Goal: Task Accomplishment & Management: Complete application form

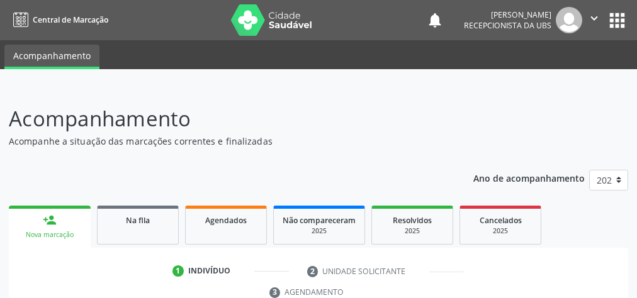
scroll to position [237, 0]
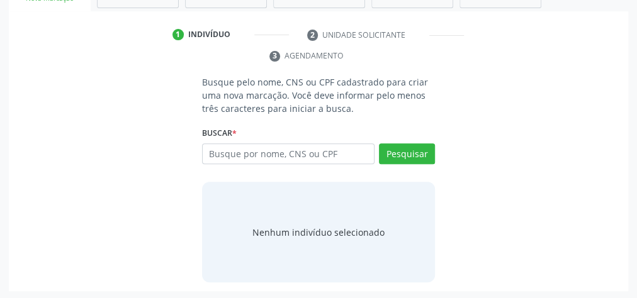
click at [269, 151] on input "text" at bounding box center [288, 153] width 172 height 21
type input "74678272453"
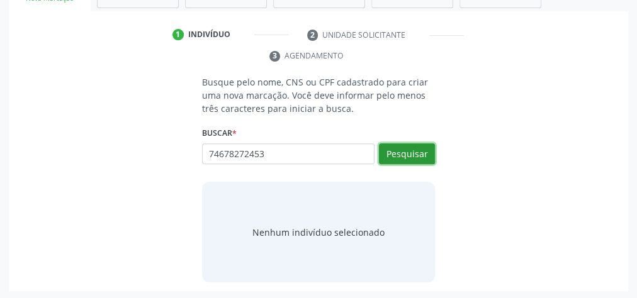
click at [404, 147] on button "Pesquisar" at bounding box center [407, 153] width 56 height 21
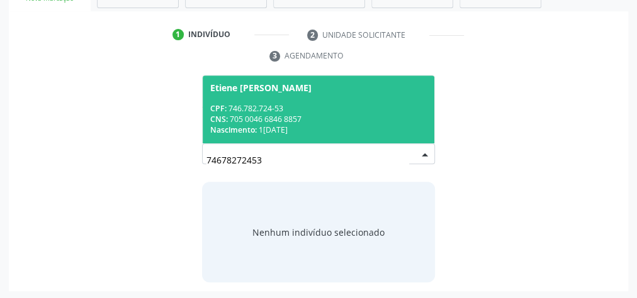
click at [315, 99] on span "Etiene Maria da Silva CPF: 746.782.724-53 CNS: 705 0046 6846 8857 Nascimento: 1…" at bounding box center [319, 109] width 232 height 67
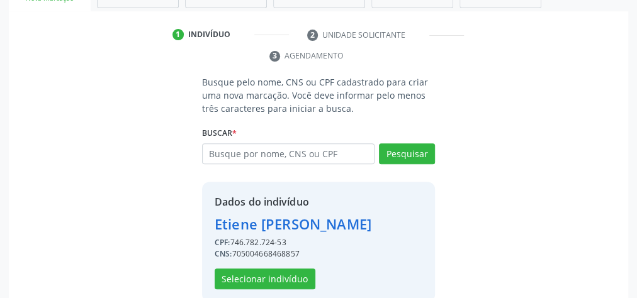
scroll to position [256, 0]
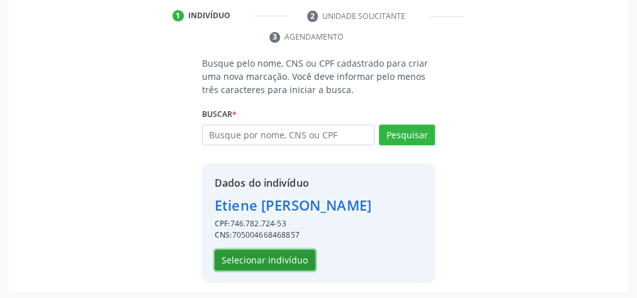
click at [287, 260] on button "Selecionar indivíduo" at bounding box center [265, 260] width 101 height 21
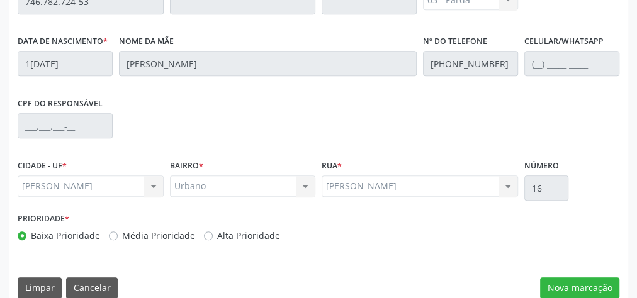
scroll to position [456, 0]
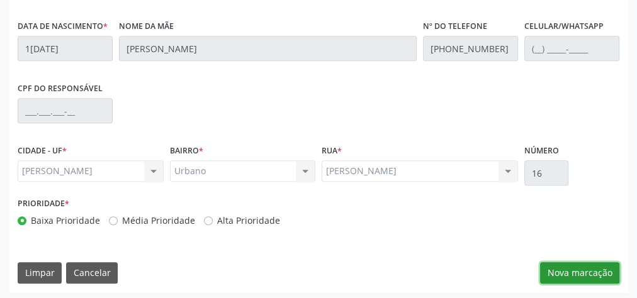
click at [600, 276] on button "Nova marcação" at bounding box center [579, 272] width 79 height 21
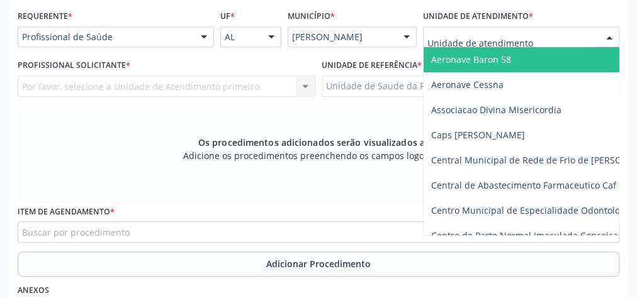
scroll to position [255, 0]
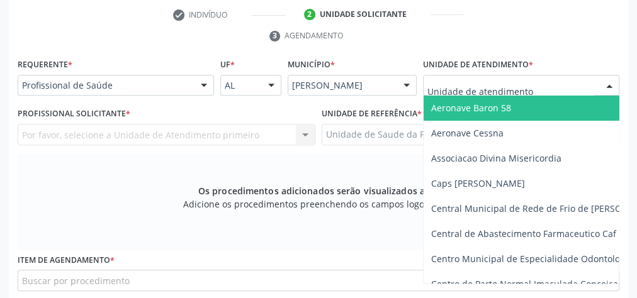
click at [544, 37] on div "check Indivíduo 2 Unidade solicitante 3 Agendamento Essa busca está integrada c…" at bounding box center [318, 257] width 619 height 507
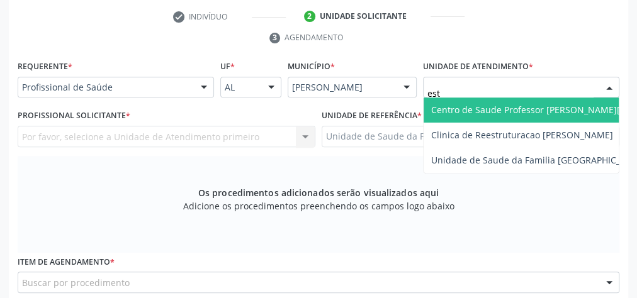
type input "esta"
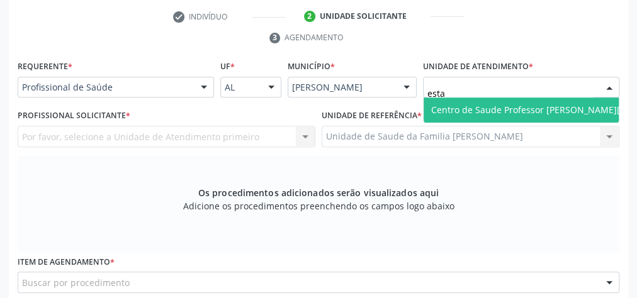
click at [520, 106] on span "Centro de Saude Professor [PERSON_NAME][GEOGRAPHIC_DATA]" at bounding box center [568, 110] width 274 height 12
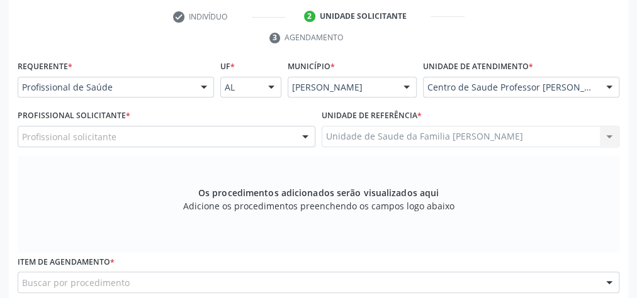
click at [299, 131] on div at bounding box center [305, 136] width 19 height 21
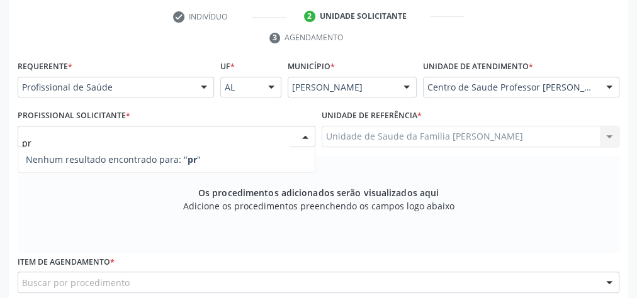
type input "p"
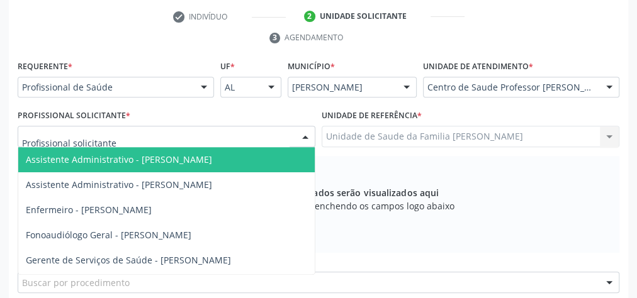
click at [613, 82] on div at bounding box center [609, 87] width 19 height 21
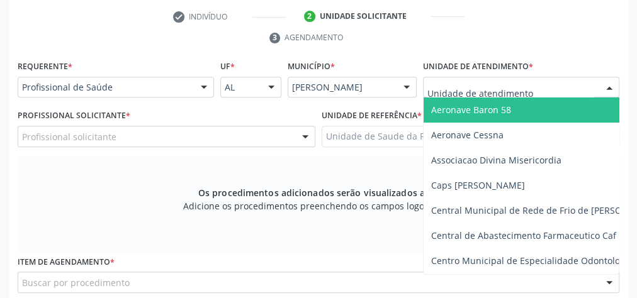
click at [566, 83] on input "text" at bounding box center [510, 93] width 166 height 25
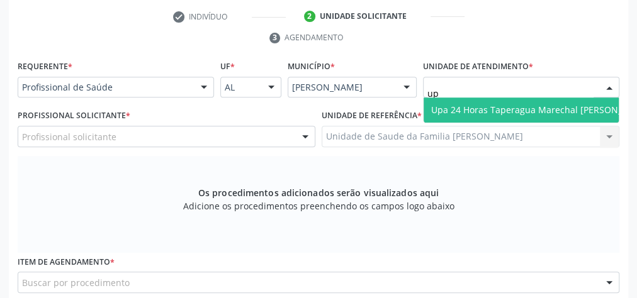
type input "upa"
click at [522, 99] on span "Upa 24 Horas Taperagua Marechal [PERSON_NAME]" at bounding box center [541, 110] width 235 height 25
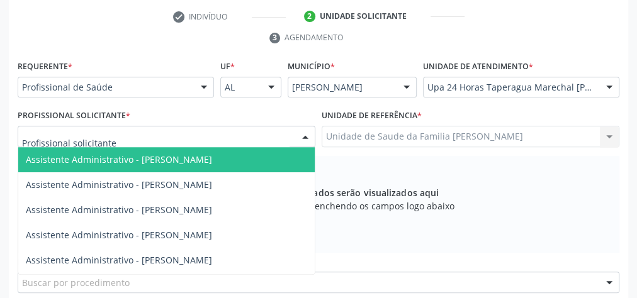
click at [301, 137] on div at bounding box center [305, 136] width 19 height 21
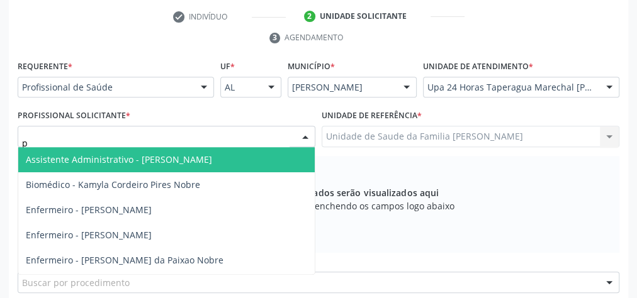
type input "pr"
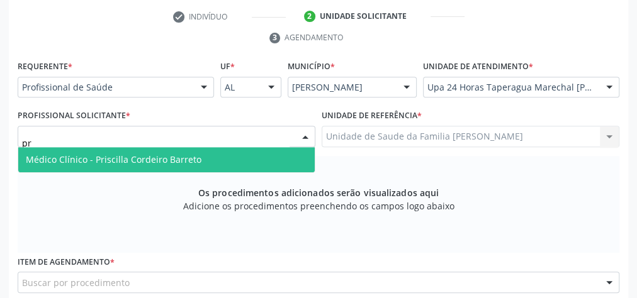
click at [237, 150] on span "Médico Clínico - Priscilla Cordeiro Barreto" at bounding box center [166, 159] width 296 height 25
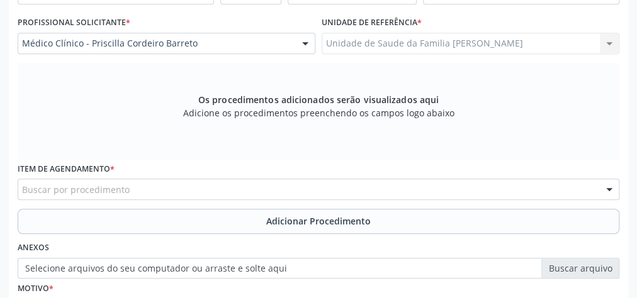
scroll to position [356, 0]
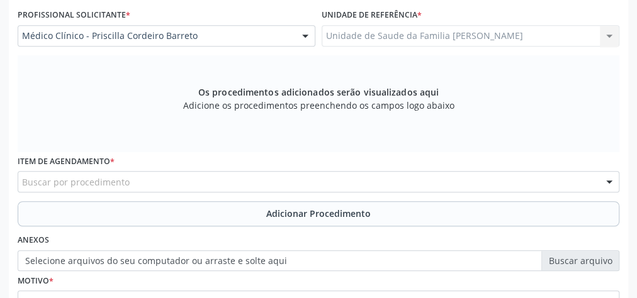
click at [270, 174] on div "Buscar por procedimento" at bounding box center [319, 181] width 602 height 21
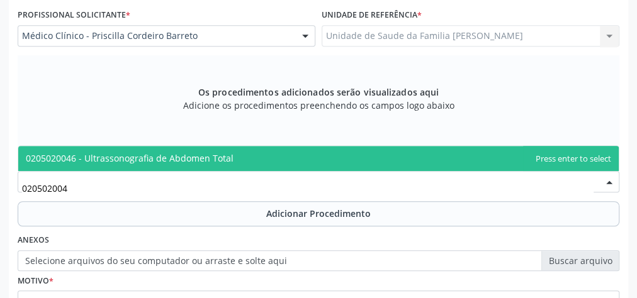
type input "0205020046"
click at [205, 150] on span "0205020046 - Ultrassonografia de Abdomen Total" at bounding box center [318, 158] width 600 height 25
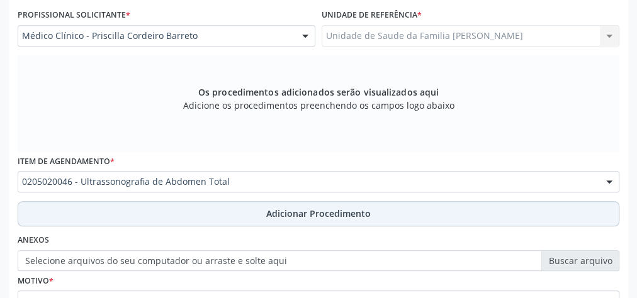
click at [317, 207] on span "Adicionar Procedimento" at bounding box center [318, 213] width 104 height 13
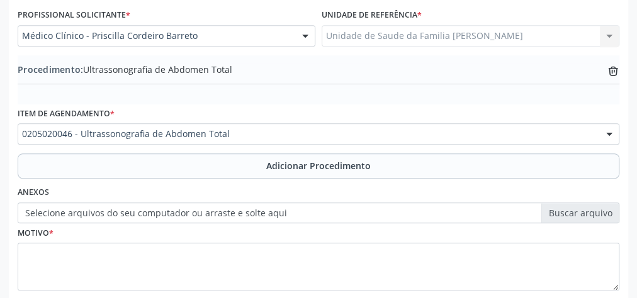
scroll to position [428, 0]
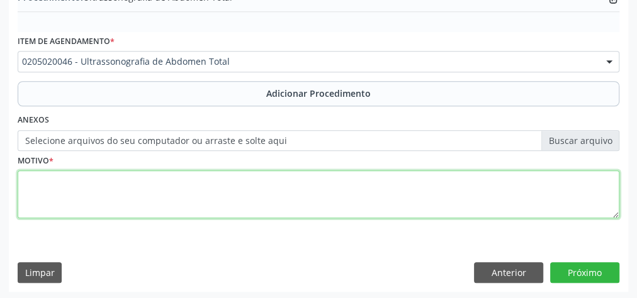
click at [268, 209] on textarea at bounding box center [319, 195] width 602 height 48
type textarea "dor em hd"
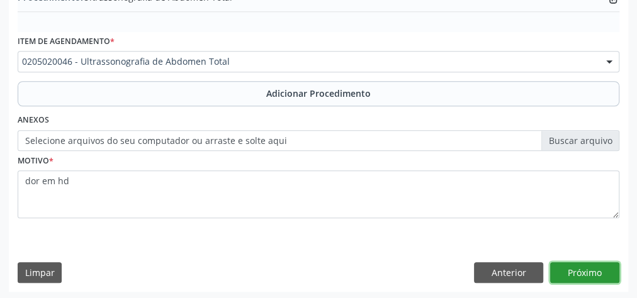
click at [594, 268] on button "Próximo" at bounding box center [584, 272] width 69 height 21
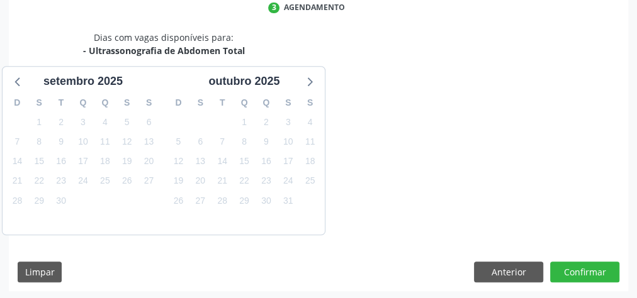
scroll to position [334, 0]
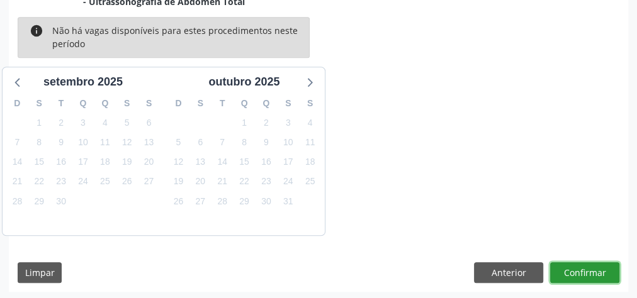
click at [594, 268] on button "Confirmar" at bounding box center [584, 272] width 69 height 21
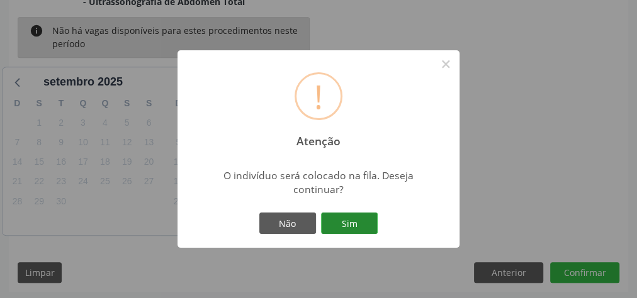
click at [357, 223] on button "Sim" at bounding box center [349, 223] width 57 height 21
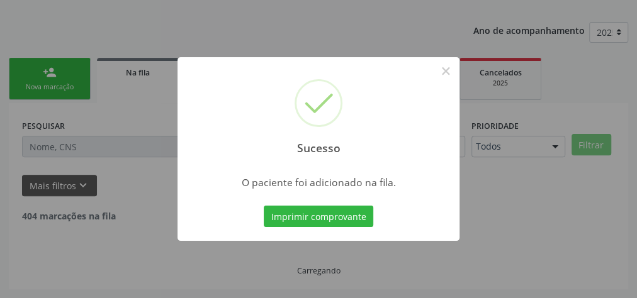
scroll to position [133, 0]
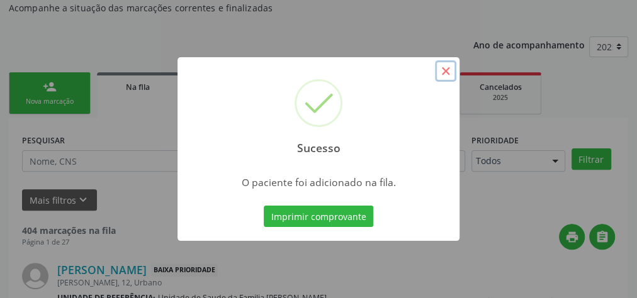
click at [447, 76] on button "×" at bounding box center [445, 70] width 21 height 21
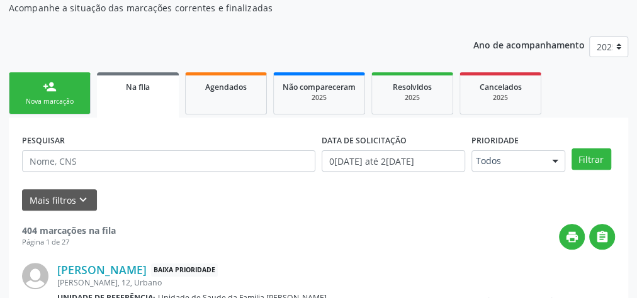
click at [74, 91] on link "person_add Nova marcação" at bounding box center [50, 93] width 82 height 42
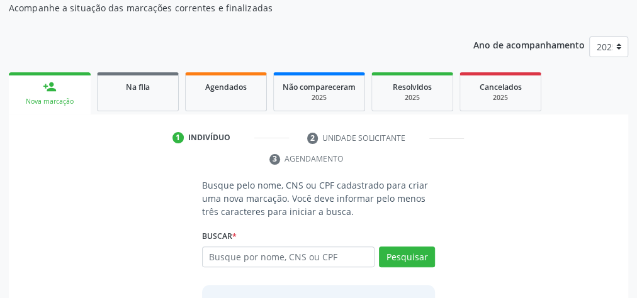
click at [62, 104] on div "Nova marcação" at bounding box center [50, 101] width 64 height 9
drag, startPoint x: 62, startPoint y: 104, endPoint x: 333, endPoint y: 247, distance: 306.0
click at [333, 247] on input "text" at bounding box center [288, 257] width 172 height 21
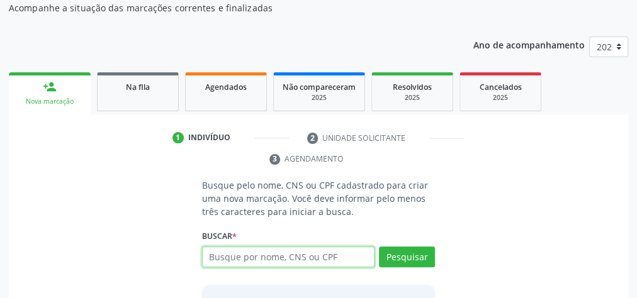
click at [333, 247] on input "text" at bounding box center [288, 257] width 172 height 21
click at [300, 249] on input "text" at bounding box center [288, 257] width 172 height 21
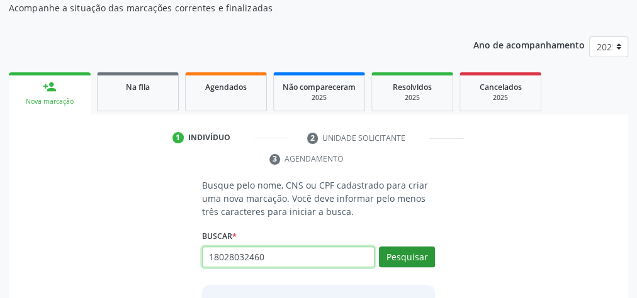
type input "18028032460"
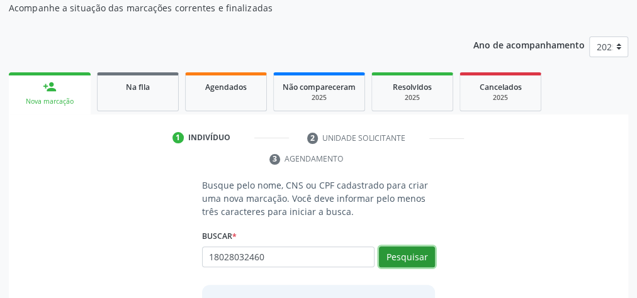
click at [422, 255] on button "Pesquisar" at bounding box center [407, 257] width 56 height 21
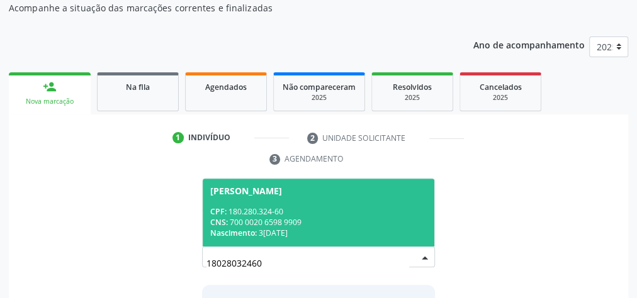
click at [282, 194] on div "Luiz Fernando Franca dos Santos" at bounding box center [246, 191] width 72 height 10
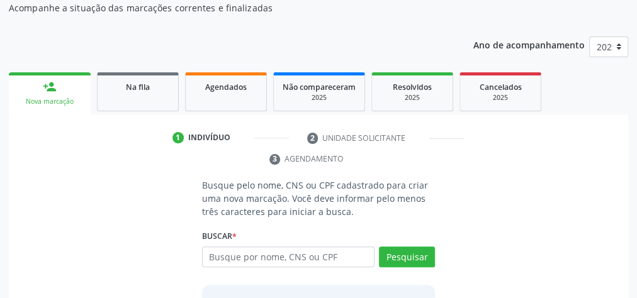
scroll to position [276, 0]
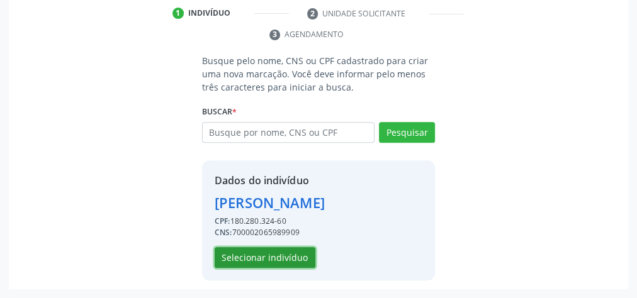
click at [283, 250] on button "Selecionar indivíduo" at bounding box center [265, 257] width 101 height 21
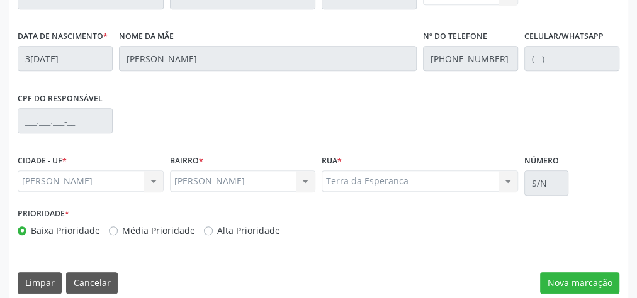
scroll to position [456, 0]
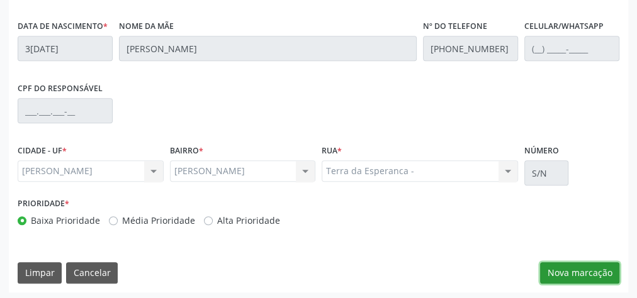
click at [586, 278] on button "Nova marcação" at bounding box center [579, 272] width 79 height 21
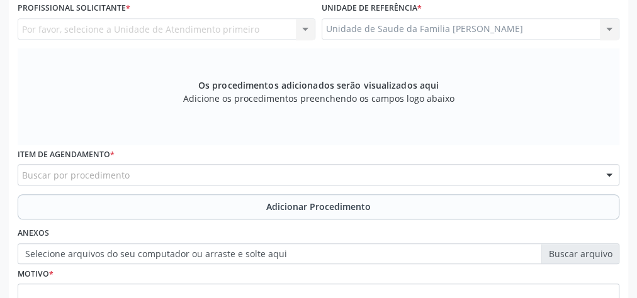
scroll to position [255, 0]
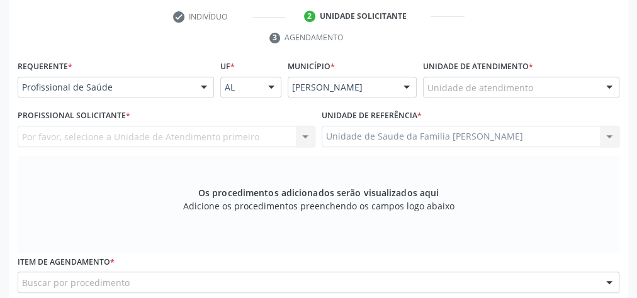
click at [585, 84] on div "Unidade de atendimento" at bounding box center [521, 87] width 196 height 21
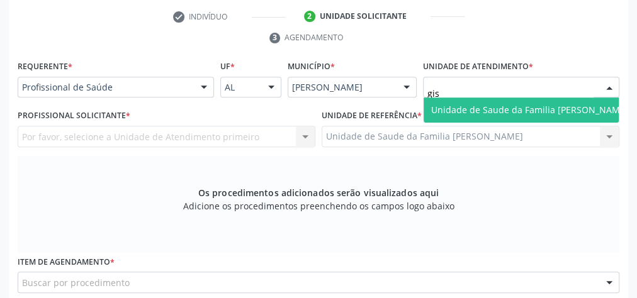
drag, startPoint x: 558, startPoint y: 113, endPoint x: 532, endPoint y: 57, distance: 62.2
click at [558, 111] on span "Unidade de Saude da Familia [PERSON_NAME]" at bounding box center [529, 110] width 197 height 12
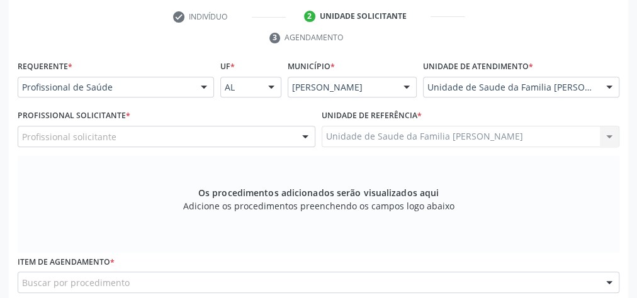
click at [615, 84] on div at bounding box center [609, 87] width 19 height 21
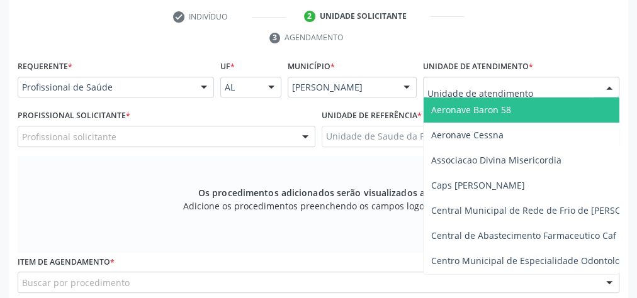
click at [570, 81] on input "text" at bounding box center [510, 93] width 166 height 25
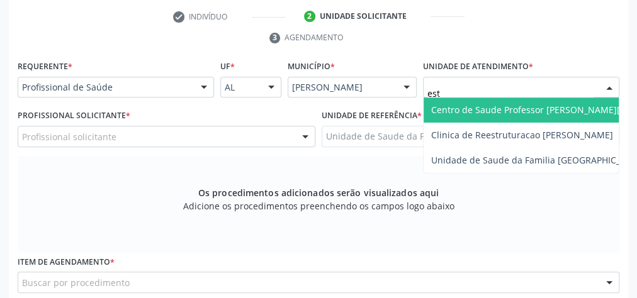
type input "esta"
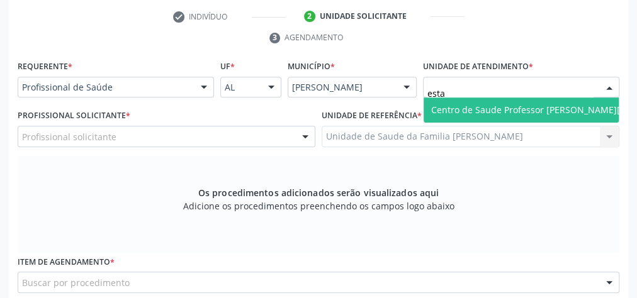
click at [565, 106] on span "Centro de Saude Professor [PERSON_NAME][GEOGRAPHIC_DATA]" at bounding box center [568, 110] width 274 height 12
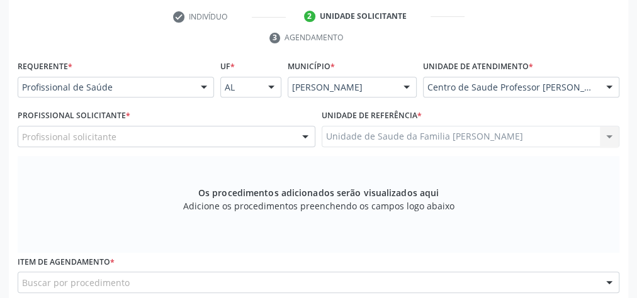
click at [301, 137] on div at bounding box center [305, 136] width 19 height 21
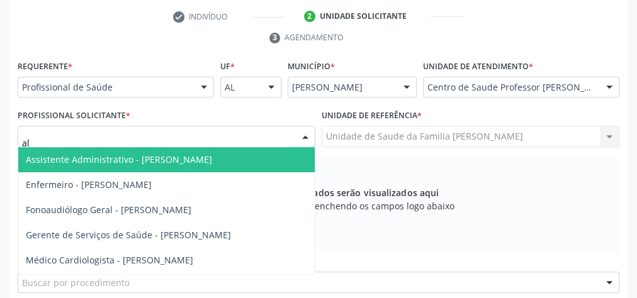
type input "alv"
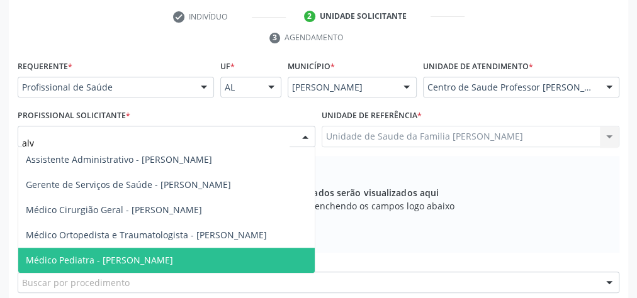
click at [167, 254] on span "Médico Pediatra - [PERSON_NAME]" at bounding box center [99, 260] width 147 height 12
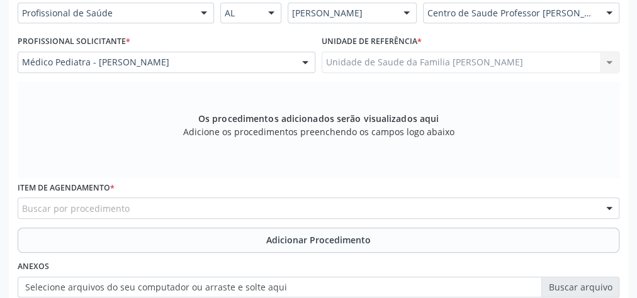
scroll to position [406, 0]
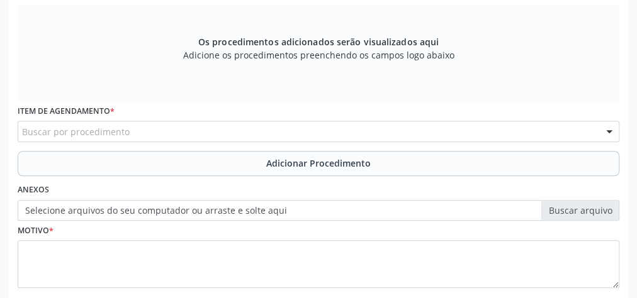
click at [232, 126] on div "Buscar por procedimento" at bounding box center [319, 131] width 602 height 21
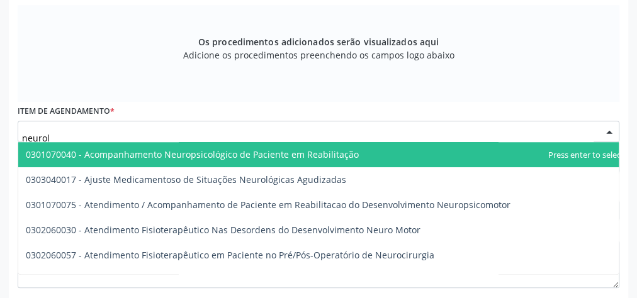
type input "neurolo"
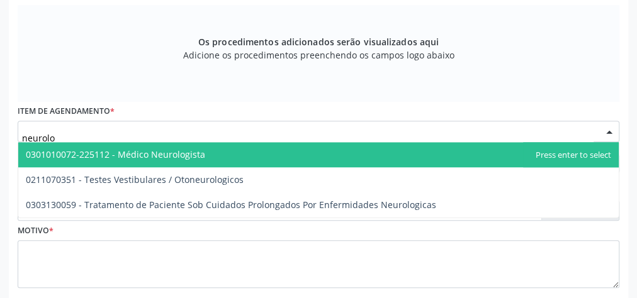
click at [192, 149] on span "0301010072-225112 - Médico Neurologista" at bounding box center [115, 155] width 179 height 12
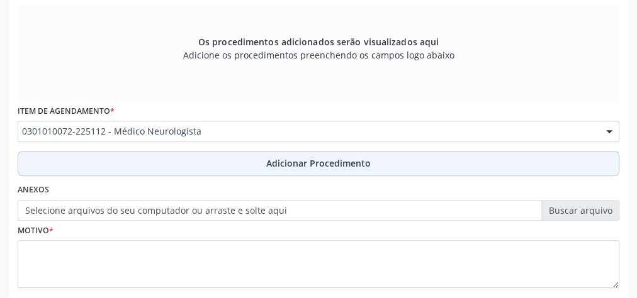
click at [305, 159] on span "Adicionar Procedimento" at bounding box center [318, 163] width 104 height 13
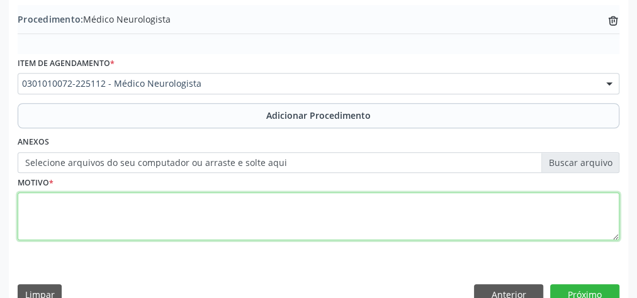
click at [90, 205] on textarea at bounding box center [319, 217] width 602 height 48
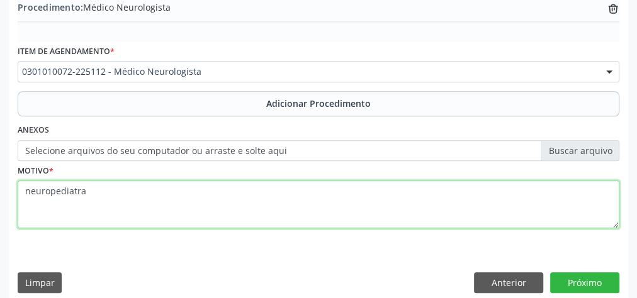
scroll to position [428, 0]
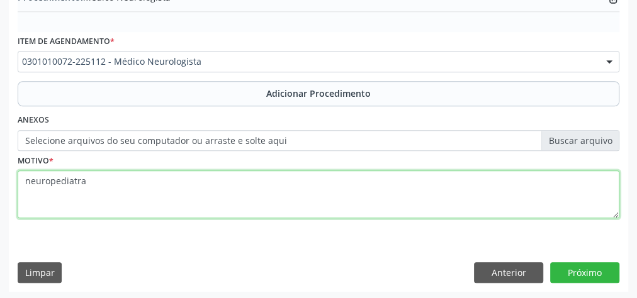
type textarea "neuropediatra"
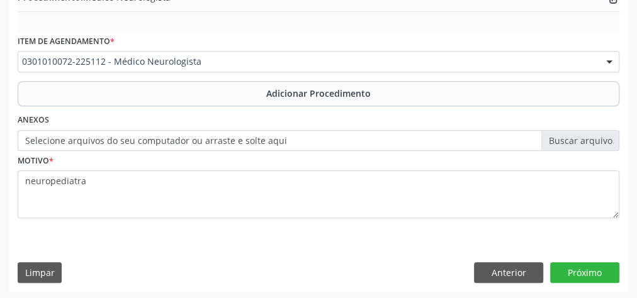
click at [208, 240] on div "Requerente * Profissional de Saúde Profissional de Saúde Paciente Nenhum result…" at bounding box center [318, 88] width 619 height 408
drag, startPoint x: 197, startPoint y: 239, endPoint x: 548, endPoint y: 34, distance: 406.2
click at [548, 34] on div "Item de agendamento * 0301010072-225112 - Médico Neurologista 0304070076 - .Qui…" at bounding box center [319, 52] width 602 height 40
drag, startPoint x: 548, startPoint y: 34, endPoint x: 569, endPoint y: 30, distance: 21.8
click at [569, 30] on div "Procedimento: Médico Neurologista trash-outline icon" at bounding box center [319, 7] width 602 height 49
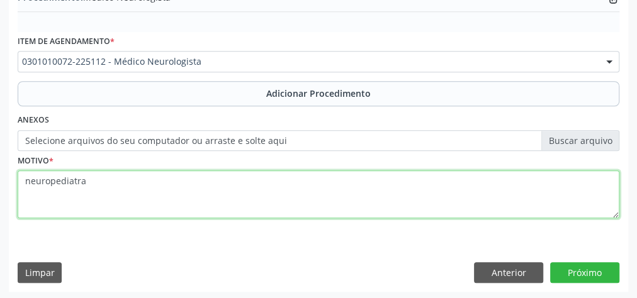
click at [128, 198] on textarea "neuropediatra" at bounding box center [319, 195] width 602 height 48
click at [247, 202] on textarea "neuropediatra" at bounding box center [319, 195] width 602 height 48
click at [263, 191] on textarea "neuropediatra" at bounding box center [319, 195] width 602 height 48
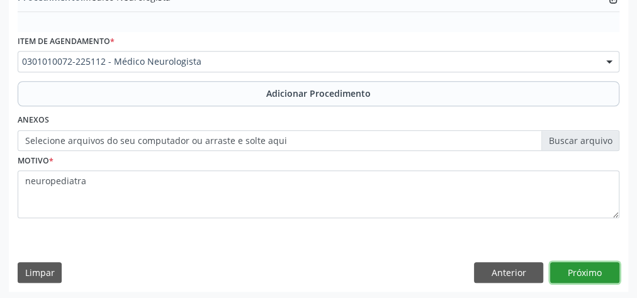
click at [592, 273] on button "Próximo" at bounding box center [584, 272] width 69 height 21
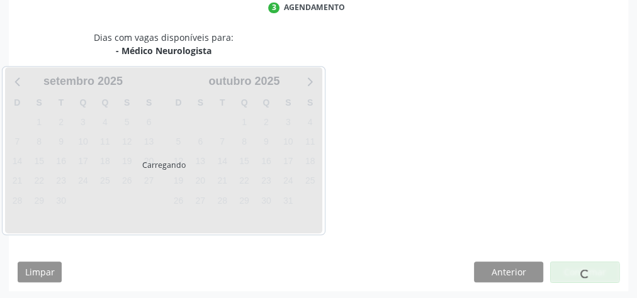
scroll to position [334, 0]
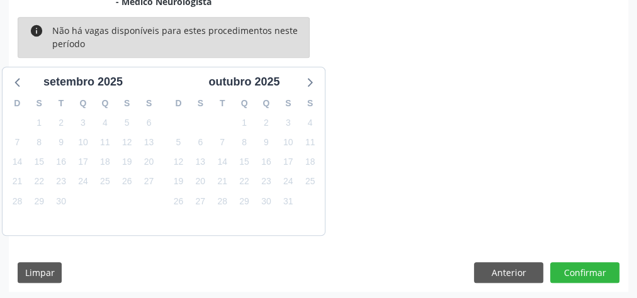
click at [594, 283] on div "Dias com vagas disponíveis para: - Médico Neurologista info Não há vagas dispon…" at bounding box center [318, 137] width 619 height 311
click at [597, 269] on button "Confirmar" at bounding box center [584, 272] width 69 height 21
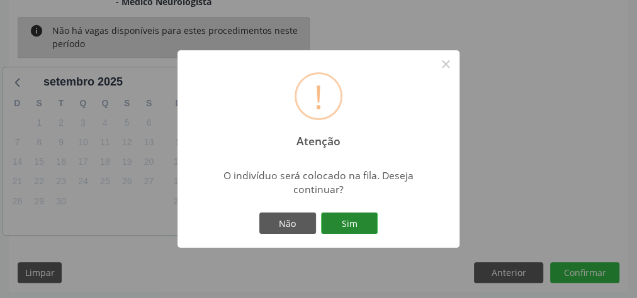
click at [364, 229] on button "Sim" at bounding box center [349, 223] width 57 height 21
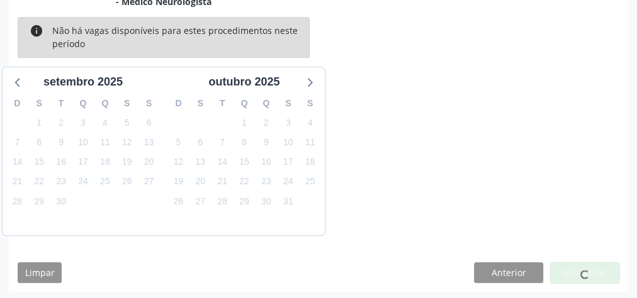
scroll to position [133, 0]
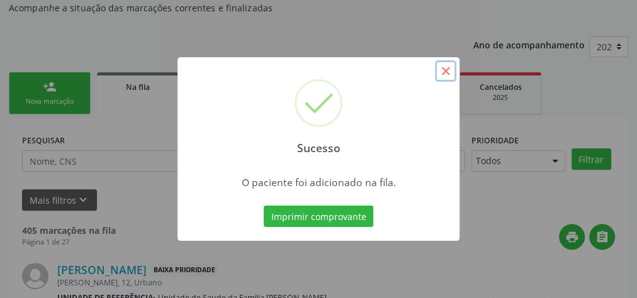
click at [448, 72] on button "×" at bounding box center [445, 70] width 21 height 21
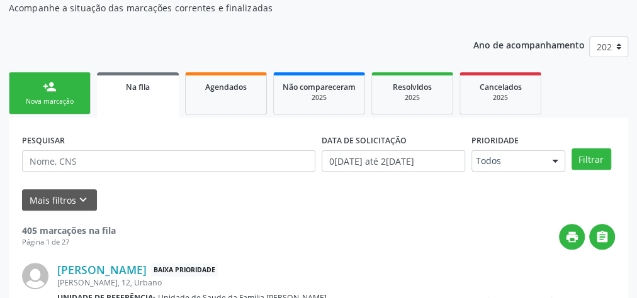
click at [47, 99] on div "Nova marcação" at bounding box center [49, 101] width 63 height 9
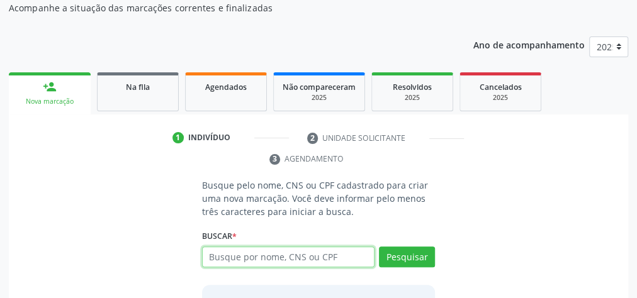
click at [283, 247] on input "text" at bounding box center [288, 257] width 172 height 21
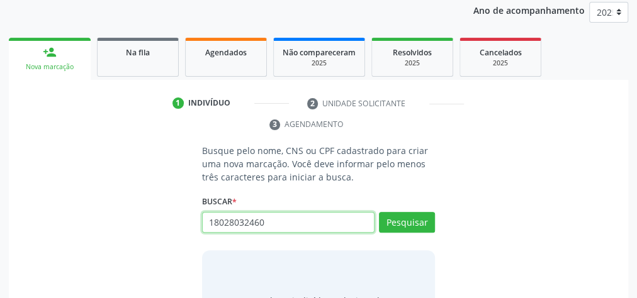
scroll to position [184, 0]
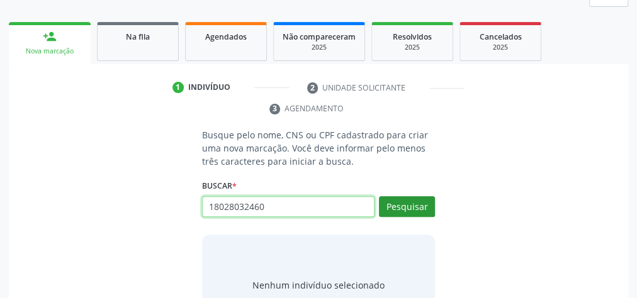
type input "18028032460"
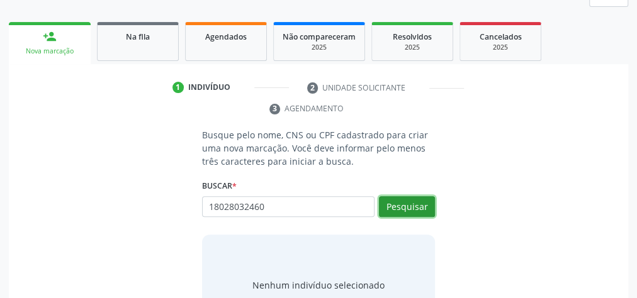
click at [412, 210] on button "Pesquisar" at bounding box center [407, 206] width 56 height 21
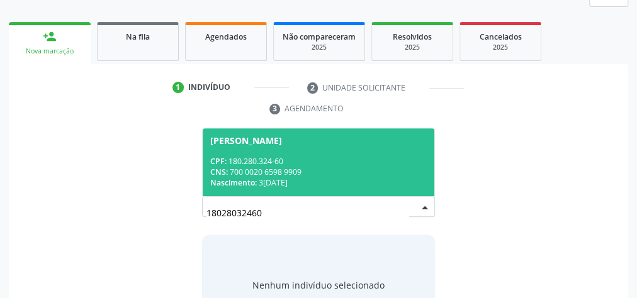
click at [384, 171] on div "CNS: 700 0020 6598 9909" at bounding box center [318, 172] width 216 height 11
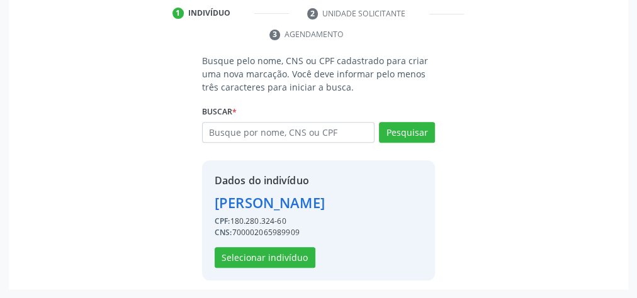
scroll to position [276, 0]
click at [270, 253] on button "Selecionar indivíduo" at bounding box center [265, 257] width 101 height 21
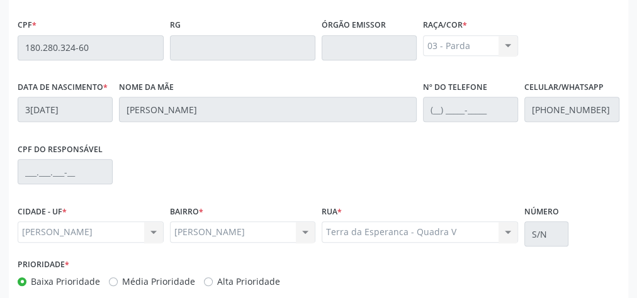
scroll to position [456, 0]
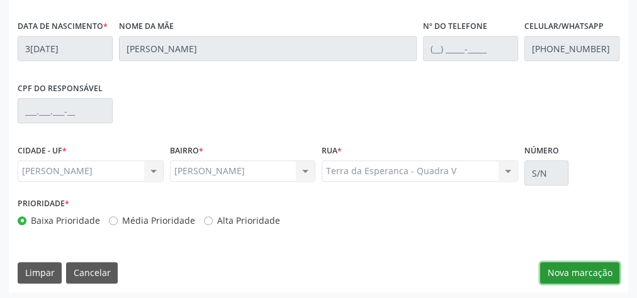
click at [580, 265] on button "Nova marcação" at bounding box center [579, 272] width 79 height 21
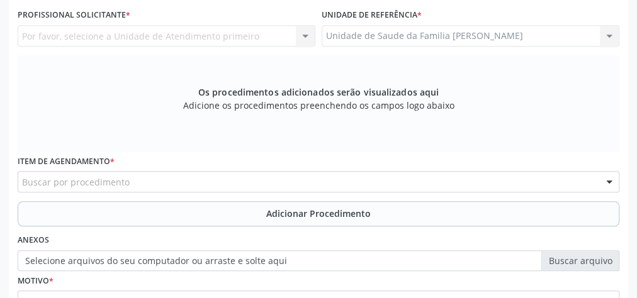
scroll to position [305, 0]
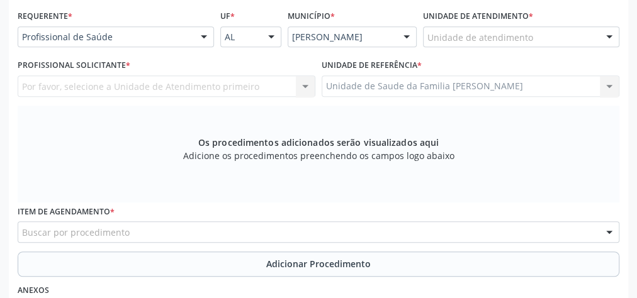
click at [608, 31] on div at bounding box center [609, 37] width 19 height 21
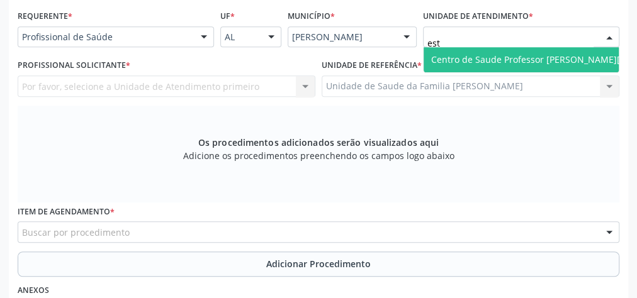
type input "esta"
click at [498, 53] on span "Centro de Saude Professor [PERSON_NAME][GEOGRAPHIC_DATA]" at bounding box center [568, 59] width 274 height 12
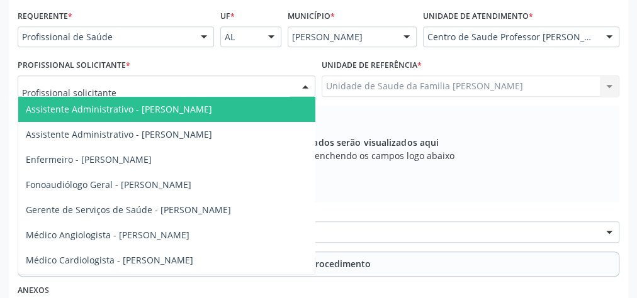
click at [279, 84] on div at bounding box center [167, 86] width 298 height 21
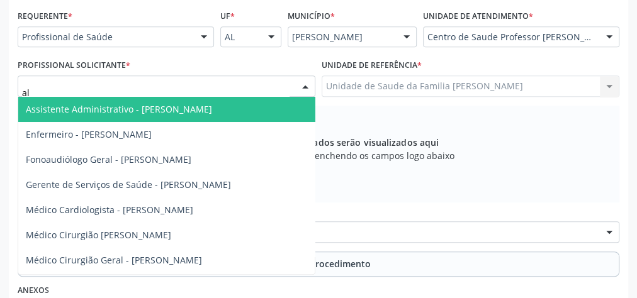
type input "alv"
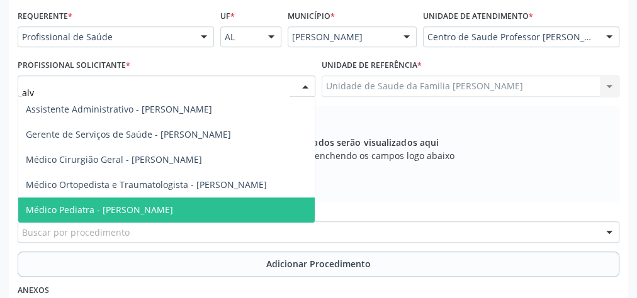
click at [166, 210] on span "Médico Pediatra - [PERSON_NAME]" at bounding box center [99, 210] width 147 height 12
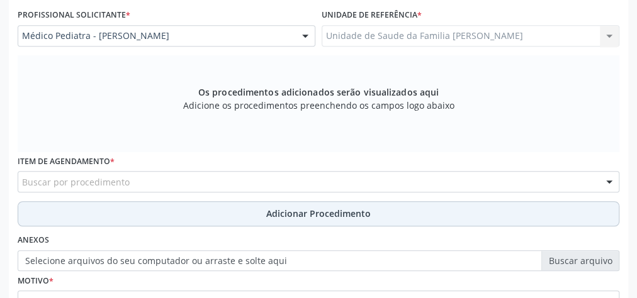
click at [330, 214] on span "Adicionar Procedimento" at bounding box center [318, 213] width 104 height 13
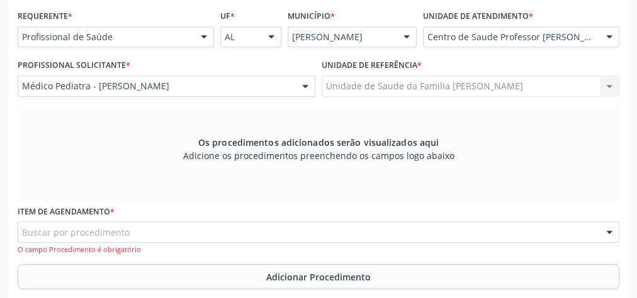
click at [193, 230] on div "Buscar por procedimento" at bounding box center [319, 232] width 602 height 21
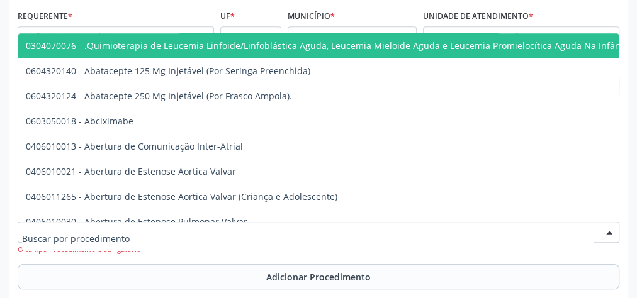
click at [190, 244] on input "text" at bounding box center [307, 238] width 571 height 25
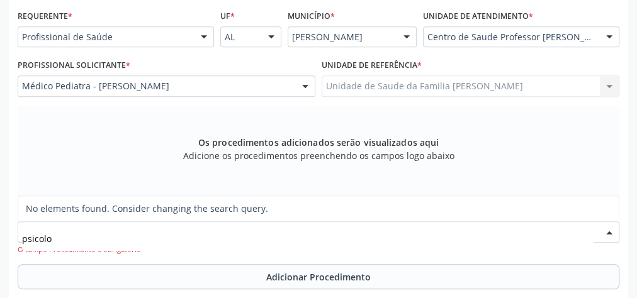
click at [189, 235] on input "psicolo" at bounding box center [307, 238] width 571 height 25
drag, startPoint x: 189, startPoint y: 235, endPoint x: 192, endPoint y: 214, distance: 20.9
click at [189, 234] on input "psicologo" at bounding box center [307, 238] width 571 height 25
type input "p"
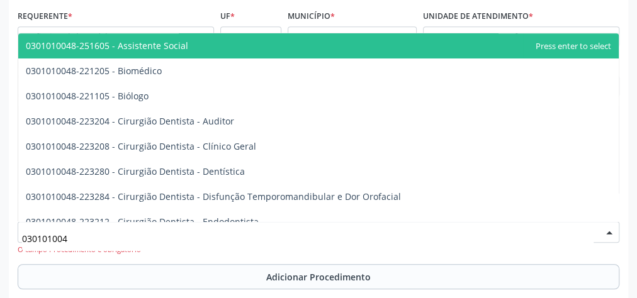
type input "0301010048"
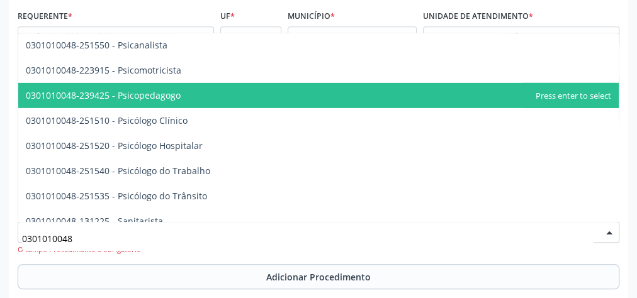
scroll to position [2014, 0]
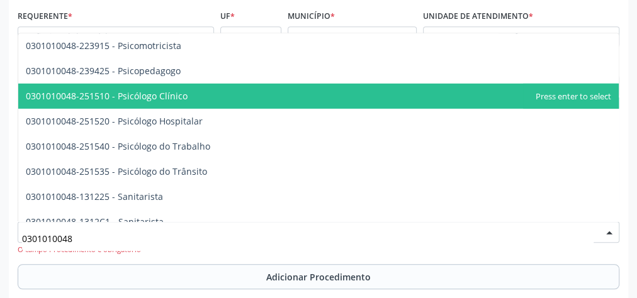
click at [167, 97] on span "0301010048-251510 - Psicólogo Clínico" at bounding box center [107, 96] width 162 height 12
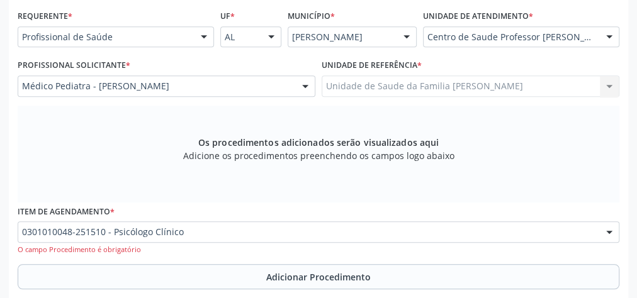
scroll to position [406, 0]
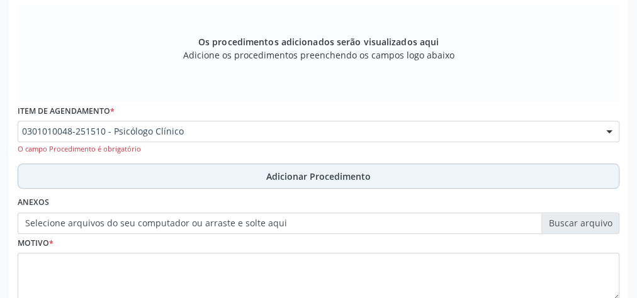
click at [310, 174] on span "Adicionar Procedimento" at bounding box center [318, 176] width 104 height 13
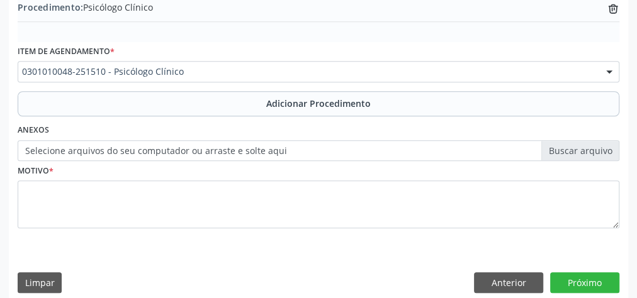
scroll to position [428, 0]
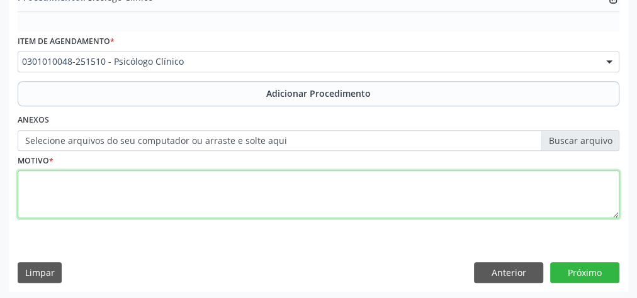
click at [206, 201] on textarea at bounding box center [319, 195] width 602 height 48
type textarea "psicologo infantil"
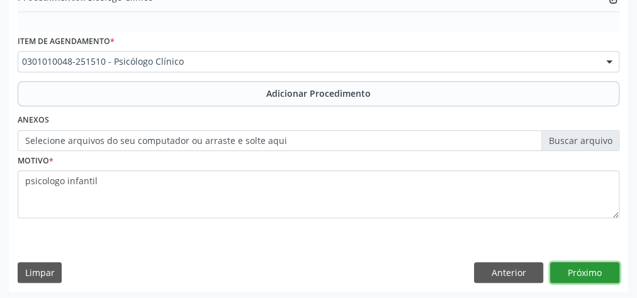
click at [604, 266] on button "Próximo" at bounding box center [584, 272] width 69 height 21
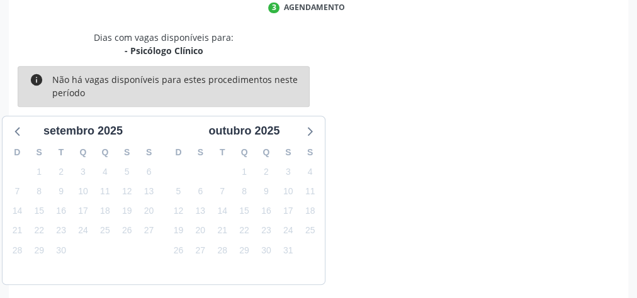
scroll to position [334, 0]
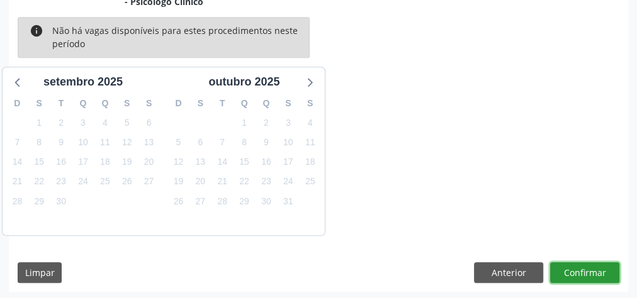
click at [598, 268] on button "Confirmar" at bounding box center [584, 272] width 69 height 21
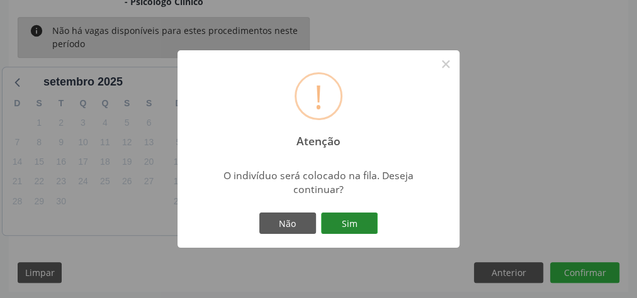
click at [368, 226] on button "Sim" at bounding box center [349, 223] width 57 height 21
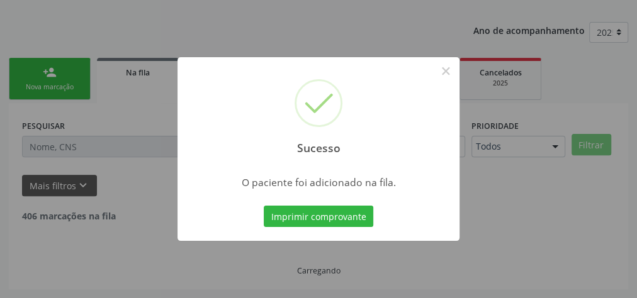
scroll to position [133, 0]
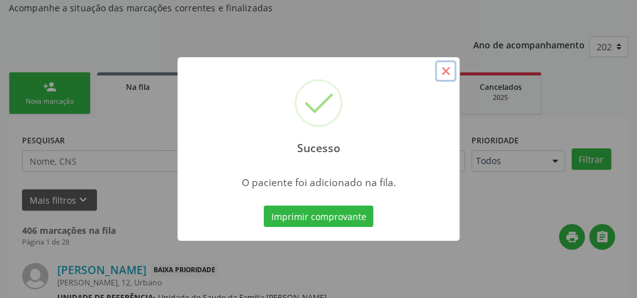
click at [442, 69] on button "×" at bounding box center [445, 70] width 21 height 21
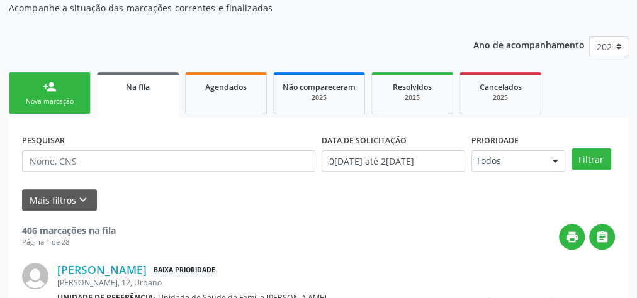
click at [57, 87] on link "person_add Nova marcação" at bounding box center [50, 93] width 82 height 42
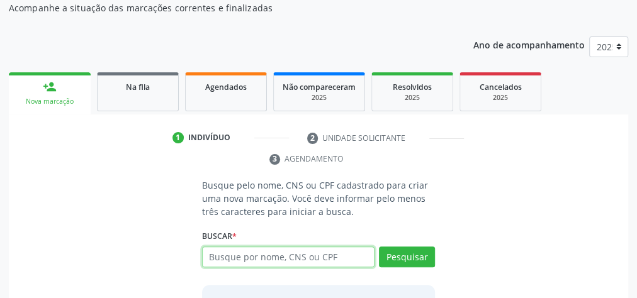
click at [340, 256] on input "text" at bounding box center [288, 257] width 172 height 21
type input "17692916446"
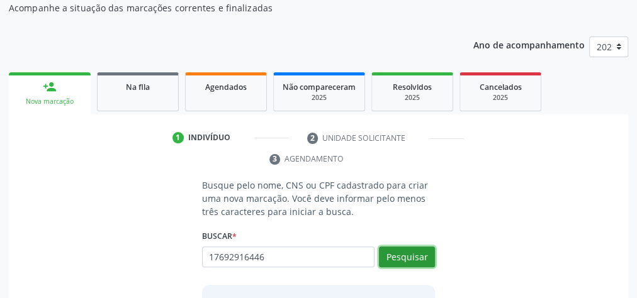
click at [404, 250] on button "Pesquisar" at bounding box center [407, 257] width 56 height 21
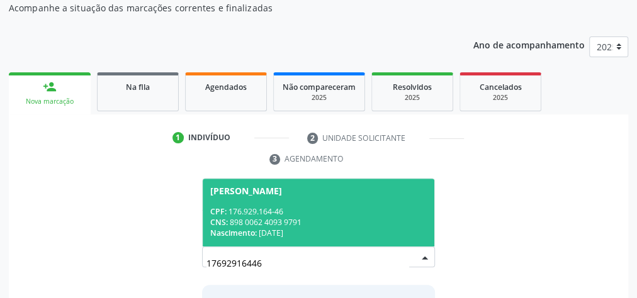
click at [239, 167] on ul "1 Indivíduo 2 Unidade solicitante 3 Agendamento" at bounding box center [318, 149] width 619 height 42
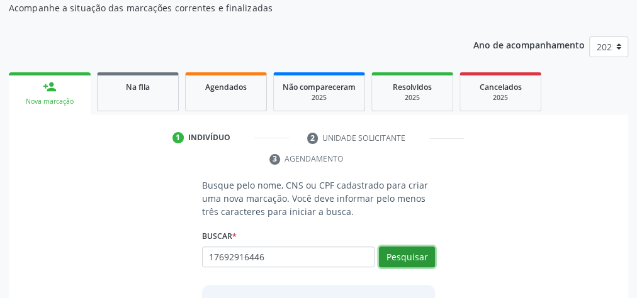
click at [398, 250] on button "Pesquisar" at bounding box center [407, 257] width 56 height 21
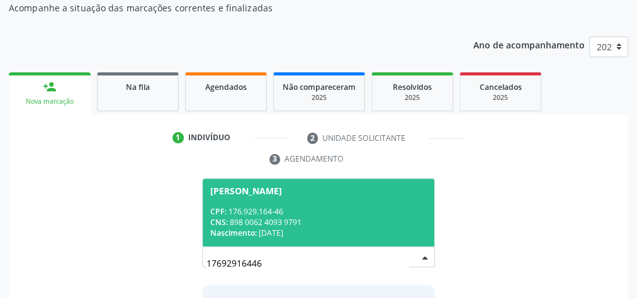
click at [331, 212] on div "CPF: 176.929.164-46" at bounding box center [318, 211] width 216 height 11
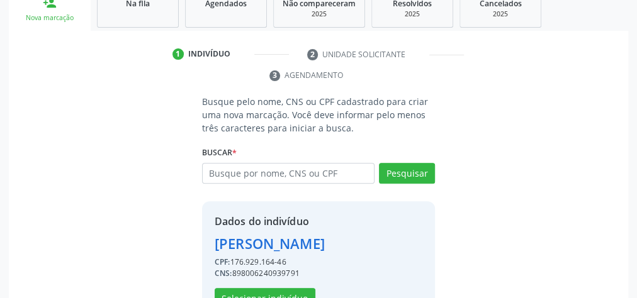
scroll to position [256, 0]
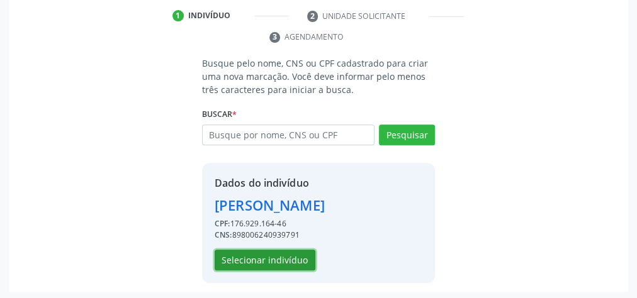
click at [290, 253] on button "Selecionar indivíduo" at bounding box center [265, 260] width 101 height 21
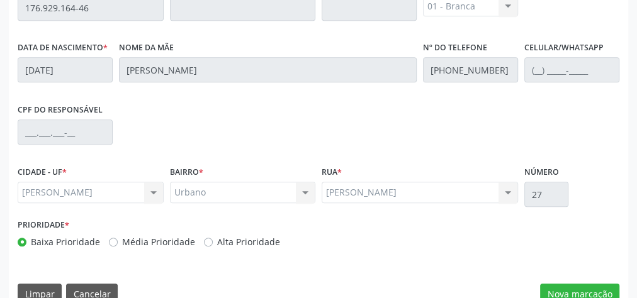
scroll to position [456, 0]
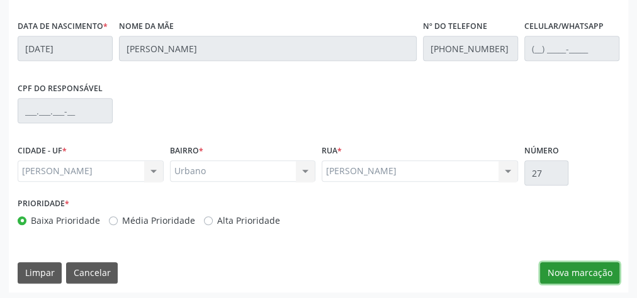
click at [567, 267] on button "Nova marcação" at bounding box center [579, 272] width 79 height 21
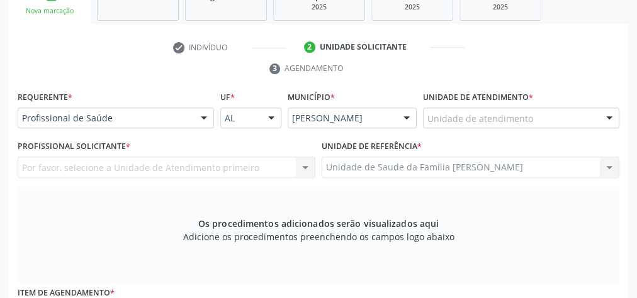
scroll to position [154, 0]
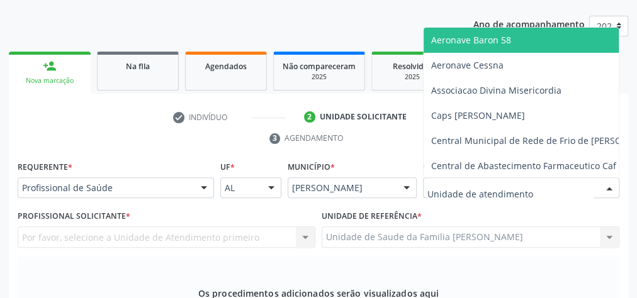
click at [610, 189] on div at bounding box center [609, 188] width 19 height 21
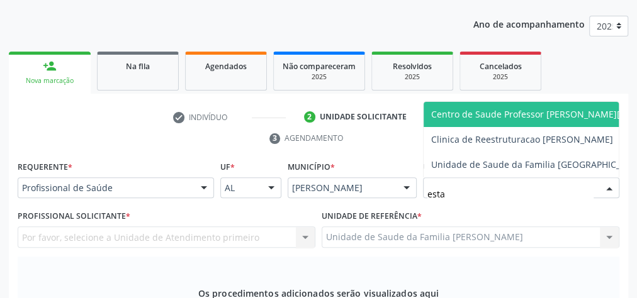
type input "estac"
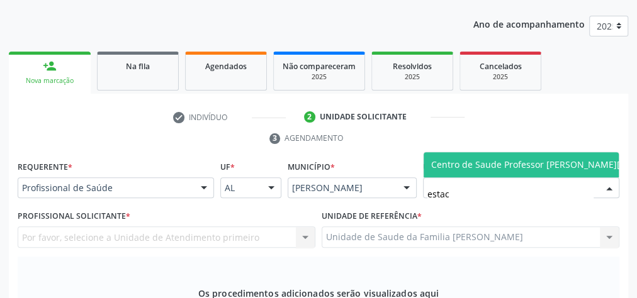
click at [595, 167] on span "Centro de Saude Professor [PERSON_NAME][GEOGRAPHIC_DATA]" at bounding box center [568, 165] width 274 height 12
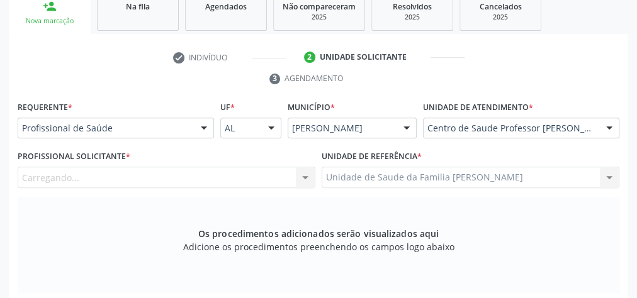
scroll to position [255, 0]
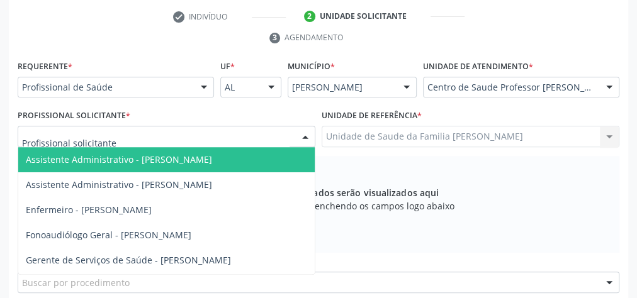
click at [308, 140] on div at bounding box center [305, 136] width 19 height 21
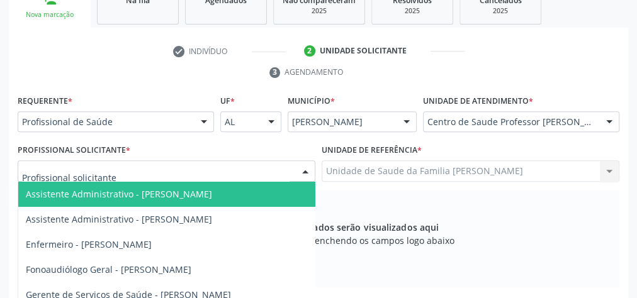
scroll to position [205, 0]
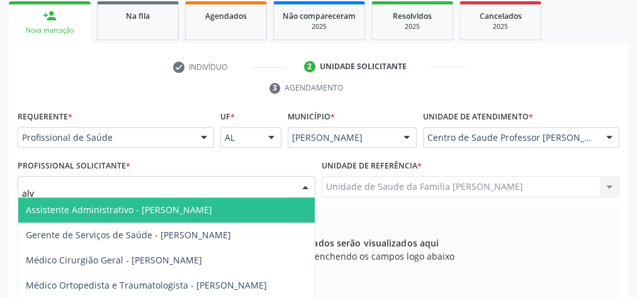
type input "alva"
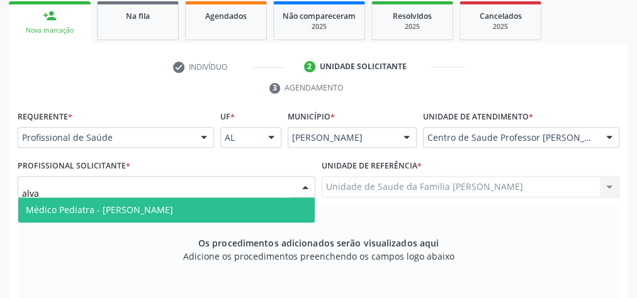
click at [183, 201] on span "Médico Pediatra - [PERSON_NAME]" at bounding box center [166, 210] width 296 height 25
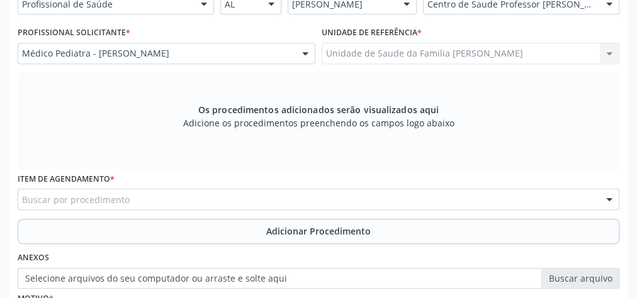
scroll to position [356, 0]
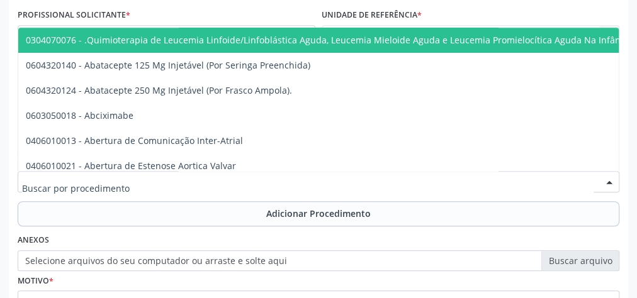
click at [242, 179] on div at bounding box center [319, 181] width 602 height 21
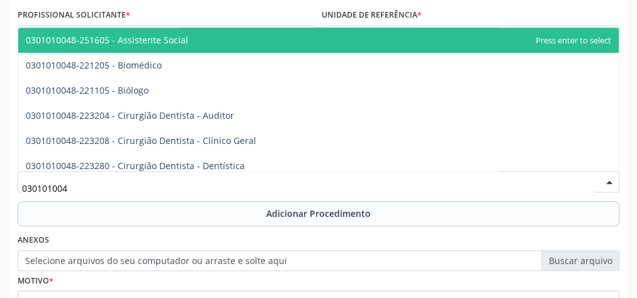
type input "0301010048"
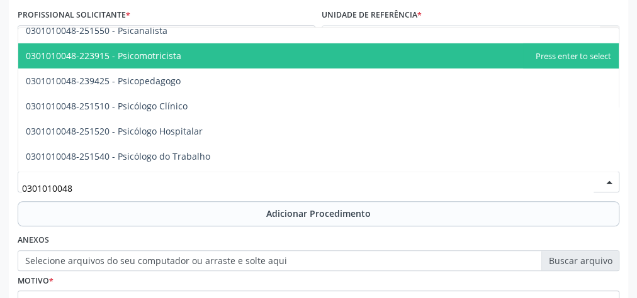
scroll to position [2014, 0]
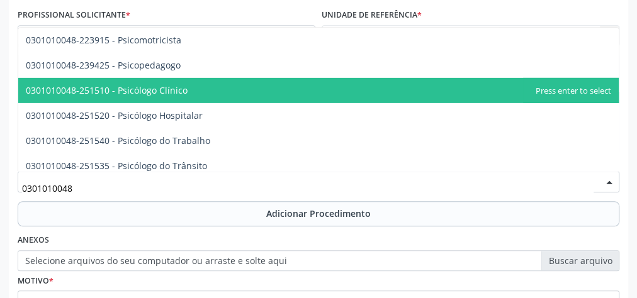
click at [176, 88] on span "0301010048-251510 - Psicólogo Clínico" at bounding box center [107, 90] width 162 height 12
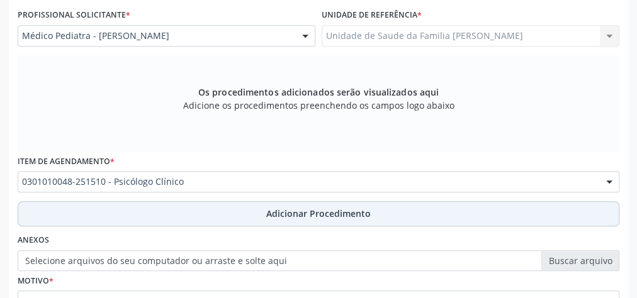
click at [326, 208] on span "Adicionar Procedimento" at bounding box center [318, 213] width 104 height 13
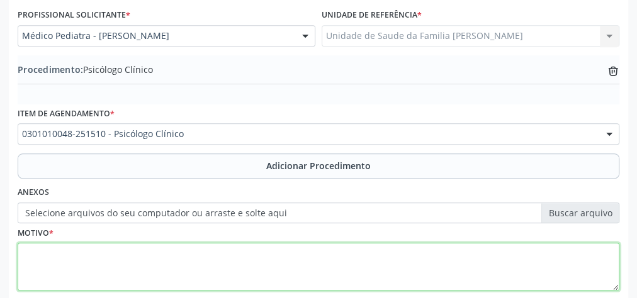
click at [148, 257] on textarea at bounding box center [319, 267] width 602 height 48
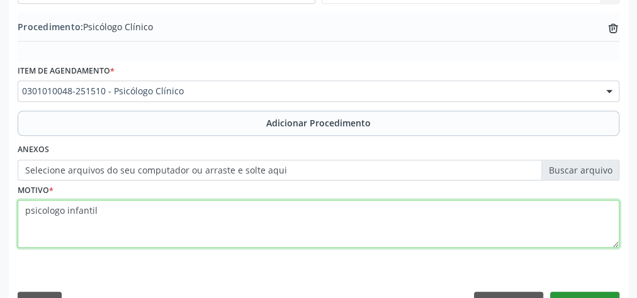
scroll to position [428, 0]
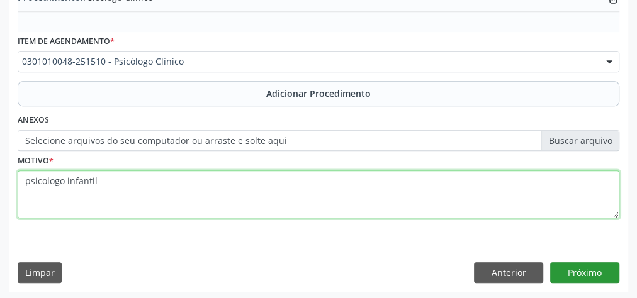
type textarea "psicologo infantil"
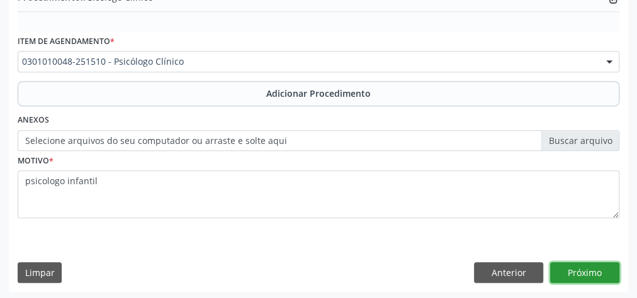
click at [590, 278] on button "Próximo" at bounding box center [584, 272] width 69 height 21
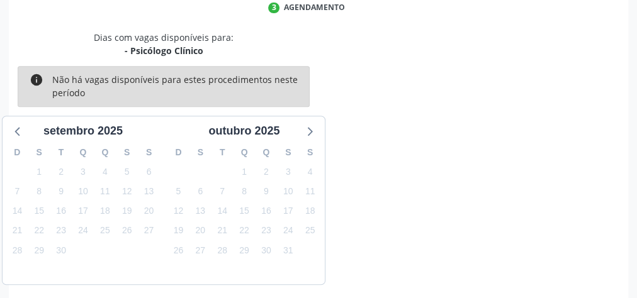
scroll to position [334, 0]
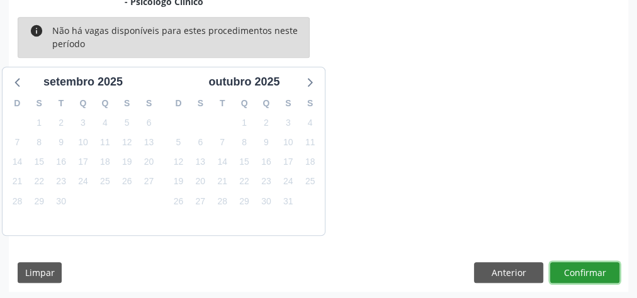
click at [590, 266] on button "Confirmar" at bounding box center [584, 272] width 69 height 21
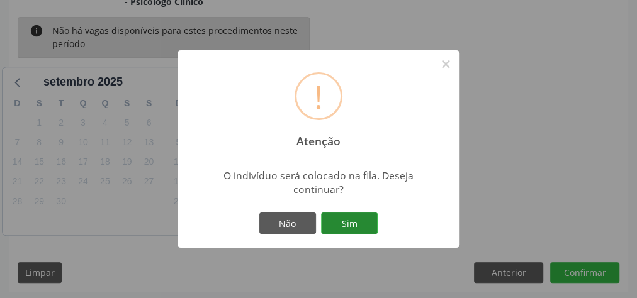
click at [349, 223] on button "Sim" at bounding box center [349, 223] width 57 height 21
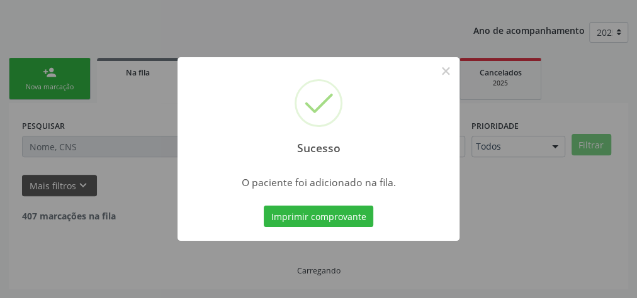
scroll to position [133, 0]
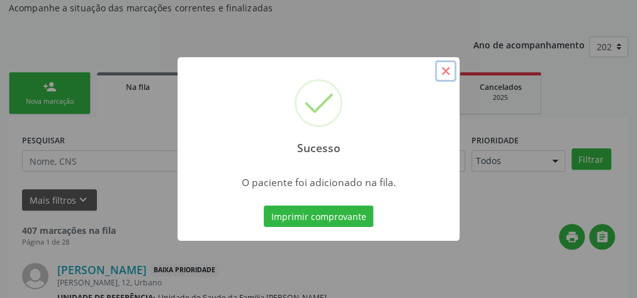
click at [447, 71] on button "×" at bounding box center [445, 70] width 21 height 21
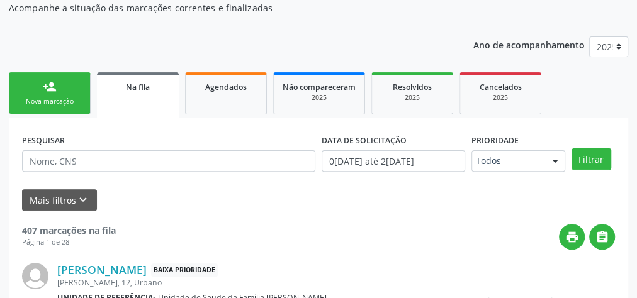
click at [59, 87] on link "person_add Nova marcação" at bounding box center [50, 93] width 82 height 42
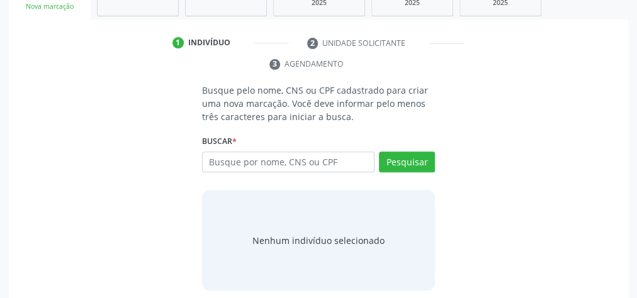
scroll to position [237, 0]
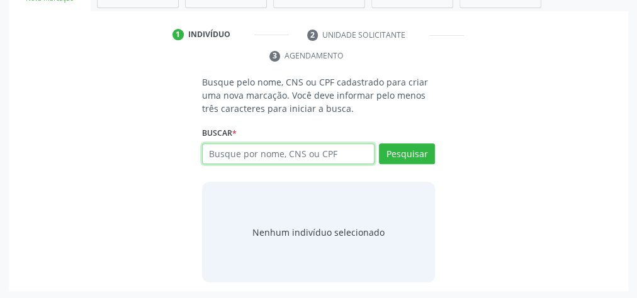
click at [310, 148] on input "text" at bounding box center [288, 153] width 172 height 21
type input "10971139490"
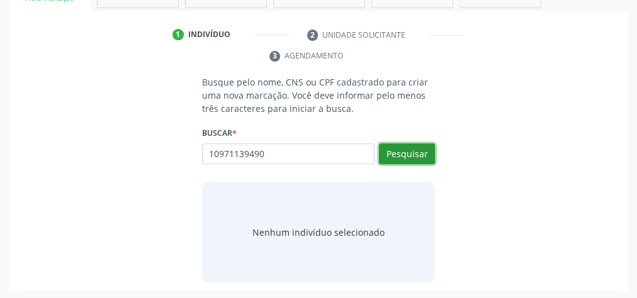
click at [409, 149] on button "Pesquisar" at bounding box center [407, 153] width 56 height 21
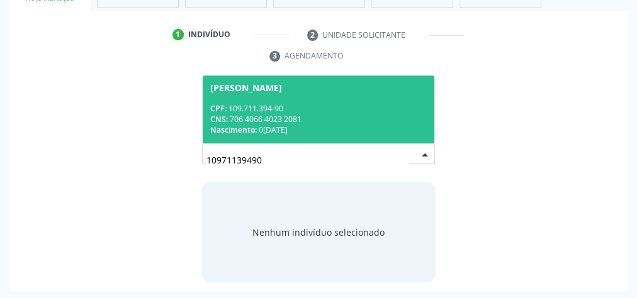
click at [312, 100] on span "Mirela Santos Silva CPF: 109.711.394-90 CNS: 706 4066 4023 2081 Nascimento: 02/…" at bounding box center [319, 109] width 232 height 67
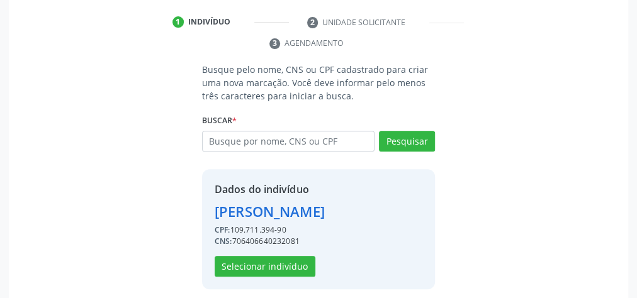
scroll to position [256, 0]
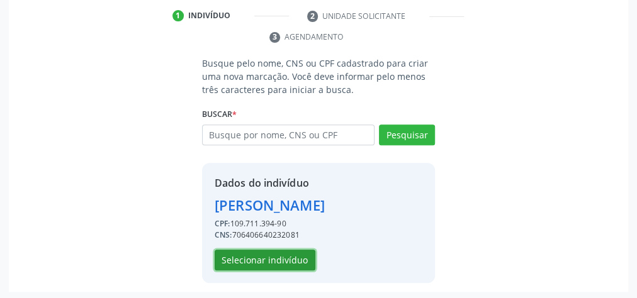
click at [279, 257] on button "Selecionar indivíduo" at bounding box center [265, 260] width 101 height 21
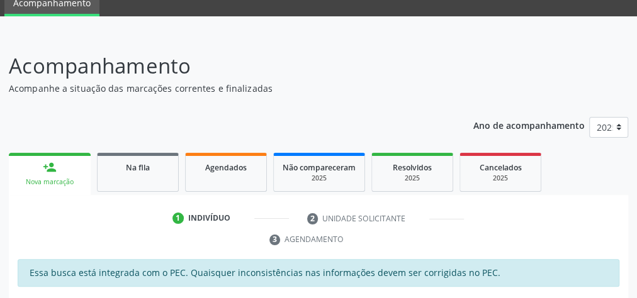
scroll to position [0, 0]
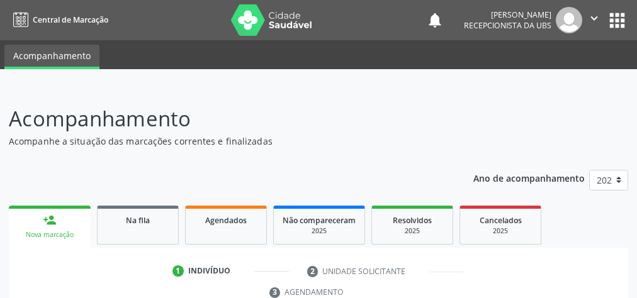
scroll to position [237, 0]
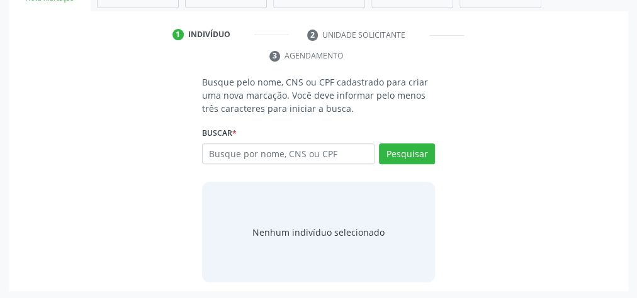
click at [334, 146] on input "text" at bounding box center [288, 153] width 172 height 21
type input "06445577458"
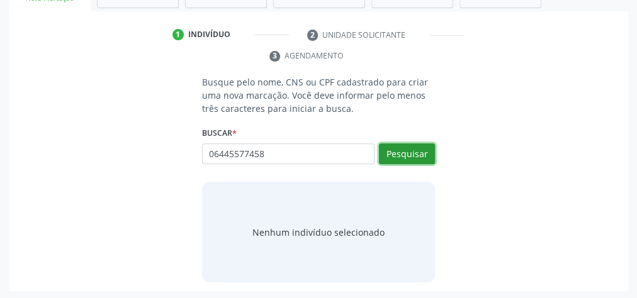
click at [420, 152] on button "Pesquisar" at bounding box center [407, 153] width 56 height 21
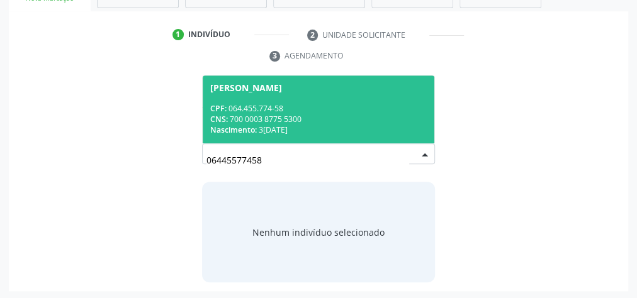
click at [323, 100] on span "Maria Lúcia dos Santos Lopes CPF: 064.455.774-58 CNS: 700 0003 8775 5300 Nascim…" at bounding box center [319, 109] width 232 height 67
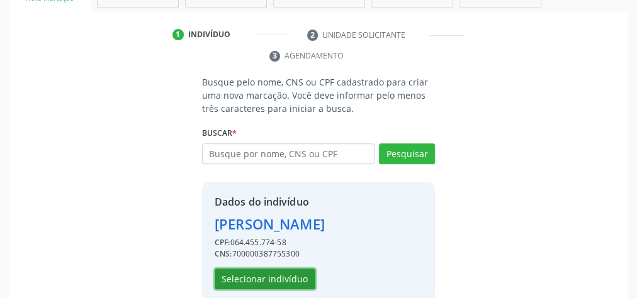
click at [284, 278] on button "Selecionar indivíduo" at bounding box center [265, 279] width 101 height 21
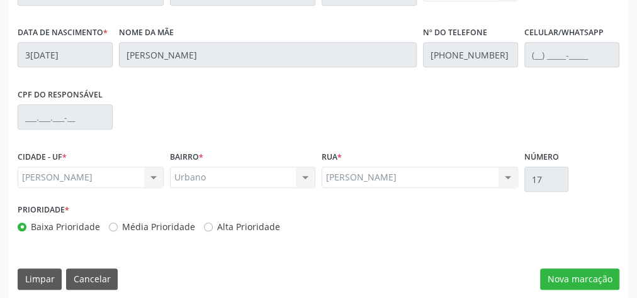
scroll to position [456, 0]
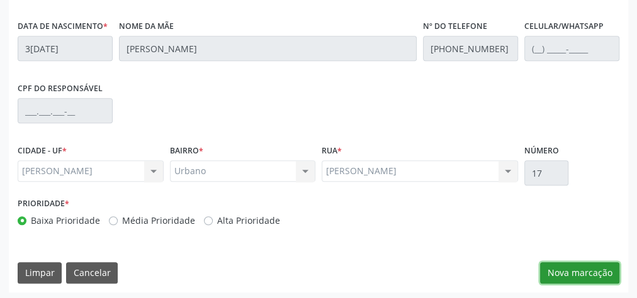
click at [589, 268] on button "Nova marcação" at bounding box center [579, 272] width 79 height 21
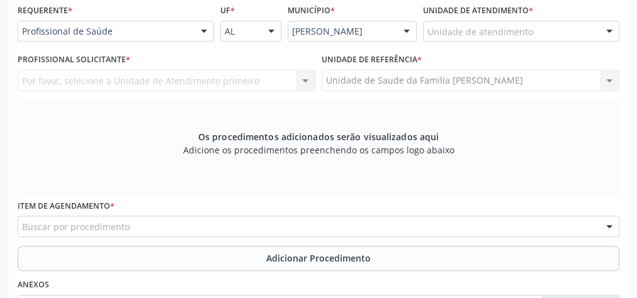
scroll to position [255, 0]
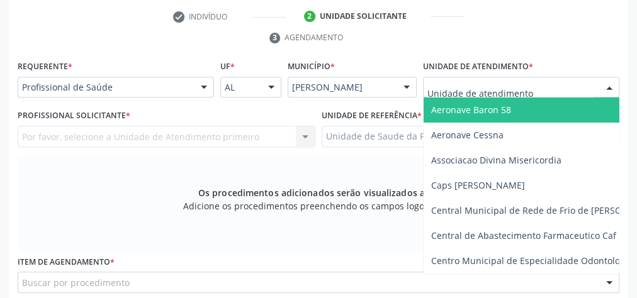
click at [564, 82] on div at bounding box center [521, 87] width 196 height 21
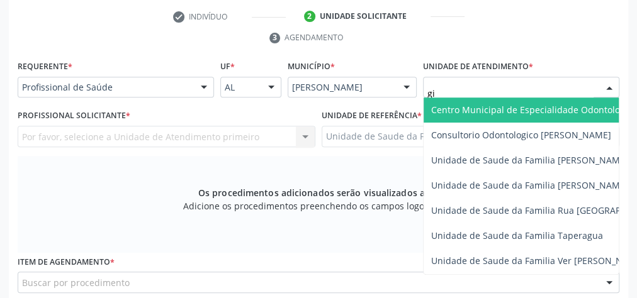
type input "gis"
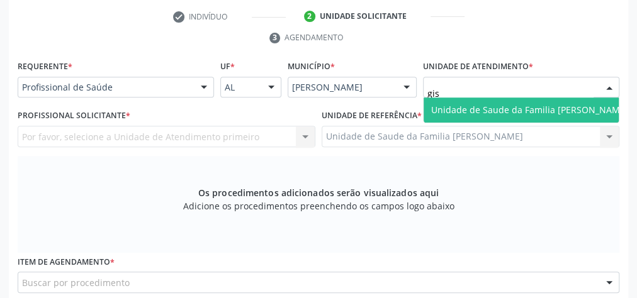
click at [558, 109] on span "Unidade de Saude da Familia [PERSON_NAME]" at bounding box center [529, 110] width 197 height 12
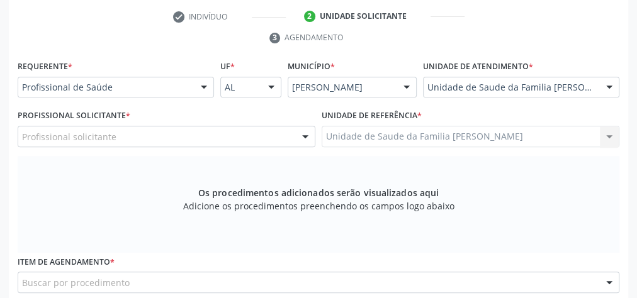
click at [305, 136] on div at bounding box center [305, 136] width 19 height 21
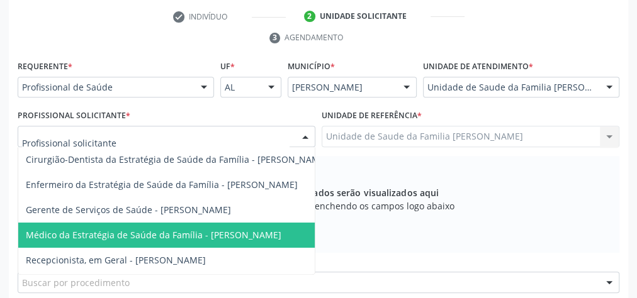
click at [224, 226] on span "Médico da Estratégia de Saúde da Família - [PERSON_NAME]" at bounding box center [176, 235] width 317 height 25
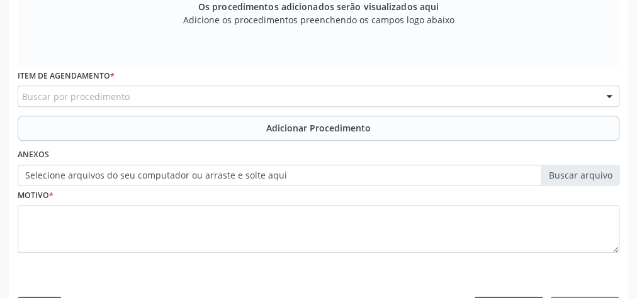
scroll to position [456, 0]
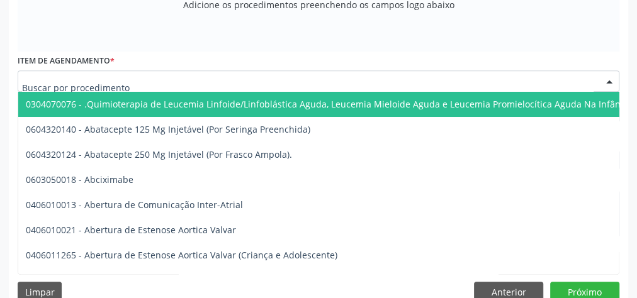
click at [245, 74] on div at bounding box center [319, 80] width 602 height 21
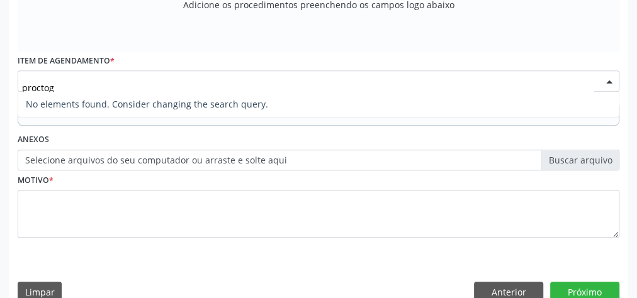
type input "procto"
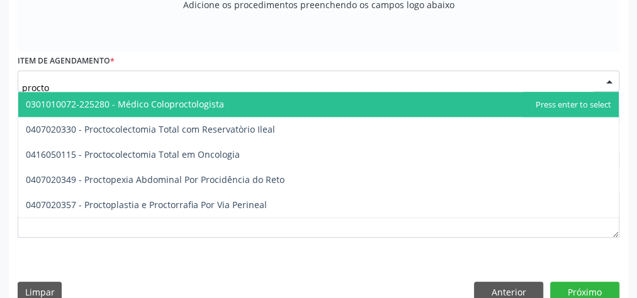
click at [188, 107] on span "0301010072-225280 - Médico Coloproctologista" at bounding box center [125, 104] width 198 height 12
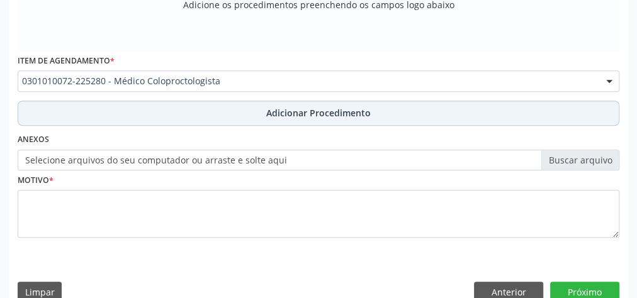
click at [292, 111] on span "Adicionar Procedimento" at bounding box center [318, 112] width 104 height 13
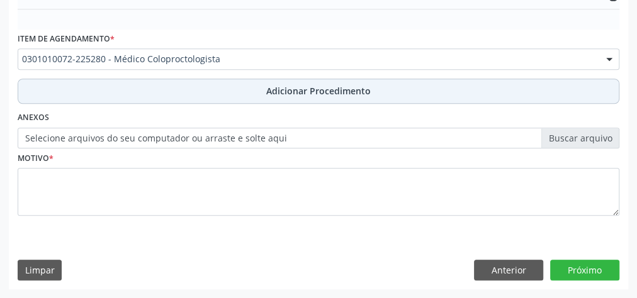
scroll to position [408, 0]
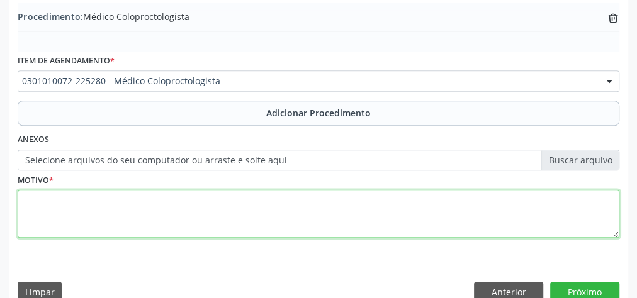
click at [255, 218] on textarea at bounding box center [319, 214] width 602 height 48
click at [70, 194] on textarea "proctologia hemorroidas" at bounding box center [319, 214] width 602 height 48
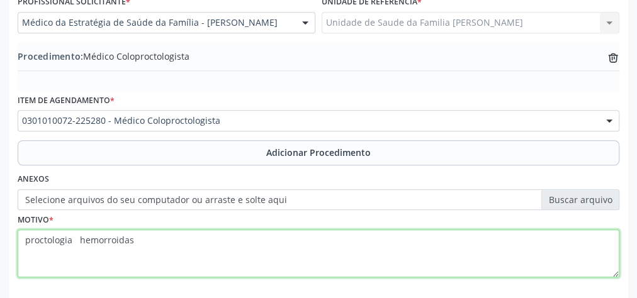
scroll to position [308, 0]
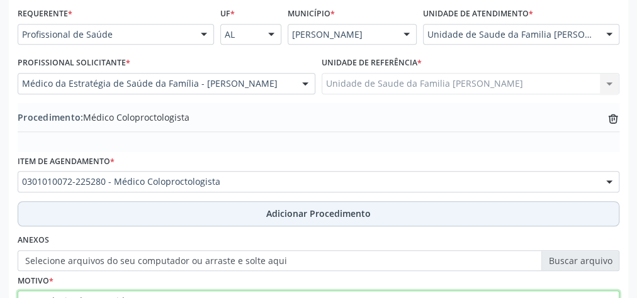
type textarea "proctologia hemorroidas"
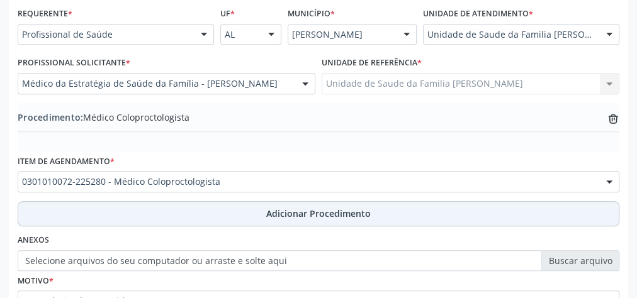
click at [337, 208] on span "Adicionar Procedimento" at bounding box center [318, 213] width 104 height 13
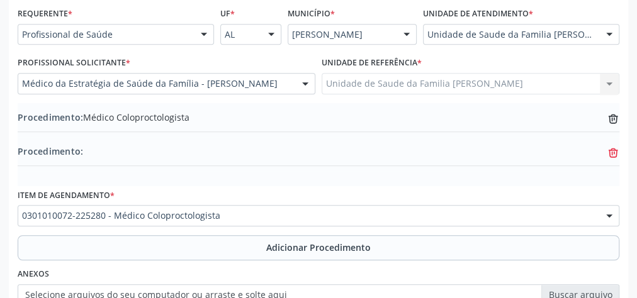
click at [614, 150] on icon at bounding box center [613, 153] width 9 height 6
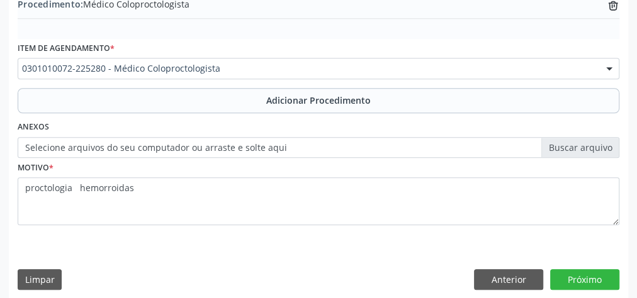
scroll to position [428, 0]
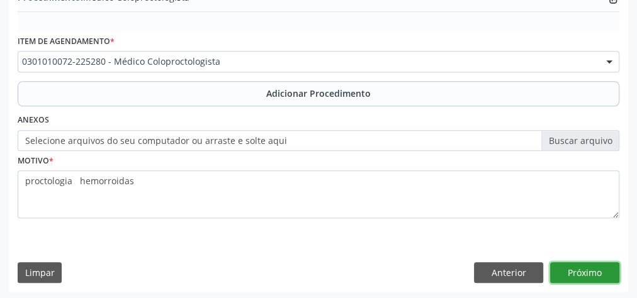
click at [573, 262] on button "Próximo" at bounding box center [584, 272] width 69 height 21
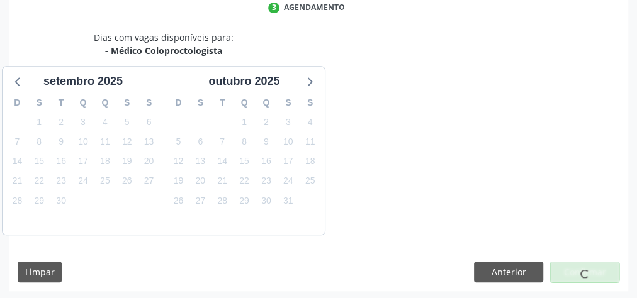
scroll to position [334, 0]
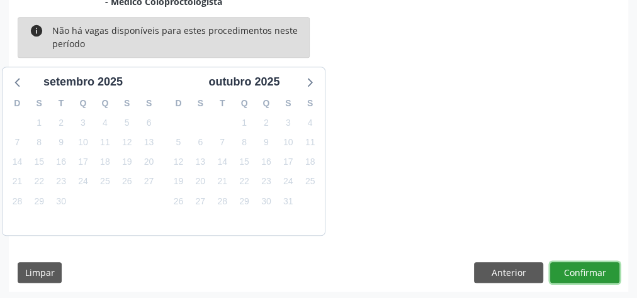
click at [581, 266] on button "Confirmar" at bounding box center [584, 272] width 69 height 21
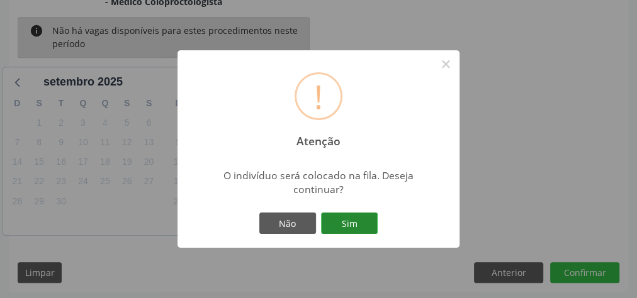
click at [374, 218] on button "Sim" at bounding box center [349, 223] width 57 height 21
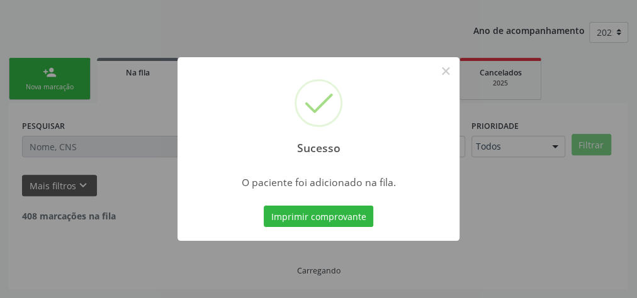
scroll to position [133, 0]
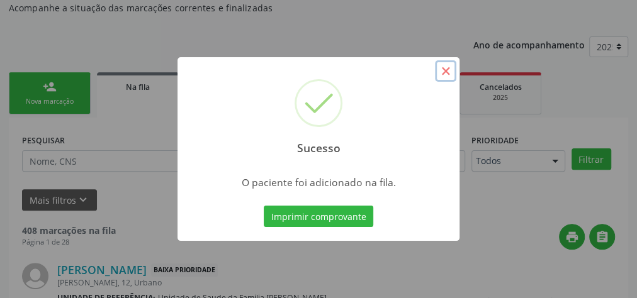
click at [447, 74] on button "×" at bounding box center [445, 70] width 21 height 21
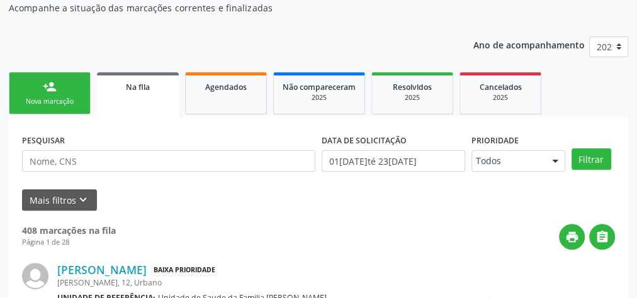
click at [57, 95] on link "person_add Nova marcação" at bounding box center [50, 93] width 82 height 42
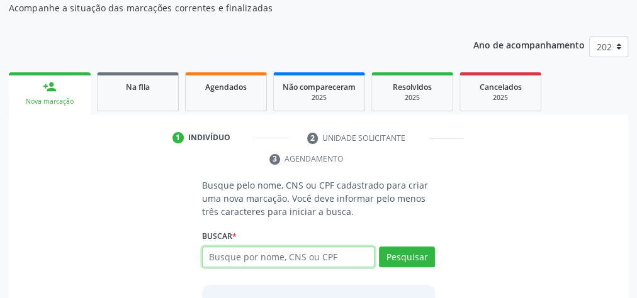
click at [266, 251] on input "text" at bounding box center [288, 257] width 172 height 21
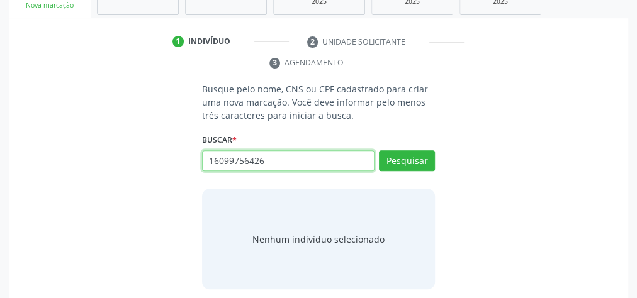
scroll to position [234, 0]
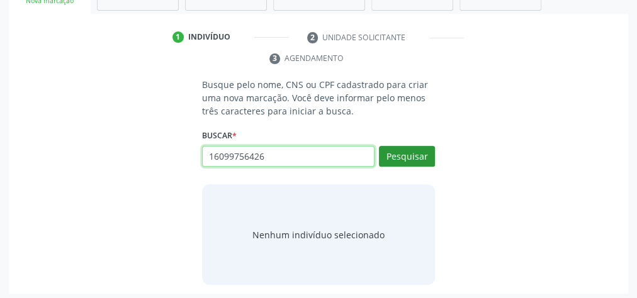
type input "16099756426"
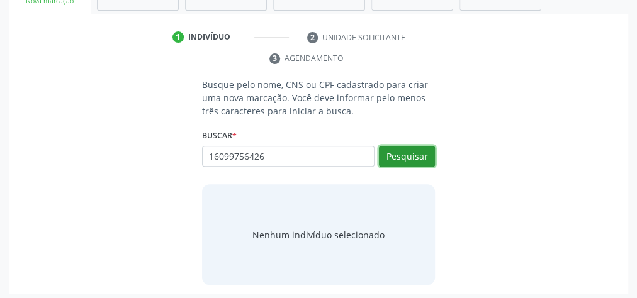
click at [415, 155] on button "Pesquisar" at bounding box center [407, 156] width 56 height 21
type input "16099756426"
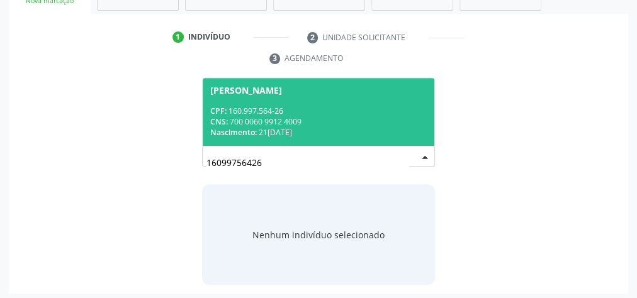
click at [373, 129] on div "Nascimento: 21/02/2017" at bounding box center [318, 132] width 216 height 11
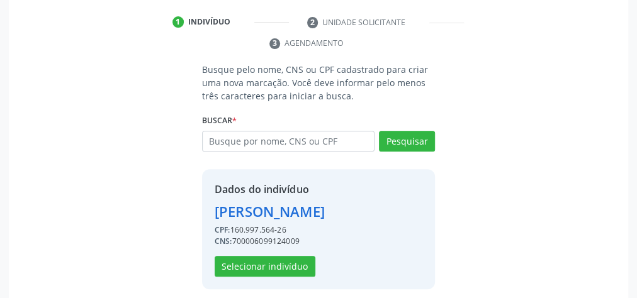
scroll to position [256, 0]
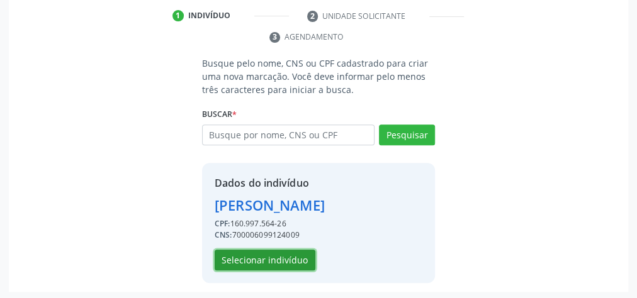
click at [304, 256] on button "Selecionar indivíduo" at bounding box center [265, 260] width 101 height 21
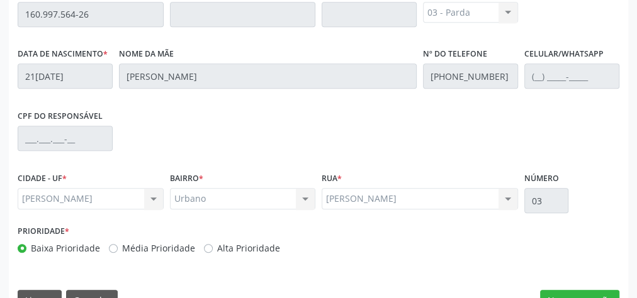
scroll to position [456, 0]
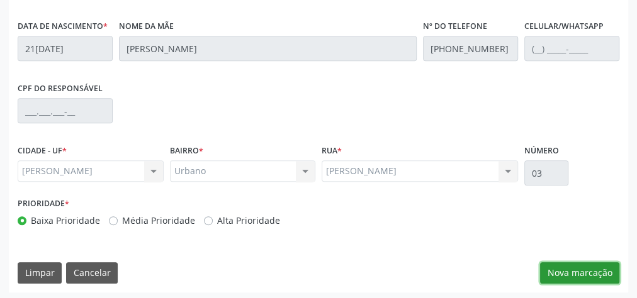
click at [601, 272] on button "Nova marcação" at bounding box center [579, 272] width 79 height 21
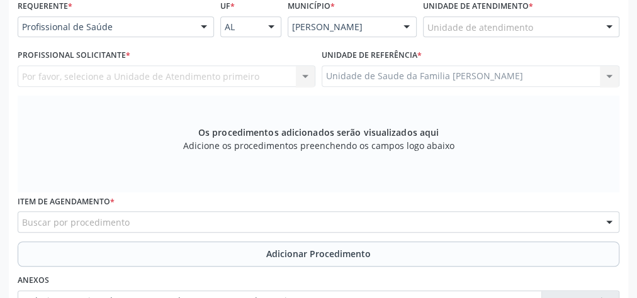
scroll to position [255, 0]
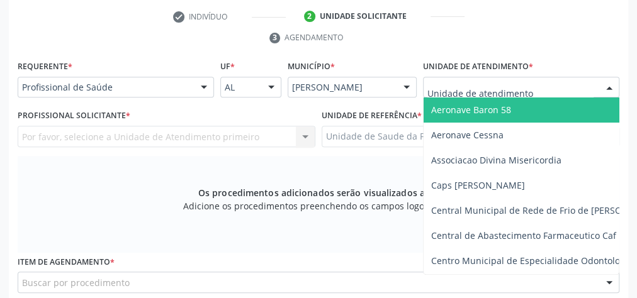
click at [580, 91] on div at bounding box center [521, 87] width 196 height 21
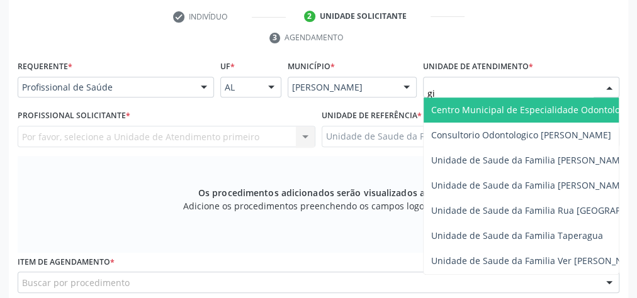
type input "gis"
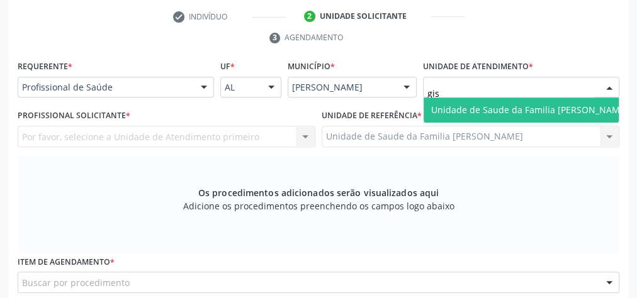
click at [531, 109] on span "Unidade de Saude da Familia [PERSON_NAME]" at bounding box center [529, 110] width 197 height 12
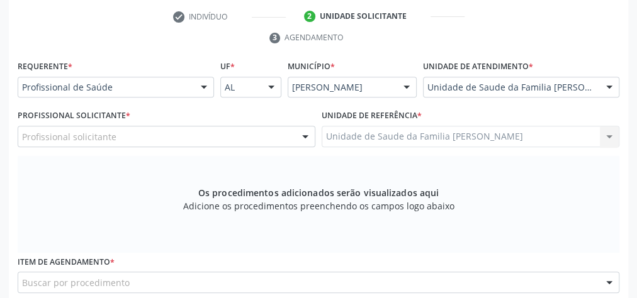
click at [306, 137] on div at bounding box center [305, 136] width 19 height 21
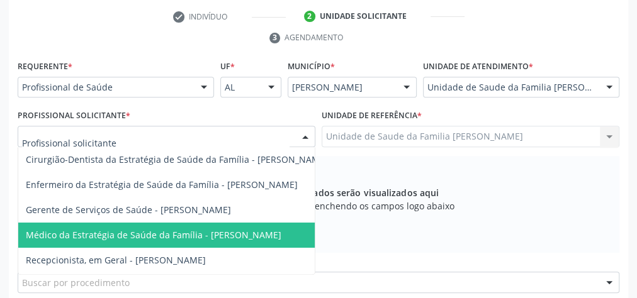
click at [247, 225] on span "Médico da Estratégia de Saúde da Família - [PERSON_NAME]" at bounding box center [176, 235] width 317 height 25
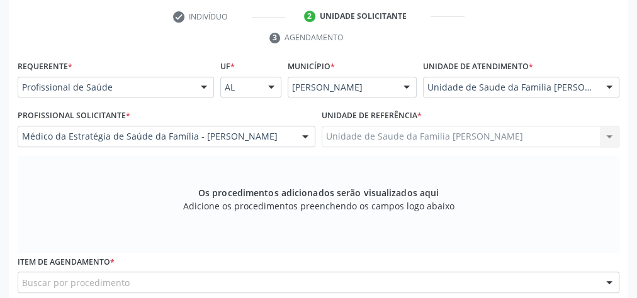
scroll to position [356, 0]
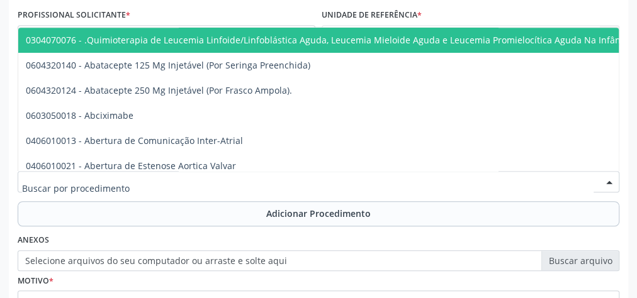
click at [268, 184] on div at bounding box center [319, 181] width 602 height 21
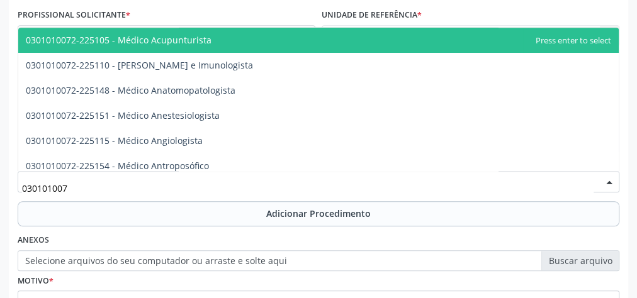
type input "0301010072"
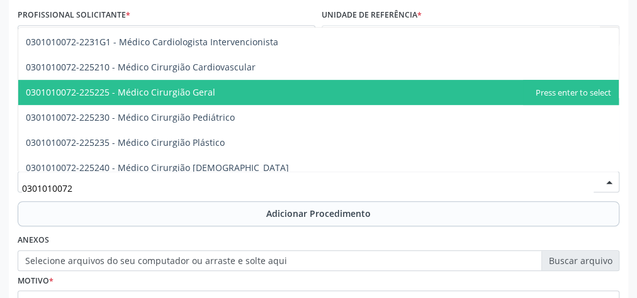
scroll to position [252, 0]
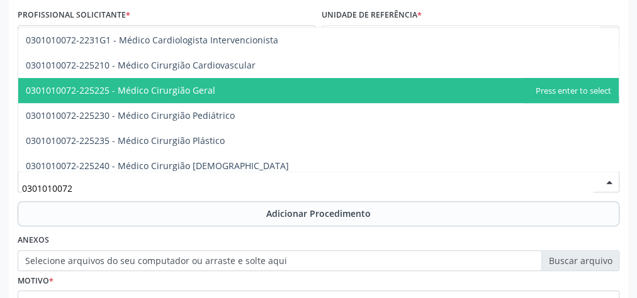
click at [193, 88] on span "0301010072-225225 - Médico Cirurgião Geral" at bounding box center [120, 90] width 189 height 12
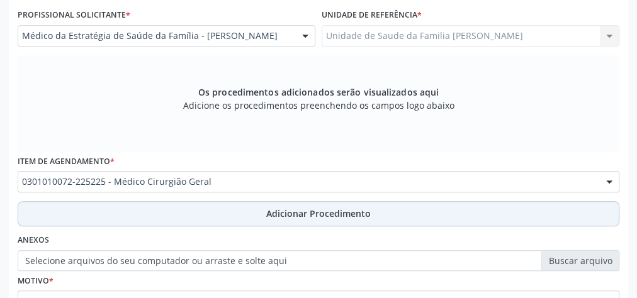
click at [311, 214] on span "Adicionar Procedimento" at bounding box center [318, 213] width 104 height 13
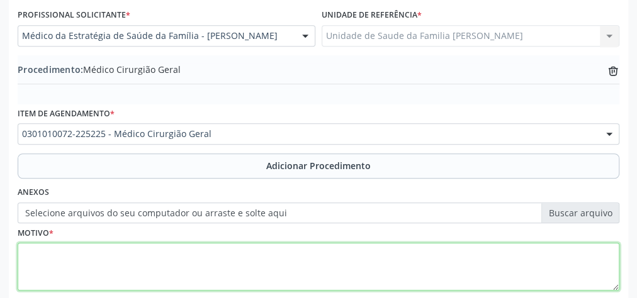
click at [264, 259] on textarea at bounding box center [319, 267] width 602 height 48
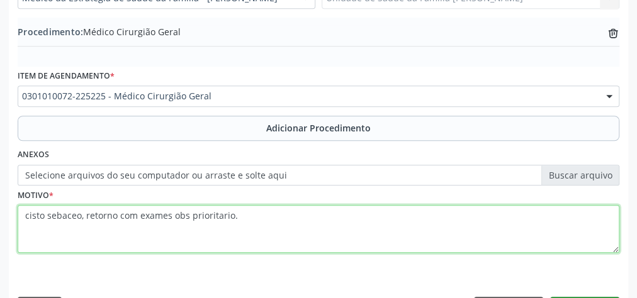
scroll to position [428, 0]
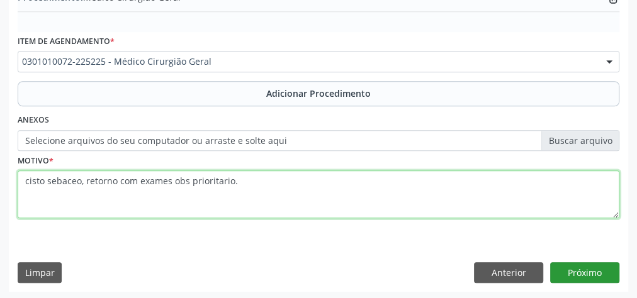
type textarea "cisto sebaceo, retorno com exames obs prioritario."
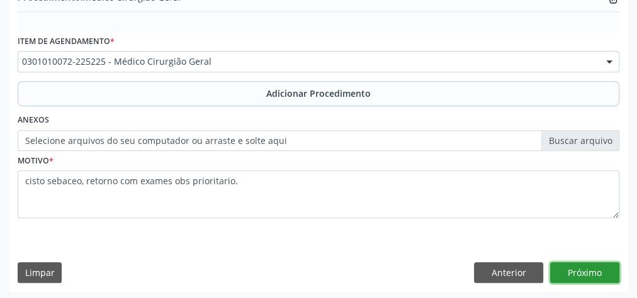
click at [590, 262] on button "Próximo" at bounding box center [584, 272] width 69 height 21
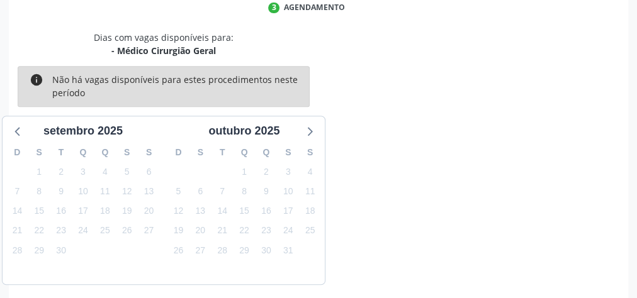
scroll to position [334, 0]
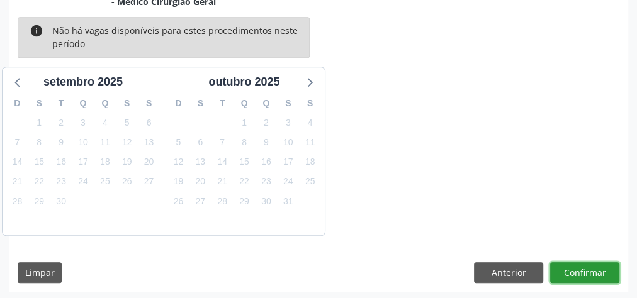
click at [590, 270] on button "Confirmar" at bounding box center [584, 272] width 69 height 21
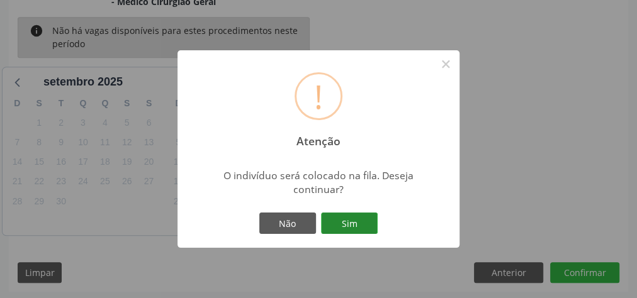
click at [347, 224] on button "Sim" at bounding box center [349, 223] width 57 height 21
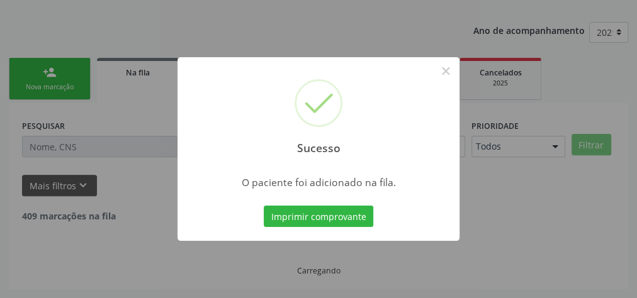
scroll to position [133, 0]
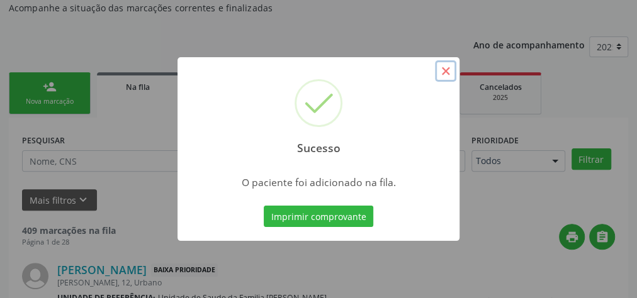
click at [448, 74] on button "×" at bounding box center [445, 70] width 21 height 21
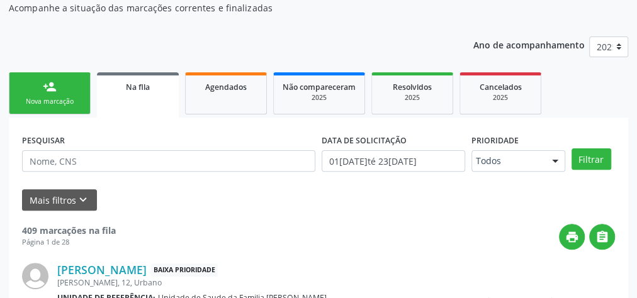
click at [60, 99] on div "Nova marcação" at bounding box center [49, 101] width 63 height 9
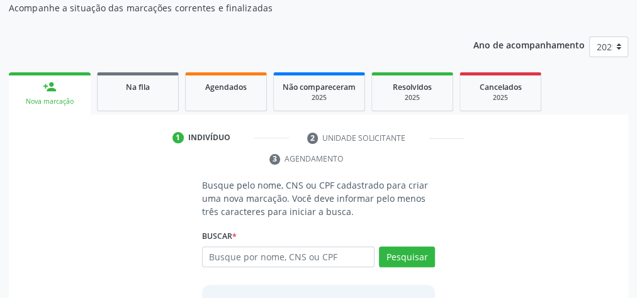
click at [74, 94] on link "person_add Nova marcação" at bounding box center [50, 93] width 82 height 42
click at [298, 252] on input "text" at bounding box center [288, 257] width 172 height 21
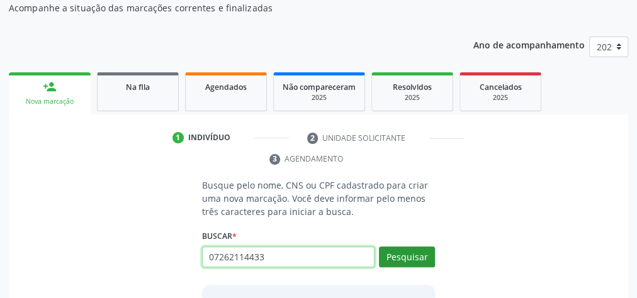
type input "07262114433"
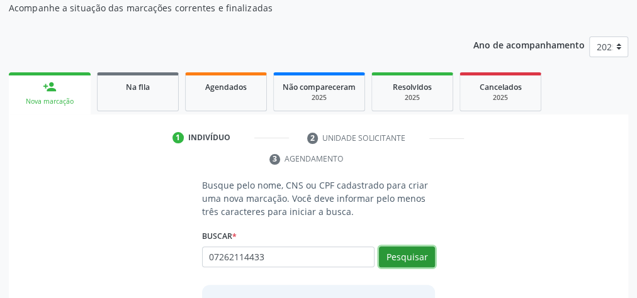
click at [403, 247] on button "Pesquisar" at bounding box center [407, 257] width 56 height 21
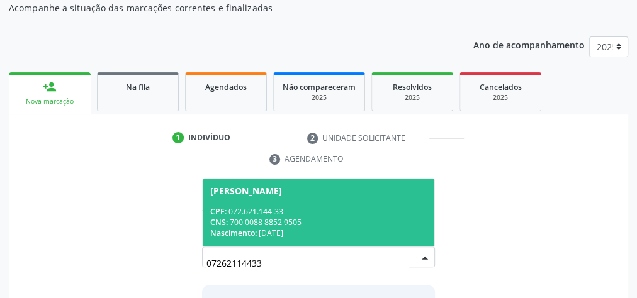
click at [334, 208] on div "CPF: 072.621.144-33" at bounding box center [318, 211] width 216 height 11
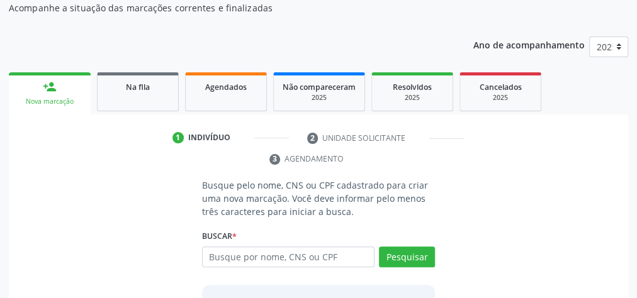
scroll to position [256, 0]
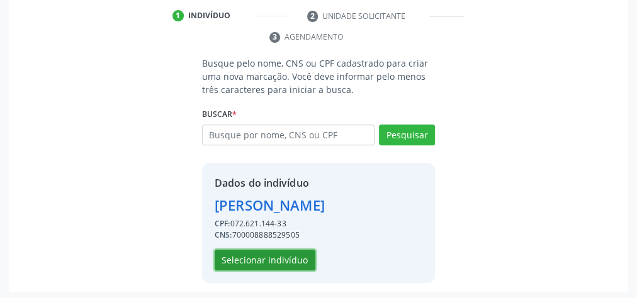
click at [278, 257] on button "Selecionar indivíduo" at bounding box center [265, 260] width 101 height 21
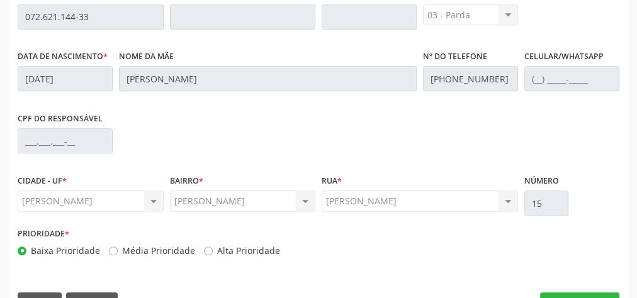
scroll to position [456, 0]
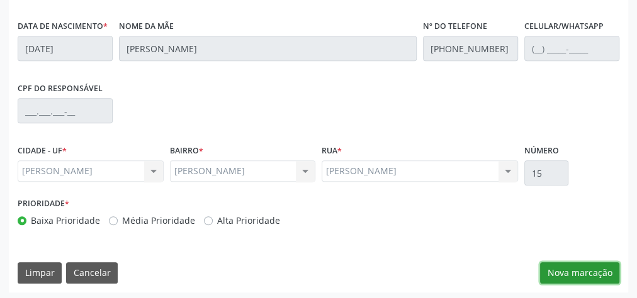
click at [587, 266] on button "Nova marcação" at bounding box center [579, 272] width 79 height 21
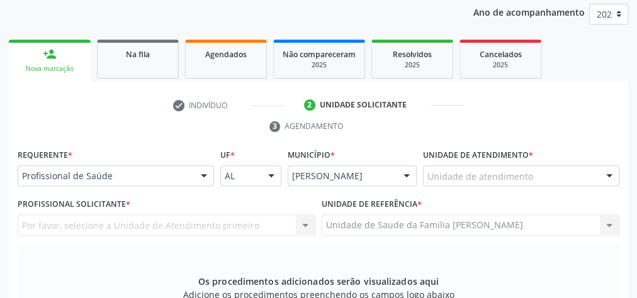
scroll to position [104, 0]
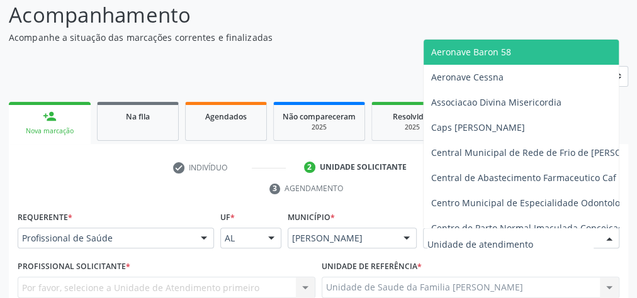
click at [537, 230] on div at bounding box center [521, 238] width 196 height 21
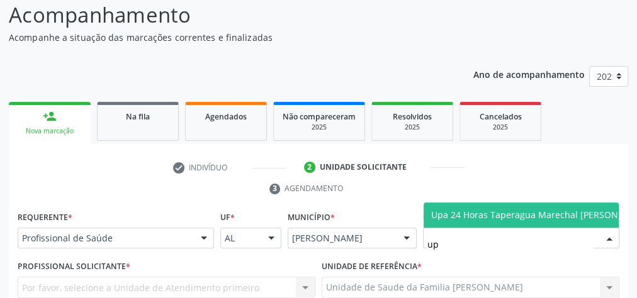
type input "u"
type input "estac"
click at [554, 211] on span "Centro de Saude Professor [PERSON_NAME][GEOGRAPHIC_DATA]" at bounding box center [568, 215] width 274 height 12
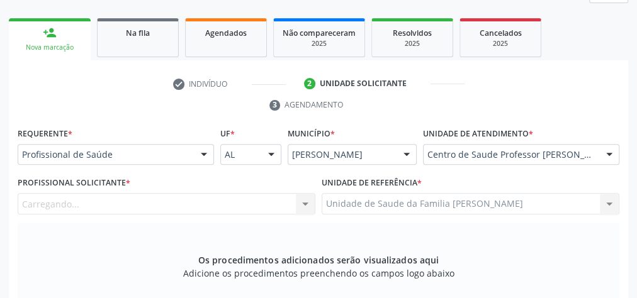
scroll to position [255, 0]
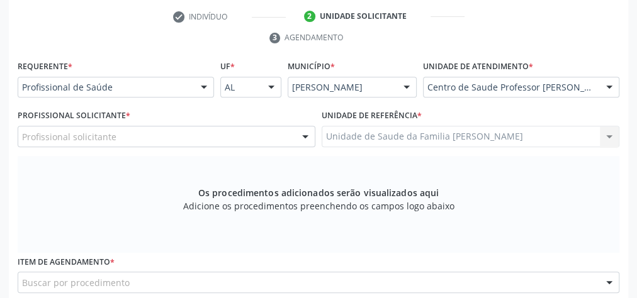
click at [241, 126] on div "Profissional solicitante" at bounding box center [167, 136] width 298 height 21
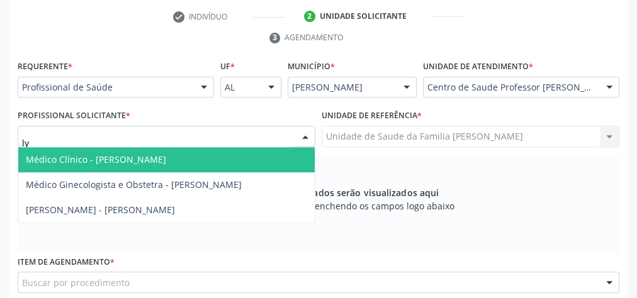
type input "lyc"
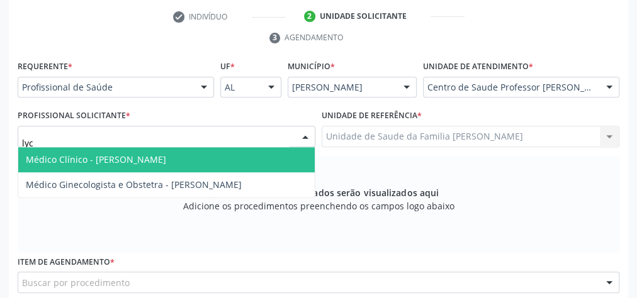
click at [174, 162] on span "Médico Clínico - [PERSON_NAME]" at bounding box center [166, 159] width 296 height 25
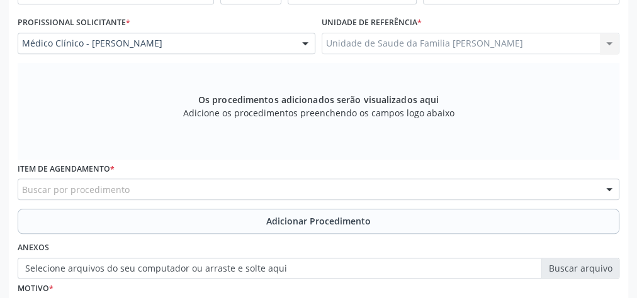
scroll to position [356, 0]
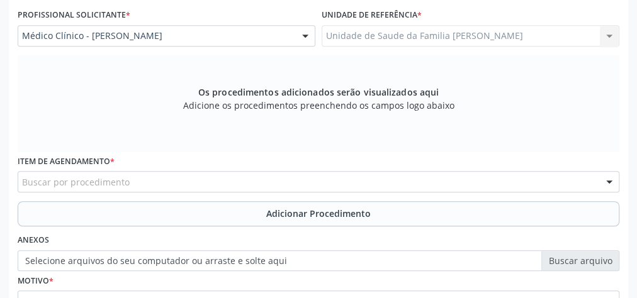
click at [327, 183] on div "Buscar por procedimento" at bounding box center [319, 181] width 602 height 21
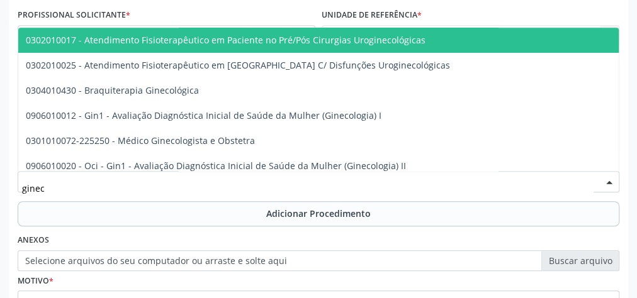
type input "gineco"
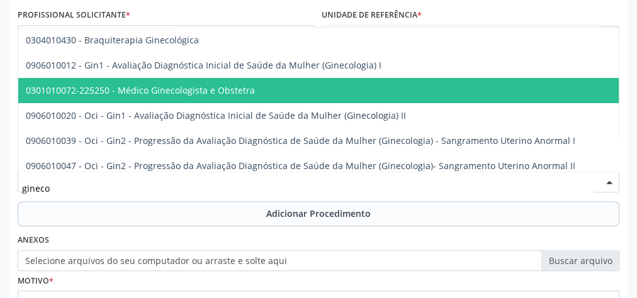
scroll to position [101, 0]
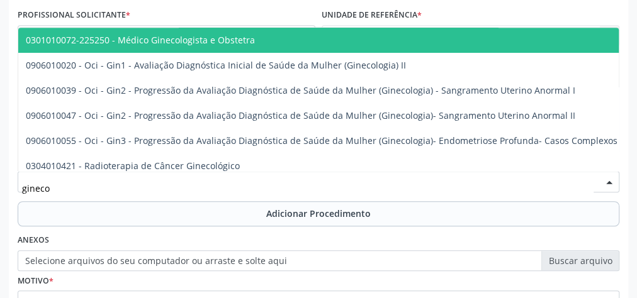
click at [183, 40] on span "0301010072-225250 - Médico Ginecologista e Obstetra" at bounding box center [140, 40] width 229 height 12
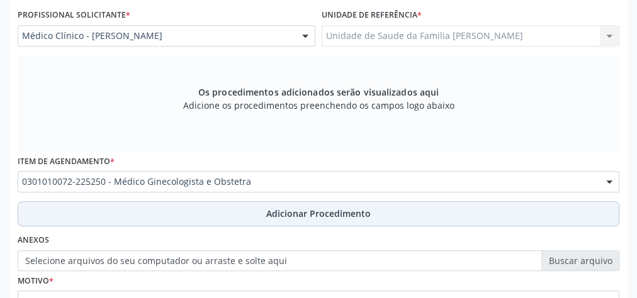
click at [317, 205] on button "Adicionar Procedimento" at bounding box center [319, 213] width 602 height 25
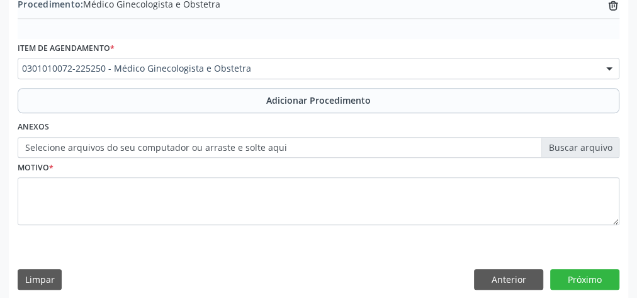
scroll to position [428, 0]
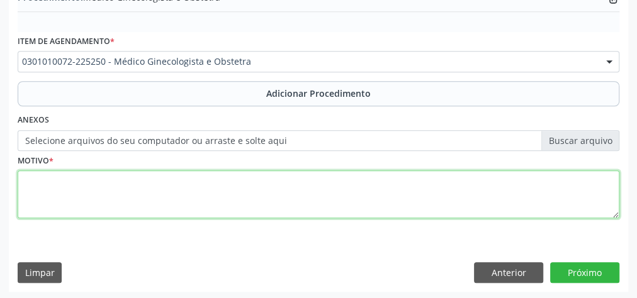
click at [274, 184] on textarea at bounding box center [319, 195] width 602 height 48
type textarea "retorno com exames"
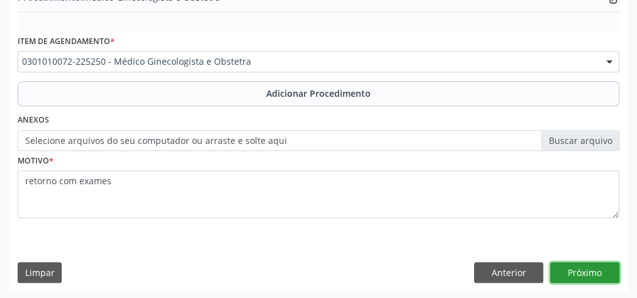
click at [592, 271] on button "Próximo" at bounding box center [584, 272] width 69 height 21
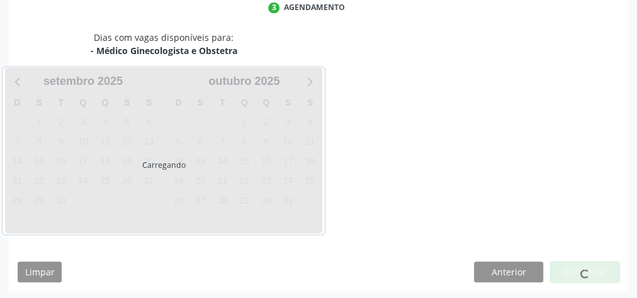
scroll to position [334, 0]
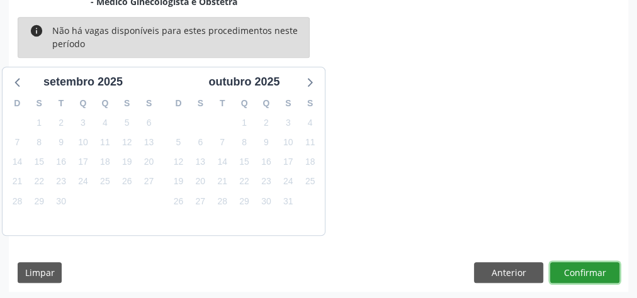
click at [592, 271] on button "Confirmar" at bounding box center [584, 272] width 69 height 21
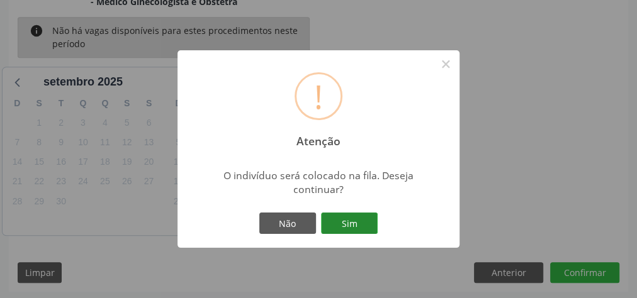
click at [359, 222] on button "Sim" at bounding box center [349, 223] width 57 height 21
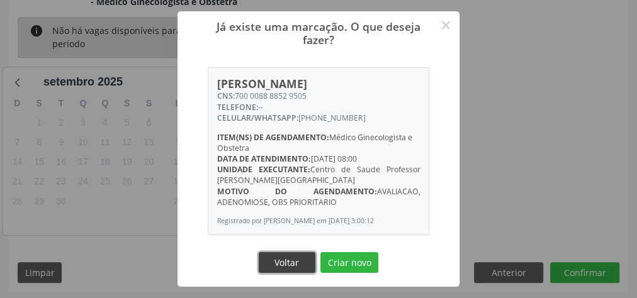
click at [288, 267] on button "Voltar" at bounding box center [287, 262] width 57 height 21
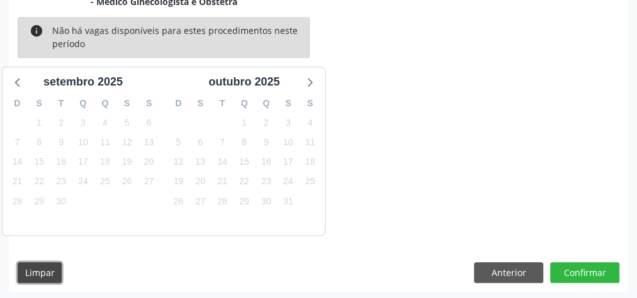
click at [37, 262] on button "Limpar" at bounding box center [40, 272] width 44 height 21
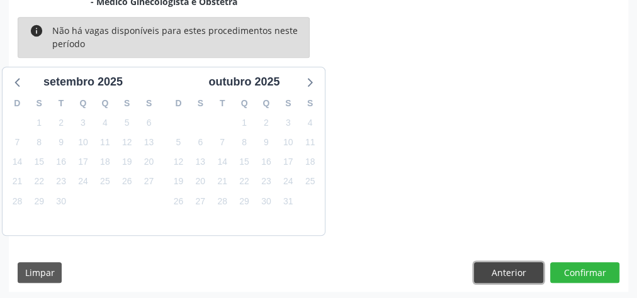
click at [529, 270] on button "Anterior" at bounding box center [508, 272] width 69 height 21
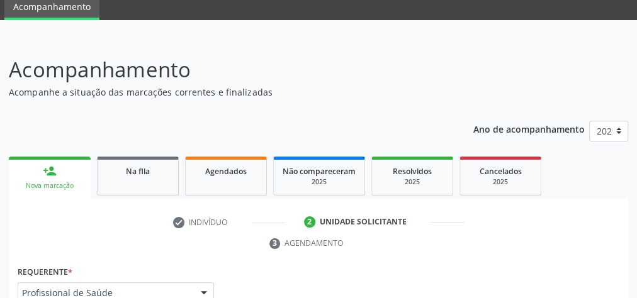
scroll to position [151, 0]
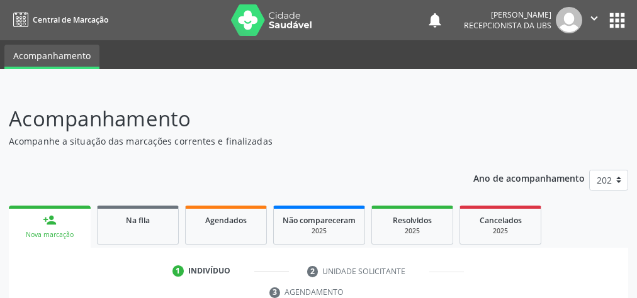
scroll to position [237, 0]
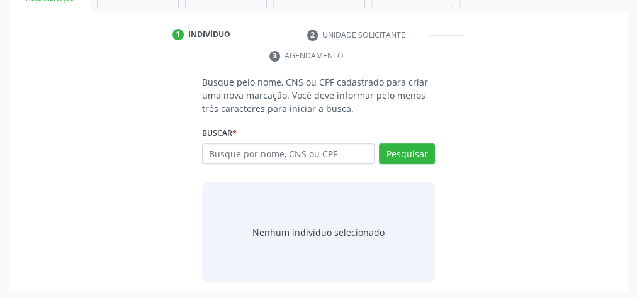
click at [331, 149] on input "text" at bounding box center [288, 153] width 172 height 21
type input "07262114433"
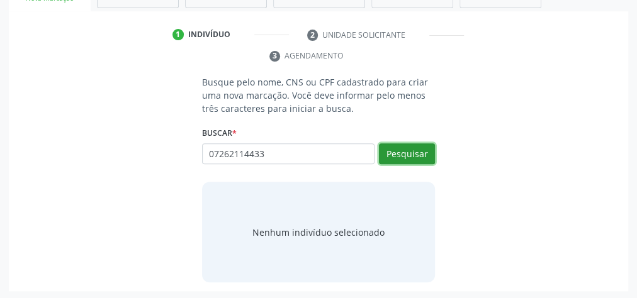
click at [405, 155] on button "Pesquisar" at bounding box center [407, 153] width 56 height 21
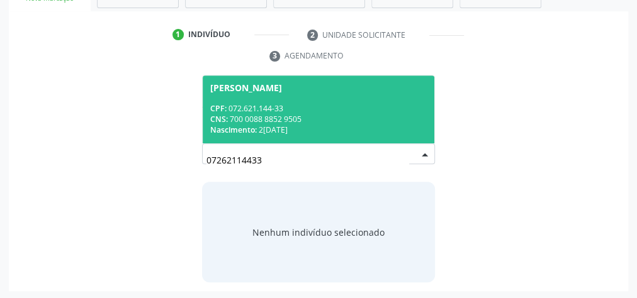
click at [345, 116] on div "CNS: 700 0088 8852 9505" at bounding box center [318, 119] width 216 height 11
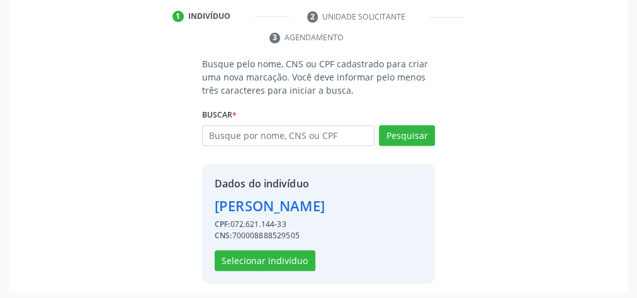
scroll to position [256, 0]
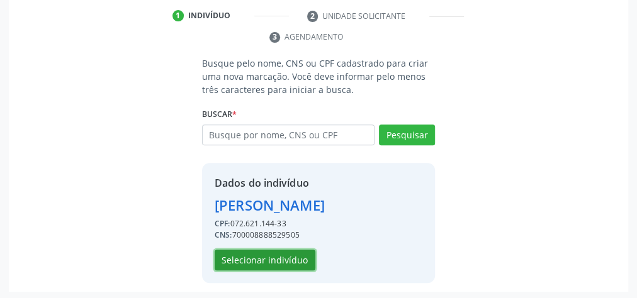
click at [274, 256] on button "Selecionar indivíduo" at bounding box center [265, 260] width 101 height 21
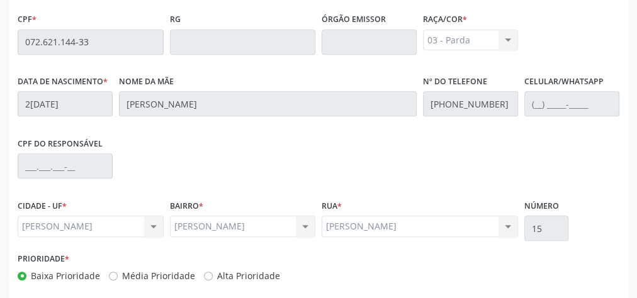
scroll to position [456, 0]
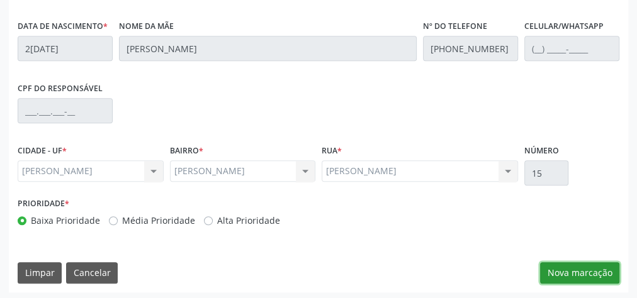
click at [587, 276] on button "Nova marcação" at bounding box center [579, 272] width 79 height 21
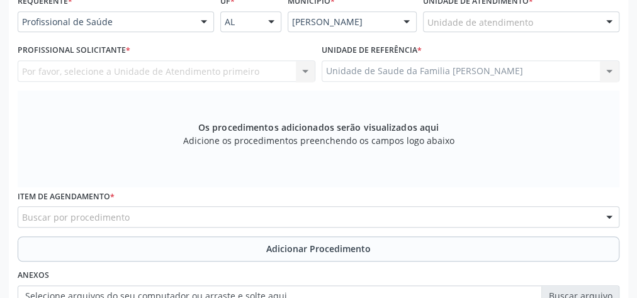
scroll to position [205, 0]
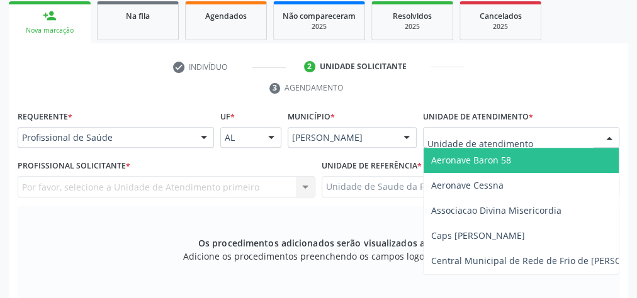
click at [587, 134] on div at bounding box center [521, 137] width 196 height 21
type input "es"
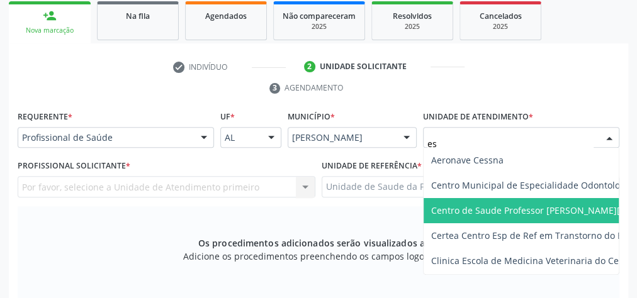
click at [566, 210] on span "Centro de Saude Professor [PERSON_NAME][GEOGRAPHIC_DATA]" at bounding box center [568, 211] width 274 height 12
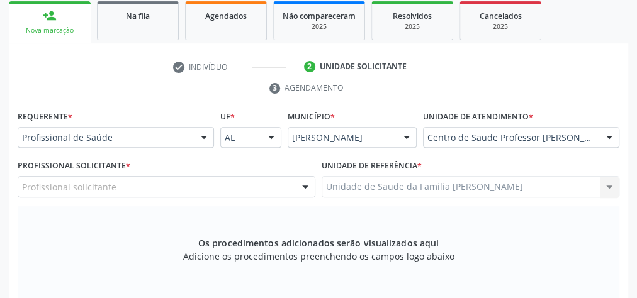
click at [208, 182] on div "Profissional solicitante" at bounding box center [167, 186] width 298 height 21
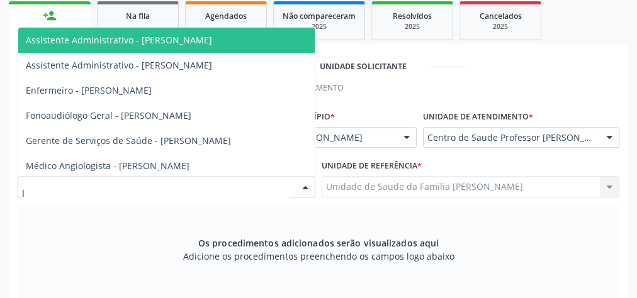
type input "ly"
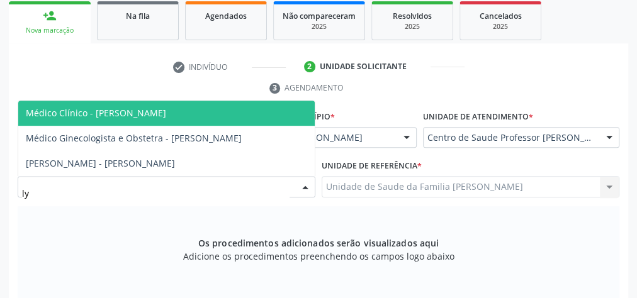
click at [147, 107] on span "Médico Clínico - [PERSON_NAME]" at bounding box center [96, 113] width 140 height 12
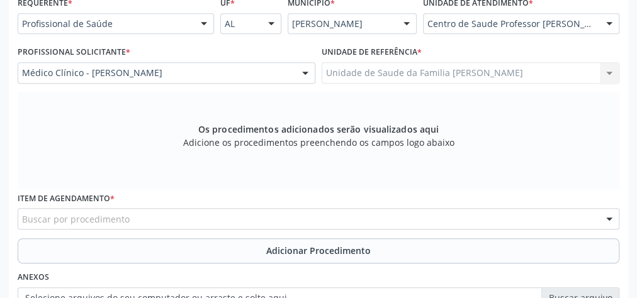
scroll to position [406, 0]
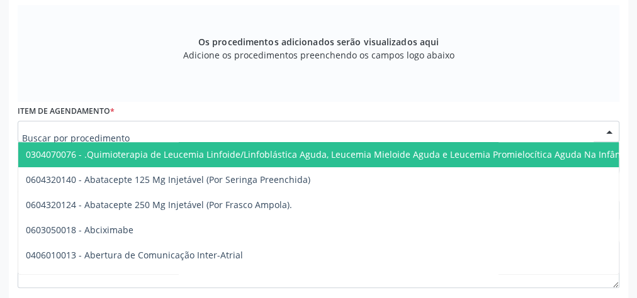
click at [233, 135] on div at bounding box center [319, 131] width 602 height 21
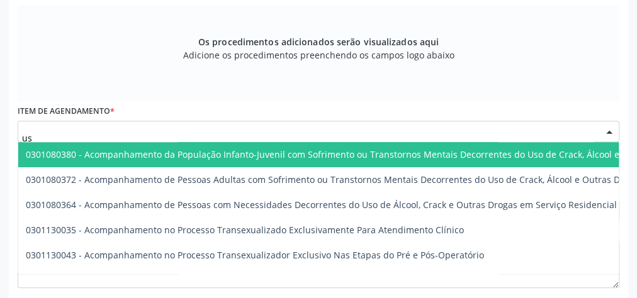
type input "usg"
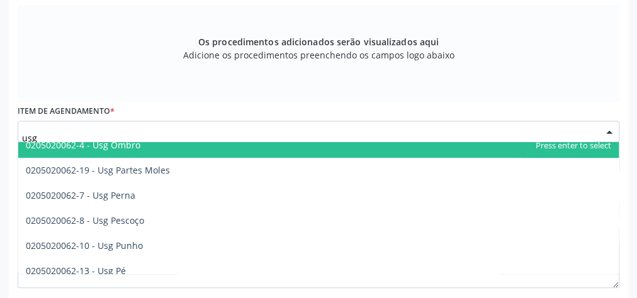
scroll to position [252, 0]
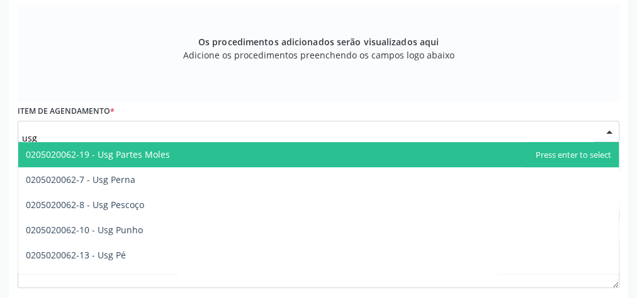
click at [144, 154] on span "0205020062-19 - Usg Partes Moles" at bounding box center [98, 155] width 144 height 12
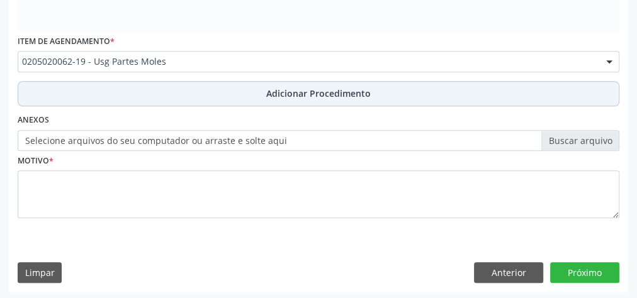
click at [326, 96] on span "Adicionar Procedimento" at bounding box center [318, 93] width 104 height 13
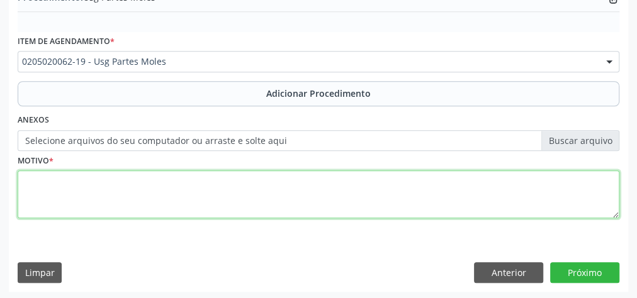
click at [239, 185] on textarea at bounding box center [319, 195] width 602 height 48
click at [57, 181] on textarea "mamas axilas" at bounding box center [319, 195] width 602 height 48
click at [208, 179] on textarea "mamas e axilas" at bounding box center [319, 195] width 602 height 48
type textarea "mamas e axilas"
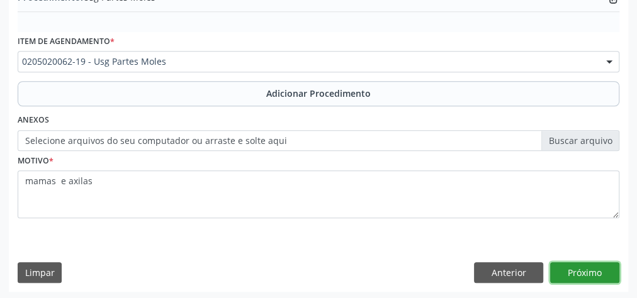
click at [588, 275] on button "Próximo" at bounding box center [584, 272] width 69 height 21
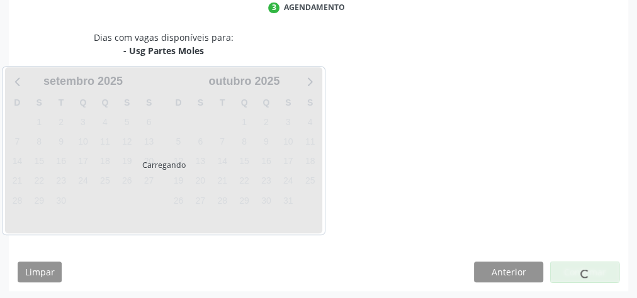
scroll to position [334, 0]
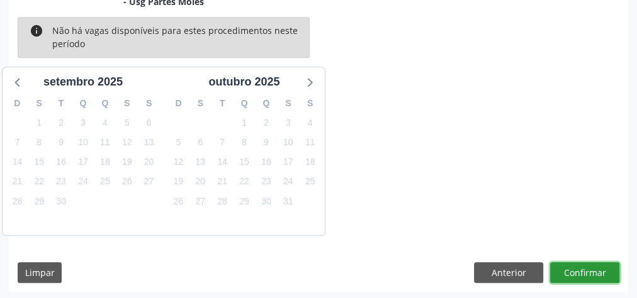
click at [588, 275] on button "Confirmar" at bounding box center [584, 272] width 69 height 21
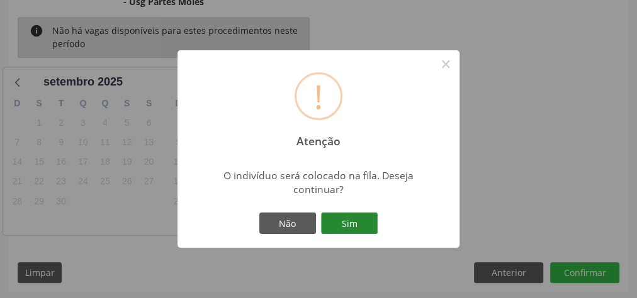
click at [351, 227] on button "Sim" at bounding box center [349, 223] width 57 height 21
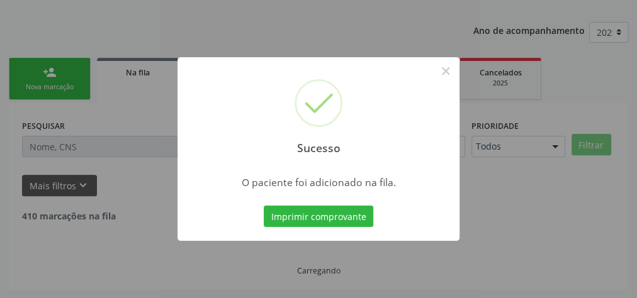
scroll to position [133, 0]
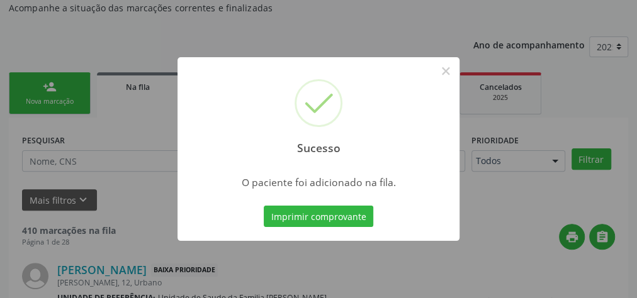
click at [65, 83] on div "Sucesso × O paciente foi adicionado na fila. Imprimir comprovante Cancel" at bounding box center [318, 149] width 637 height 298
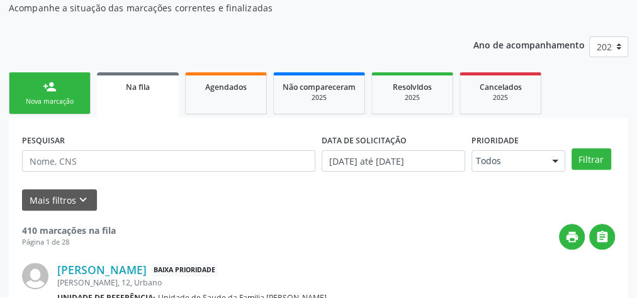
click at [61, 76] on link "person_add Nova marcação" at bounding box center [50, 93] width 82 height 42
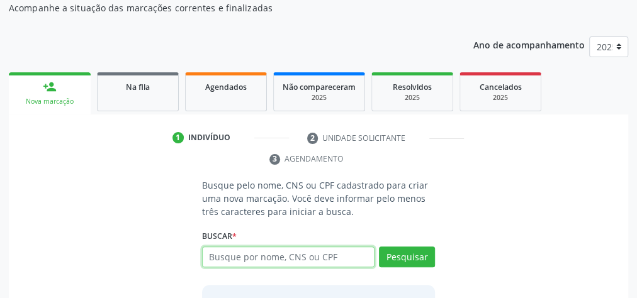
click at [303, 258] on input "text" at bounding box center [288, 257] width 172 height 21
type input "07262114433"
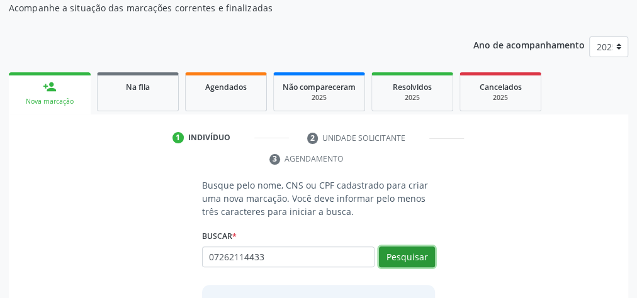
click at [406, 251] on button "Pesquisar" at bounding box center [407, 257] width 56 height 21
type input "07262114433"
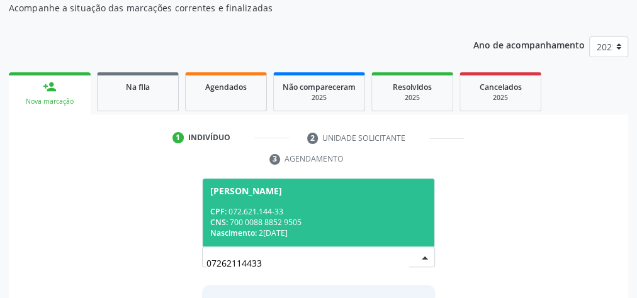
click at [364, 223] on div "CNS: 700 0088 8852 9505" at bounding box center [318, 222] width 216 height 11
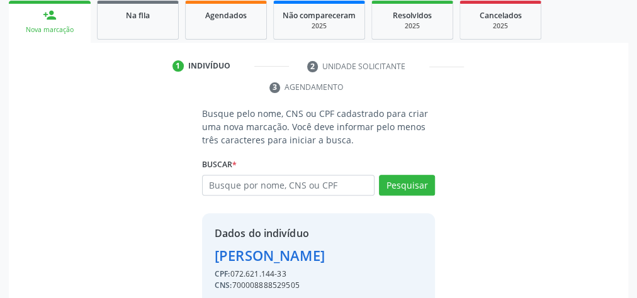
scroll to position [256, 0]
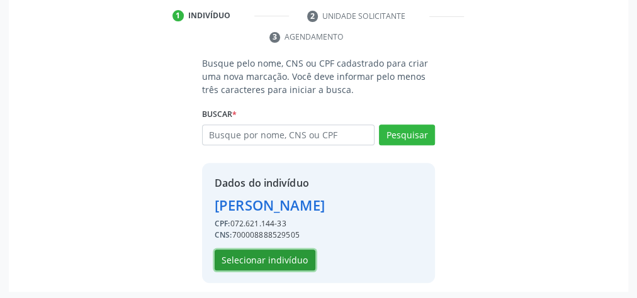
click at [271, 258] on button "Selecionar indivíduo" at bounding box center [265, 260] width 101 height 21
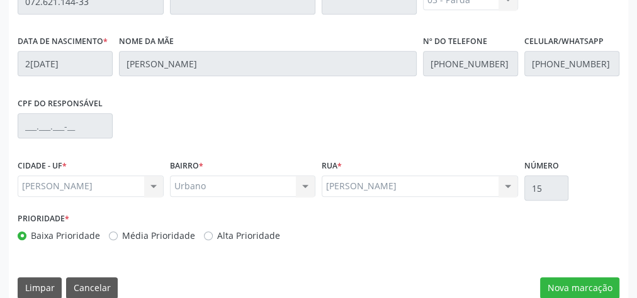
scroll to position [456, 0]
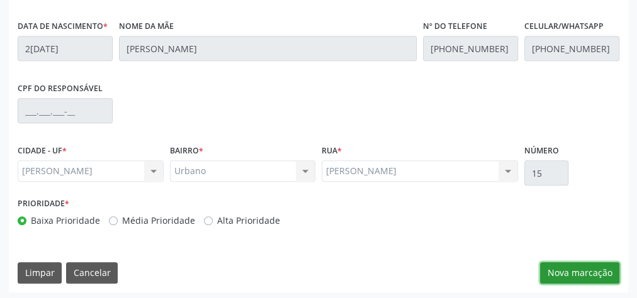
click at [584, 271] on button "Nova marcação" at bounding box center [579, 272] width 79 height 21
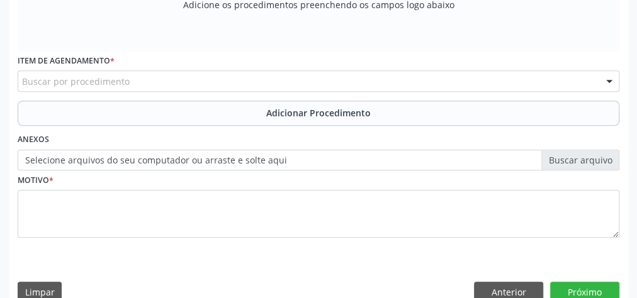
scroll to position [255, 0]
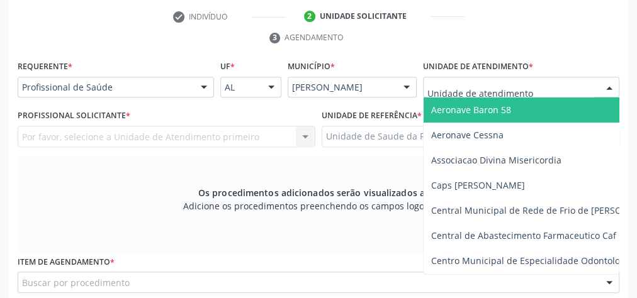
click at [597, 85] on div at bounding box center [521, 87] width 196 height 21
type input "es"
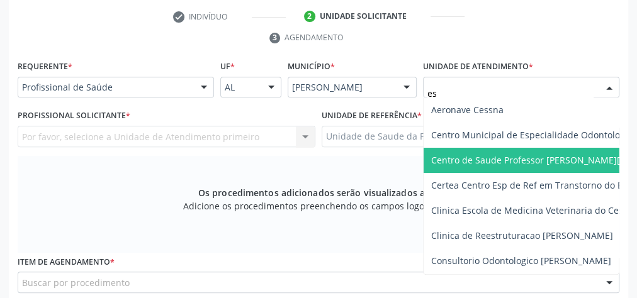
click at [585, 154] on span "Centro de Saude Professor [PERSON_NAME][GEOGRAPHIC_DATA]" at bounding box center [568, 160] width 274 height 12
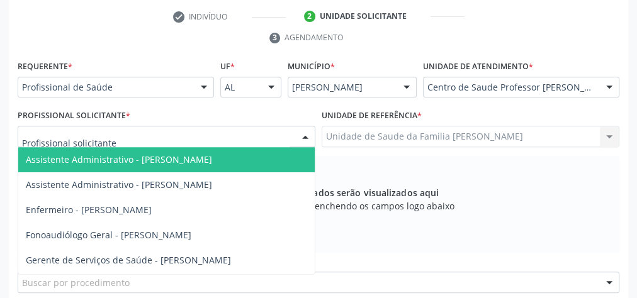
click at [174, 138] on div at bounding box center [167, 136] width 298 height 21
click at [174, 138] on input "l" at bounding box center [155, 142] width 267 height 25
type input "ly"
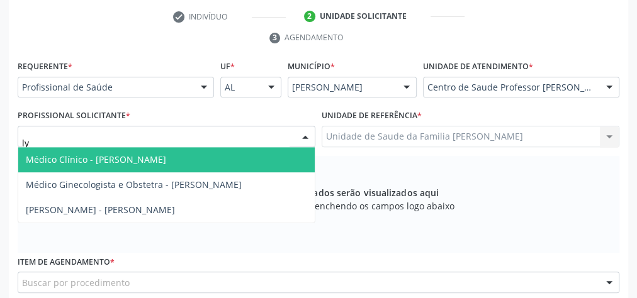
click at [173, 147] on span "Médico Clínico - [PERSON_NAME]" at bounding box center [166, 159] width 296 height 25
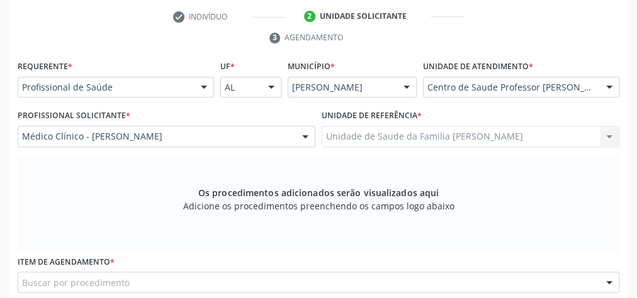
scroll to position [406, 0]
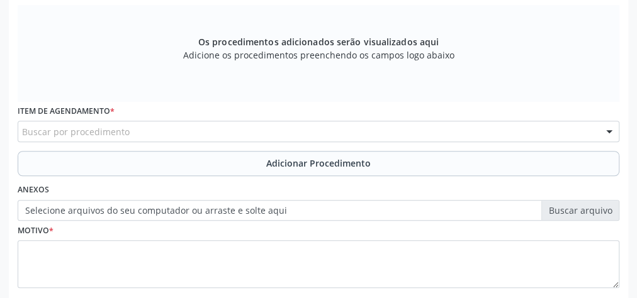
click at [313, 125] on div "Buscar por procedimento" at bounding box center [319, 131] width 602 height 21
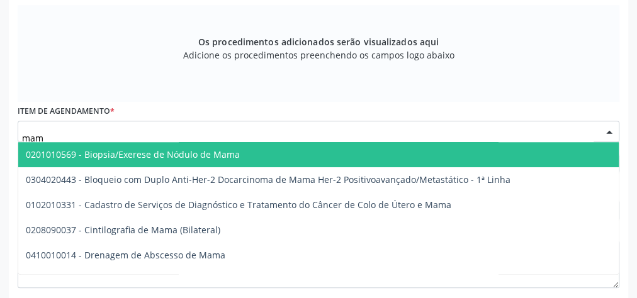
type input "mamo"
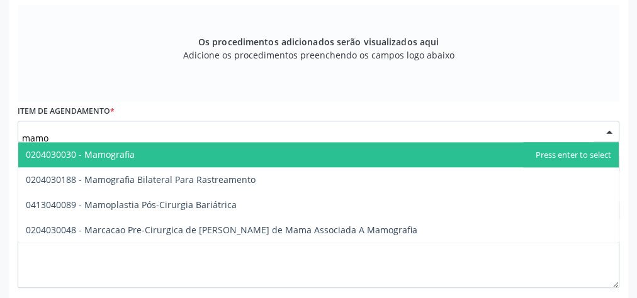
click at [208, 152] on span "0204030030 - Mamografia" at bounding box center [318, 154] width 600 height 25
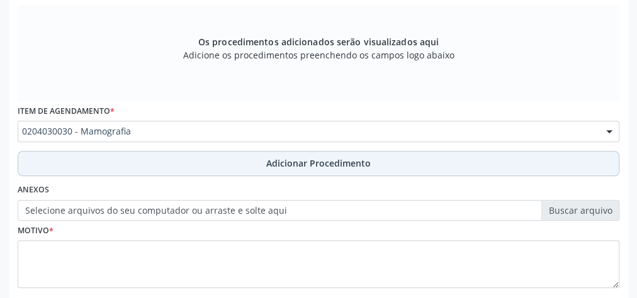
click at [330, 163] on span "Adicionar Procedimento" at bounding box center [318, 163] width 104 height 13
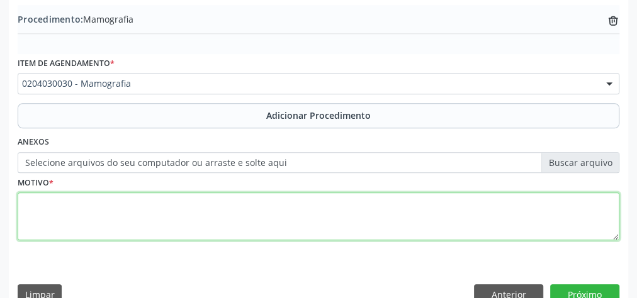
click at [288, 208] on textarea at bounding box center [319, 217] width 602 height 48
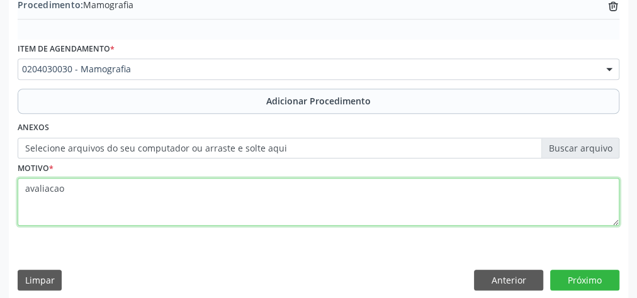
scroll to position [428, 0]
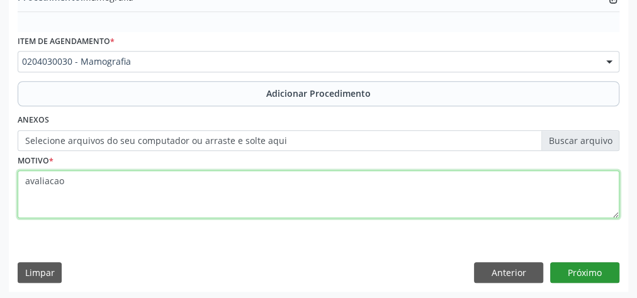
type textarea "avaliacao"
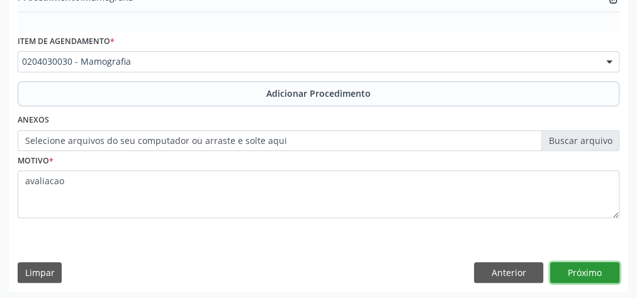
click at [594, 262] on button "Próximo" at bounding box center [584, 272] width 69 height 21
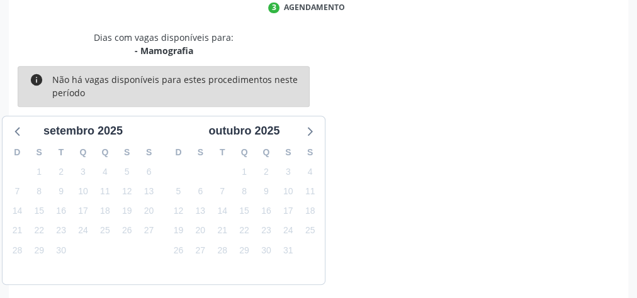
scroll to position [334, 0]
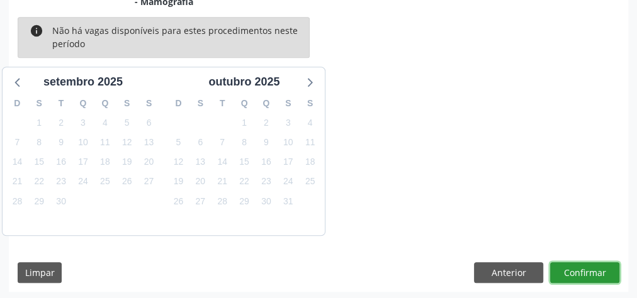
click at [594, 262] on button "Confirmar" at bounding box center [584, 272] width 69 height 21
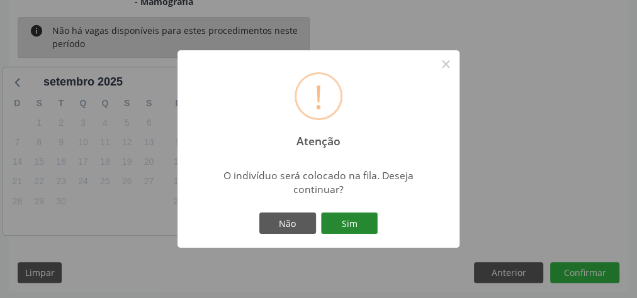
click at [361, 221] on button "Sim" at bounding box center [349, 223] width 57 height 21
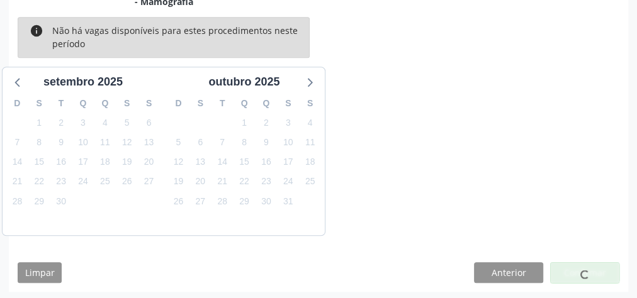
scroll to position [133, 0]
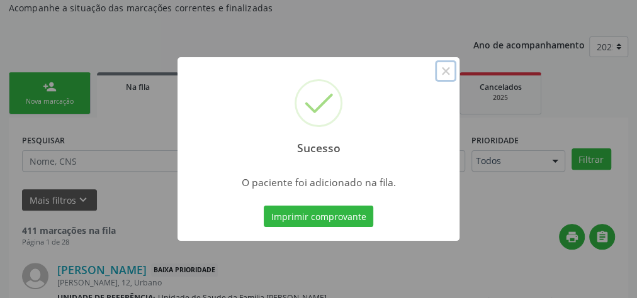
click at [451, 73] on button "×" at bounding box center [445, 70] width 21 height 21
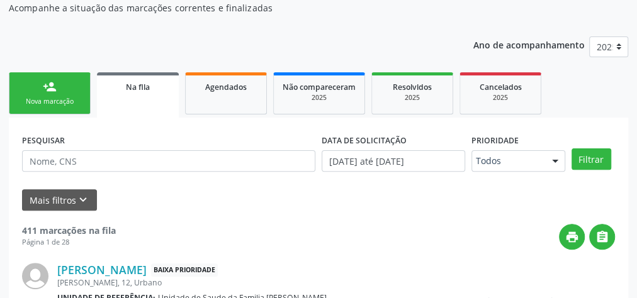
click at [45, 94] on link "person_add Nova marcação" at bounding box center [50, 93] width 82 height 42
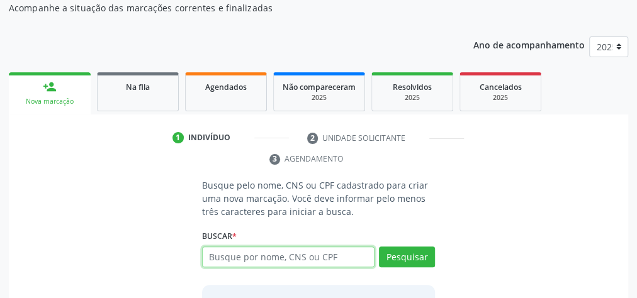
click at [310, 253] on input "text" at bounding box center [288, 257] width 172 height 21
type input "708007840182429"
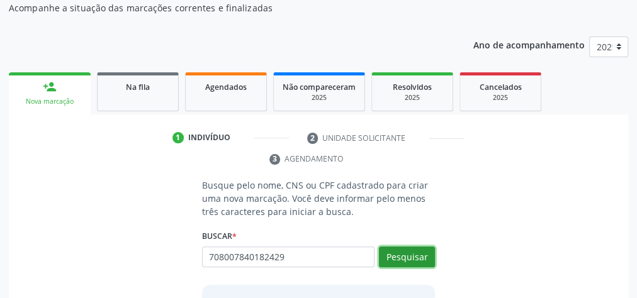
click at [430, 256] on button "Pesquisar" at bounding box center [407, 257] width 56 height 21
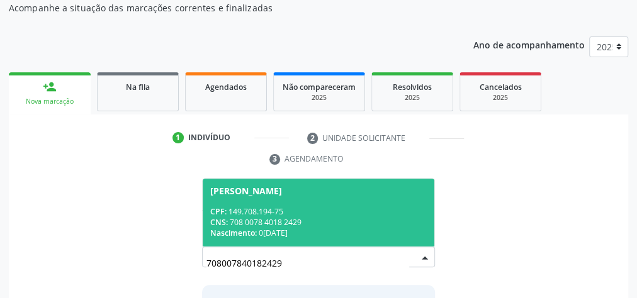
click at [386, 221] on div "CNS: 708 0078 4018 2429" at bounding box center [318, 222] width 216 height 11
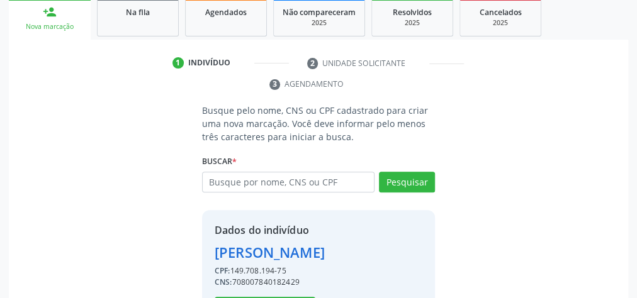
scroll to position [256, 0]
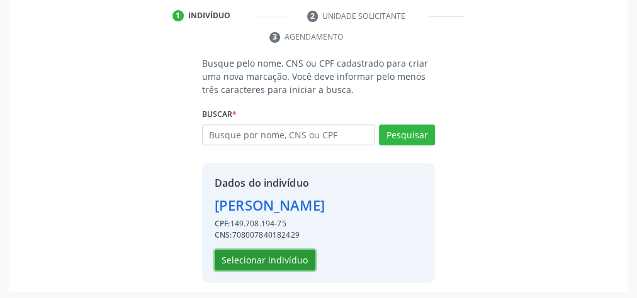
click at [289, 260] on button "Selecionar indivíduo" at bounding box center [265, 260] width 101 height 21
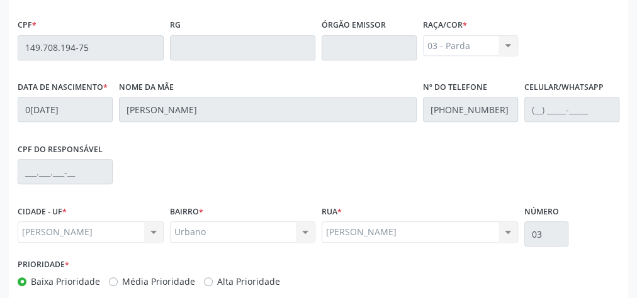
scroll to position [456, 0]
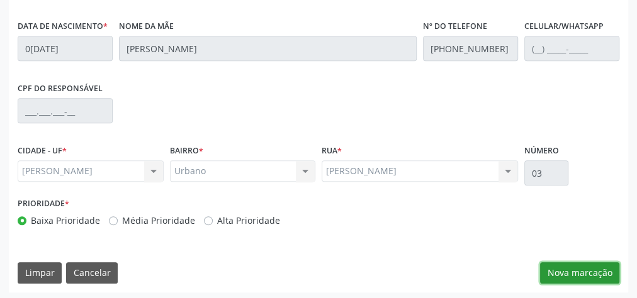
click at [592, 265] on button "Nova marcação" at bounding box center [579, 272] width 79 height 21
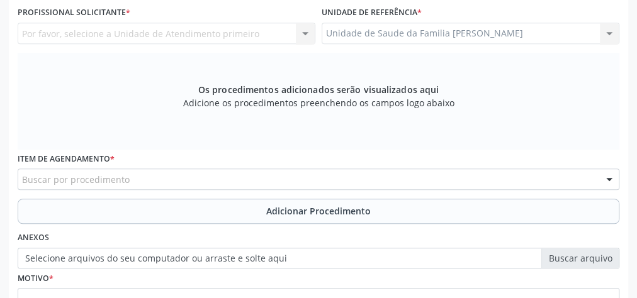
scroll to position [205, 0]
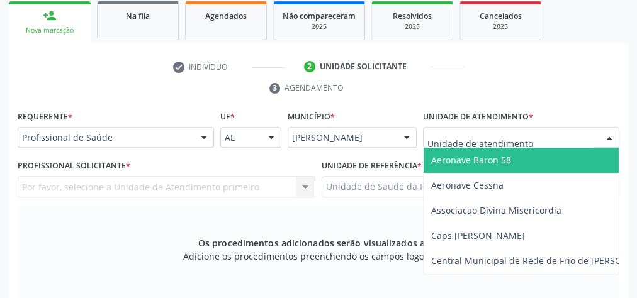
click at [600, 138] on div at bounding box center [609, 138] width 19 height 21
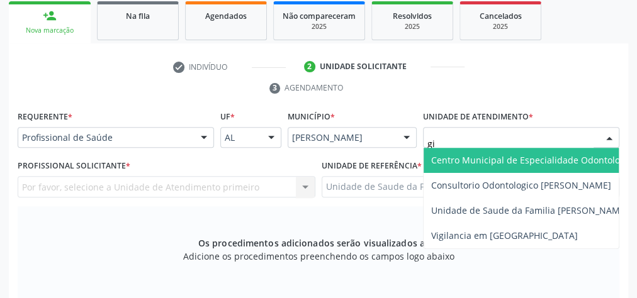
type input "gis"
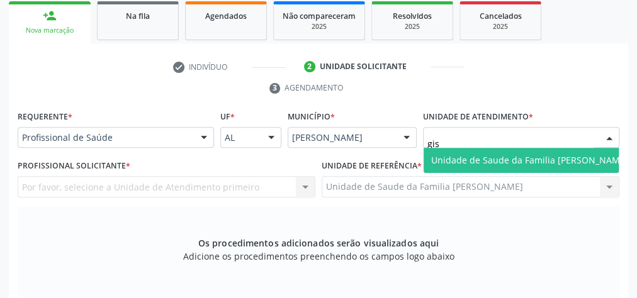
click at [565, 160] on span "Unidade de Saude da Familia [PERSON_NAME]" at bounding box center [529, 160] width 197 height 12
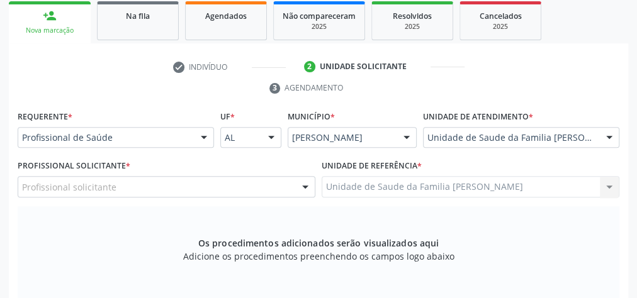
click at [315, 182] on div "Profissional Solicitante * Profissional solicitante Cirurgião-Dentista da Estra…" at bounding box center [166, 181] width 304 height 49
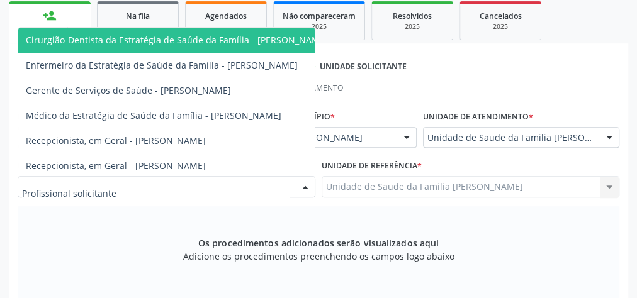
click at [306, 187] on div at bounding box center [305, 187] width 19 height 21
click at [288, 40] on span "Cirurgião-Dentista da Estratégia de Saúde da Família - [PERSON_NAME]" at bounding box center [177, 40] width 302 height 12
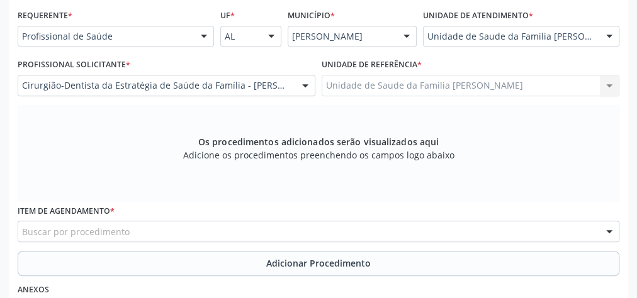
scroll to position [356, 0]
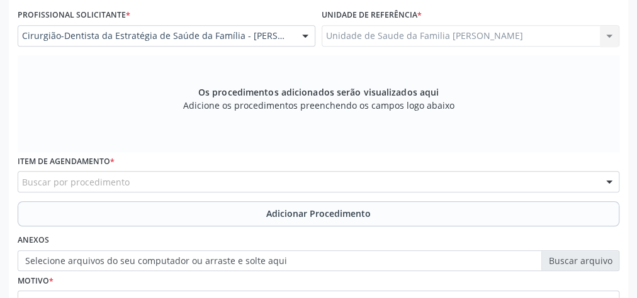
click at [321, 184] on div "Buscar por procedimento" at bounding box center [319, 181] width 602 height 21
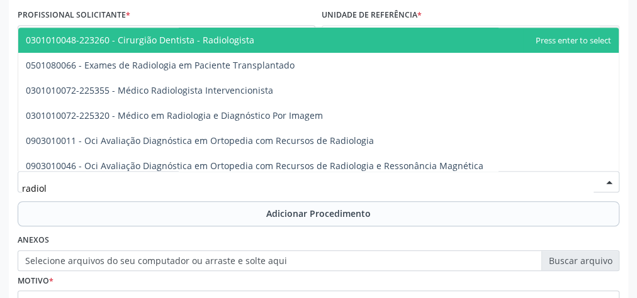
type input "radiolo"
click at [230, 42] on span "0301010048-223260 - Cirurgião Dentista - Radiologista" at bounding box center [140, 40] width 228 height 12
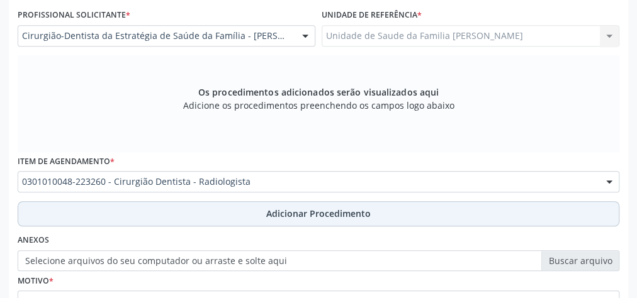
click at [358, 207] on span "Adicionar Procedimento" at bounding box center [318, 213] width 104 height 13
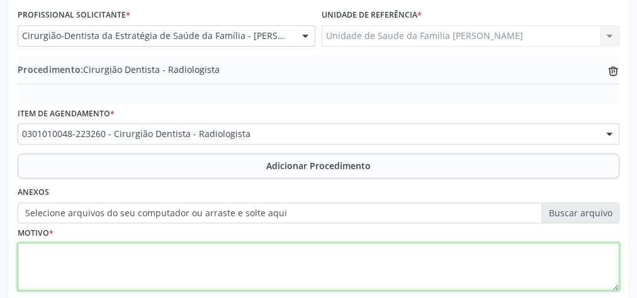
click at [295, 257] on textarea at bounding box center [319, 267] width 602 height 48
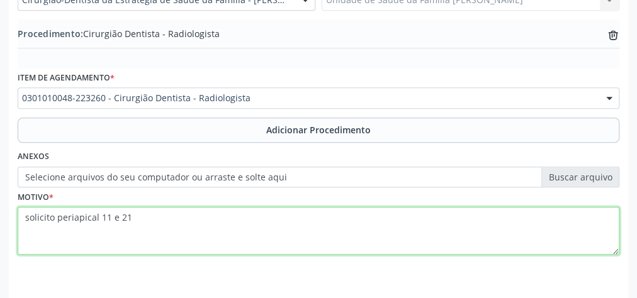
scroll to position [428, 0]
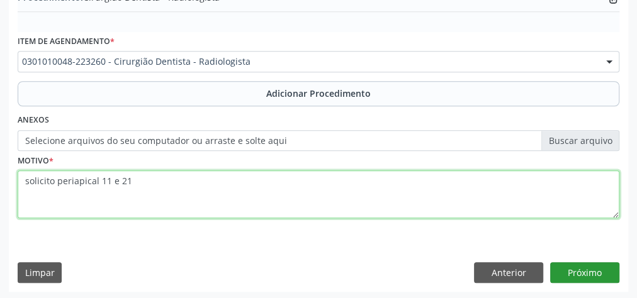
type textarea "solicito periapical 11 e 21"
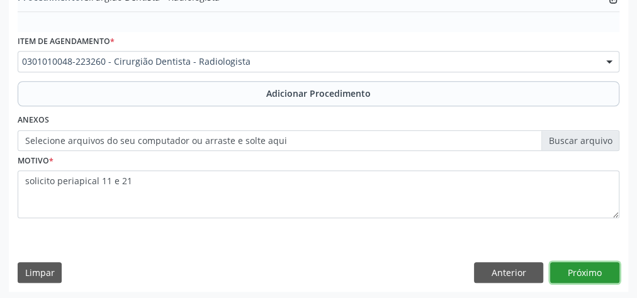
click at [585, 265] on button "Próximo" at bounding box center [584, 272] width 69 height 21
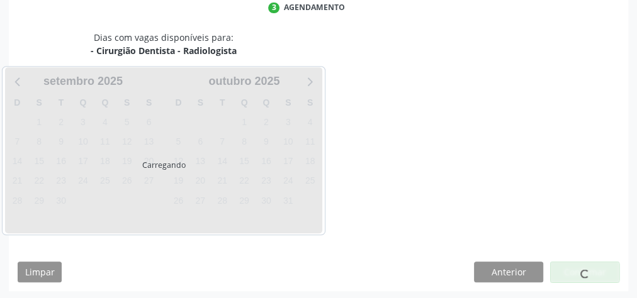
scroll to position [334, 0]
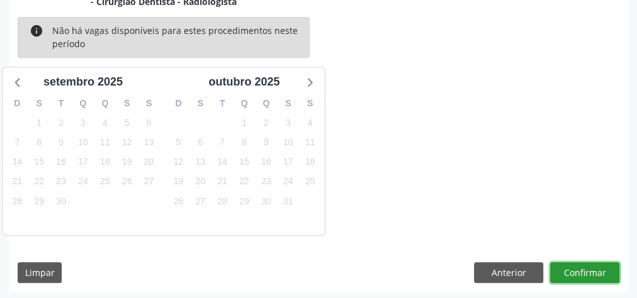
click at [585, 266] on button "Confirmar" at bounding box center [584, 272] width 69 height 21
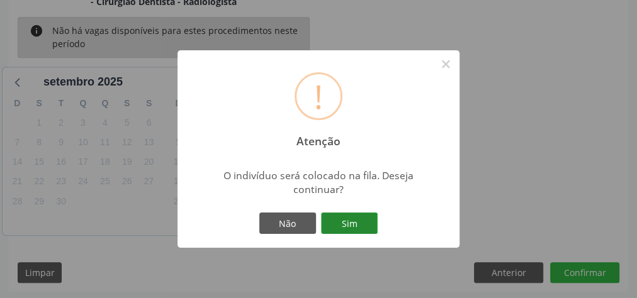
click at [373, 228] on button "Sim" at bounding box center [349, 223] width 57 height 21
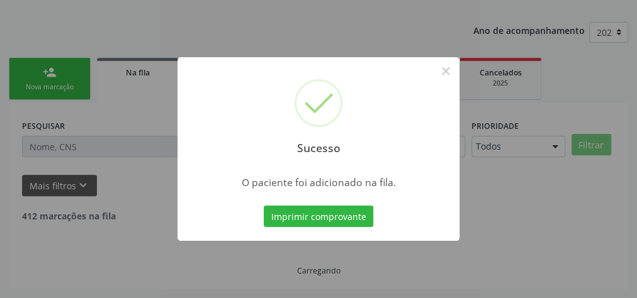
scroll to position [133, 0]
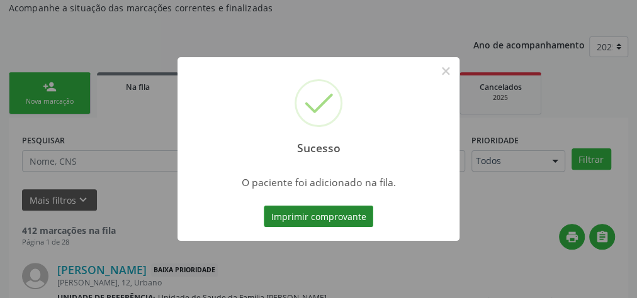
click at [366, 218] on button "Imprimir comprovante" at bounding box center [319, 216] width 110 height 21
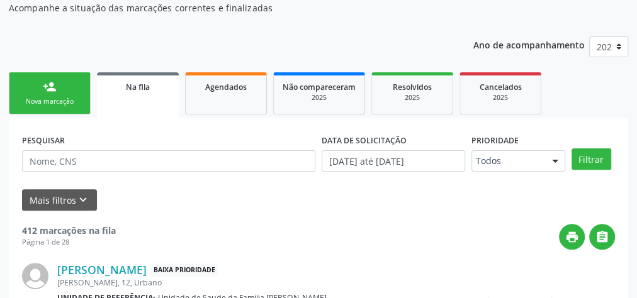
click at [81, 97] on div "Nova marcação" at bounding box center [49, 101] width 63 height 9
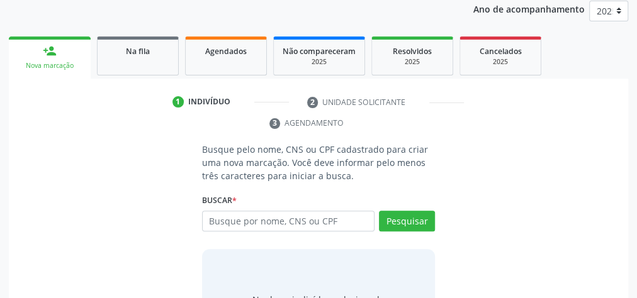
scroll to position [184, 0]
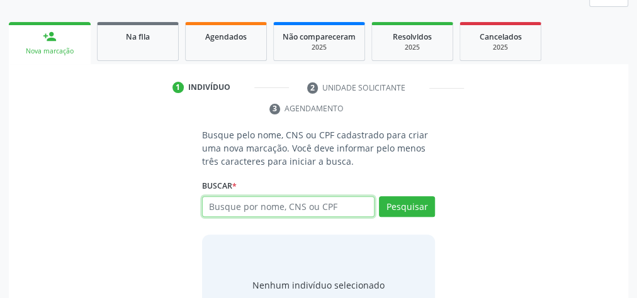
click at [257, 203] on input "text" at bounding box center [288, 206] width 172 height 21
type input "09812984437"
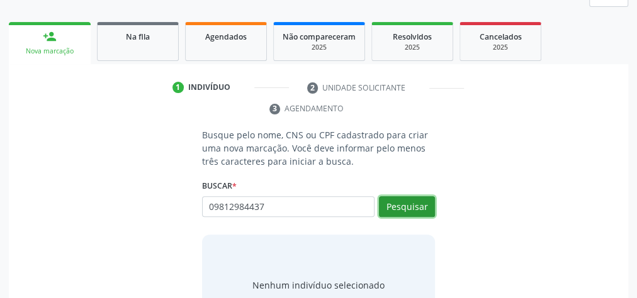
click at [403, 203] on button "Pesquisar" at bounding box center [407, 206] width 56 height 21
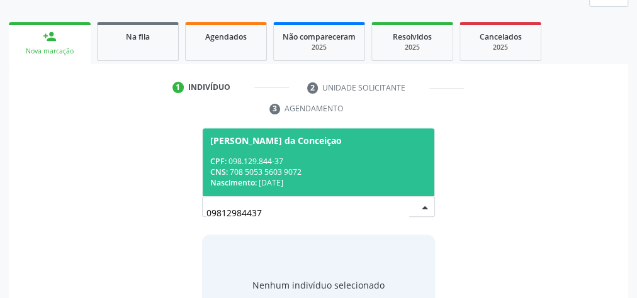
click at [388, 171] on div "CNS: 708 5053 5603 9072" at bounding box center [318, 172] width 216 height 11
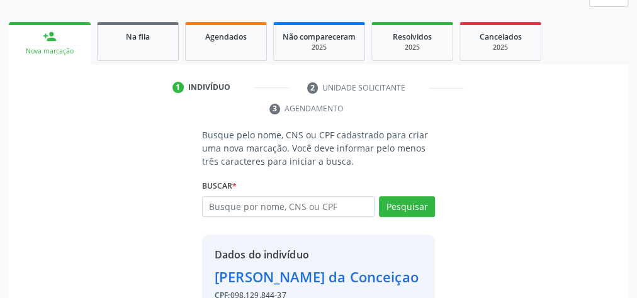
scroll to position [276, 0]
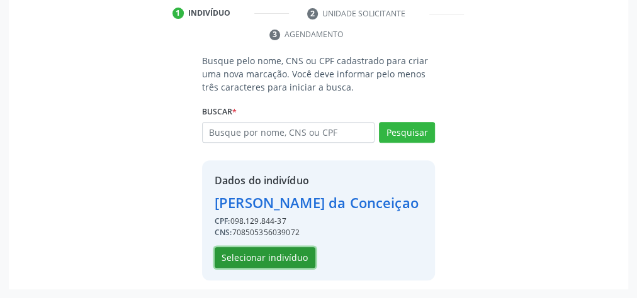
click at [286, 257] on button "Selecionar indivíduo" at bounding box center [265, 257] width 101 height 21
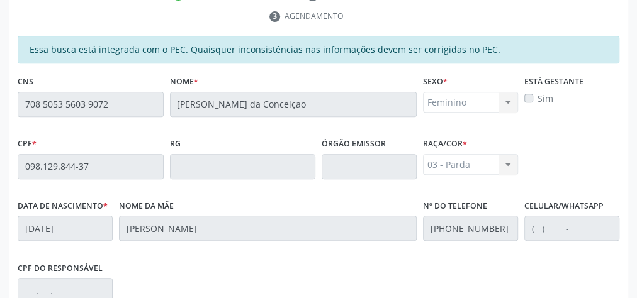
scroll to position [456, 0]
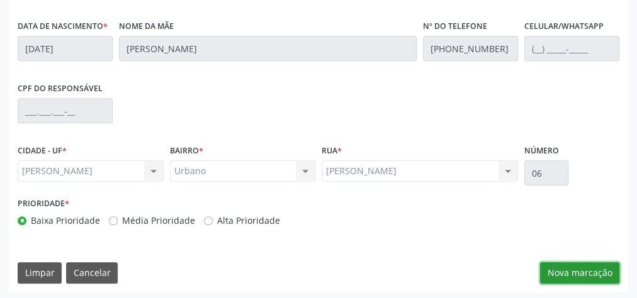
click at [579, 267] on button "Nova marcação" at bounding box center [579, 272] width 79 height 21
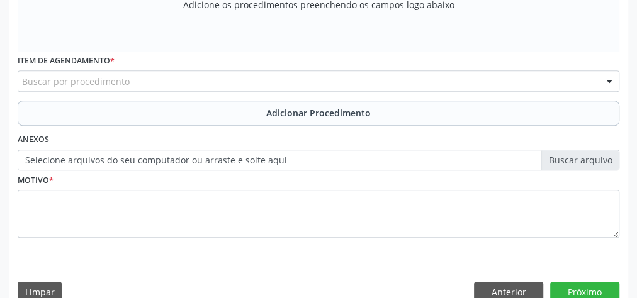
scroll to position [255, 0]
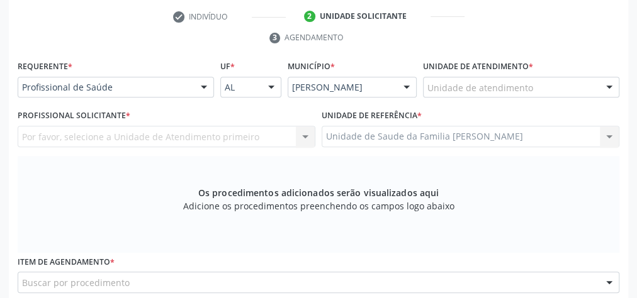
click at [567, 91] on div "Unidade de atendimento" at bounding box center [521, 87] width 196 height 21
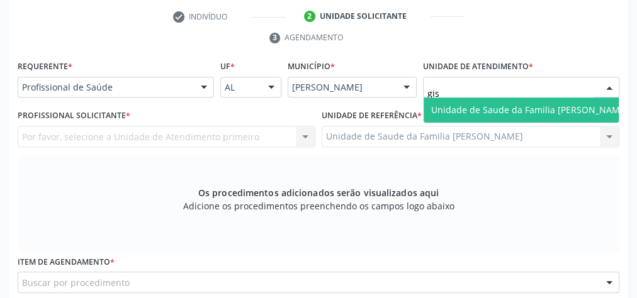
click at [476, 107] on span "Unidade de Saude da Familia [PERSON_NAME]" at bounding box center [529, 110] width 197 height 12
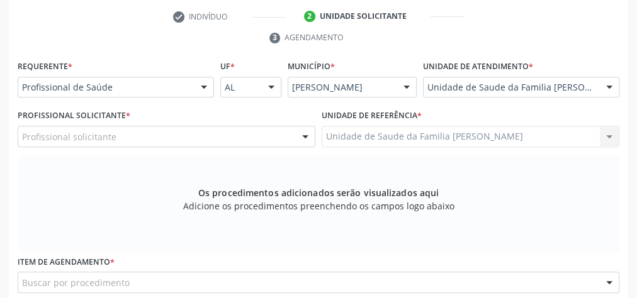
click at [304, 135] on div at bounding box center [305, 136] width 19 height 21
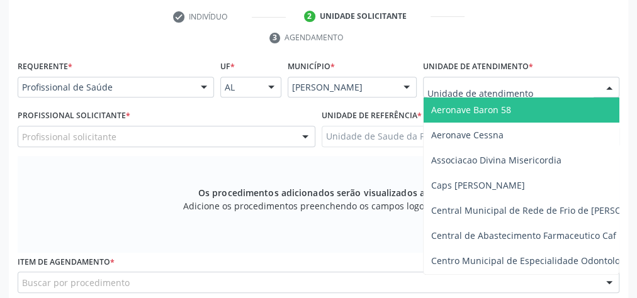
click at [614, 86] on div at bounding box center [609, 87] width 19 height 21
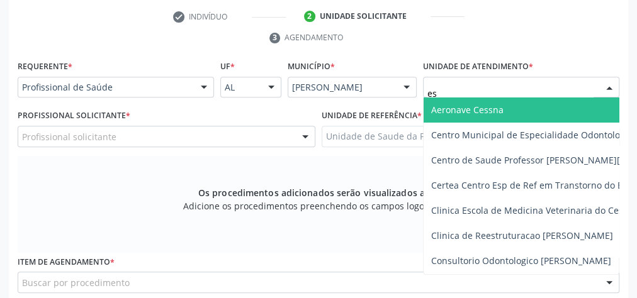
type input "est"
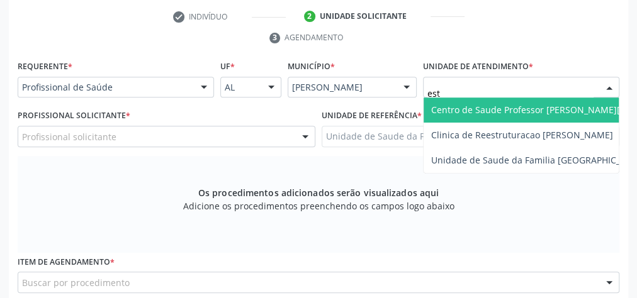
click at [593, 101] on span "Centro de Saude Professor [PERSON_NAME][GEOGRAPHIC_DATA]" at bounding box center [568, 110] width 289 height 25
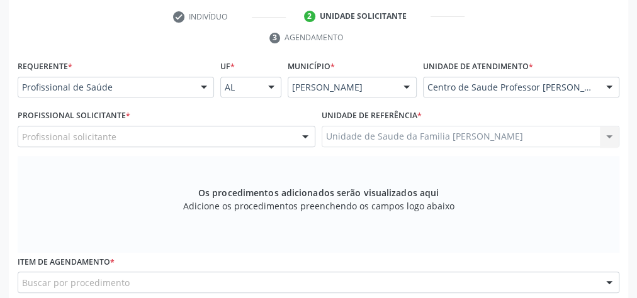
click at [308, 131] on div at bounding box center [305, 136] width 19 height 21
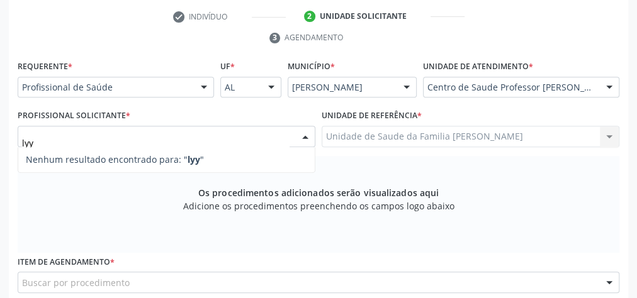
type input "ly"
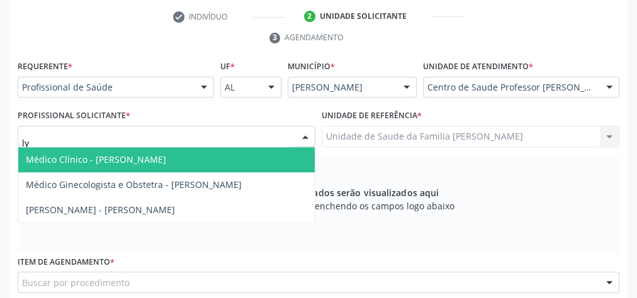
click at [189, 156] on span "Médico Clínico - Lycia Gama Martins" at bounding box center [166, 159] width 296 height 25
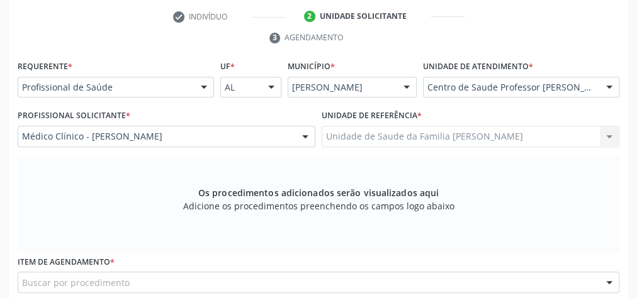
scroll to position [356, 0]
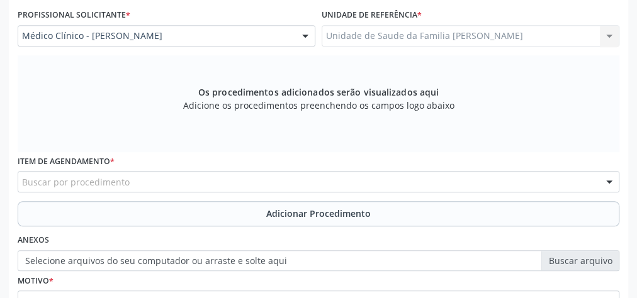
click at [278, 171] on div "Buscar por procedimento" at bounding box center [319, 181] width 602 height 21
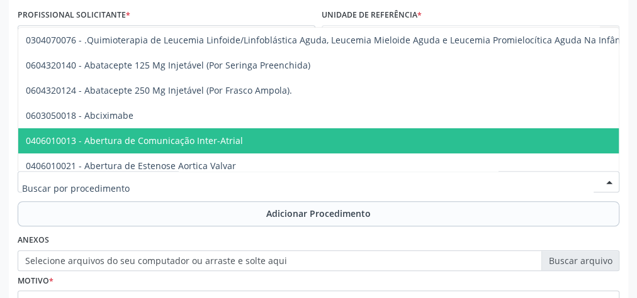
click at [164, 194] on input "text" at bounding box center [307, 188] width 571 height 25
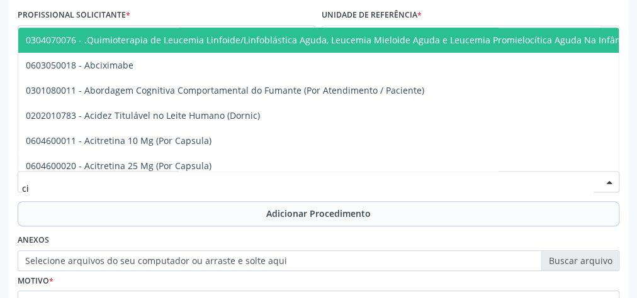
type input "c"
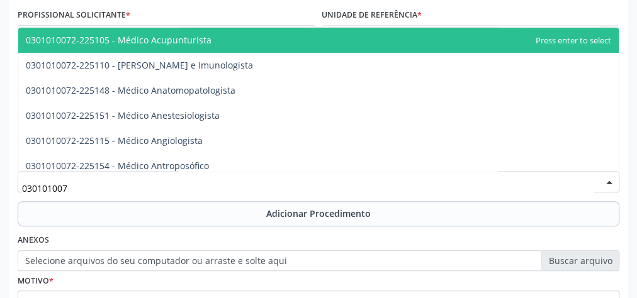
type input "0301010072"
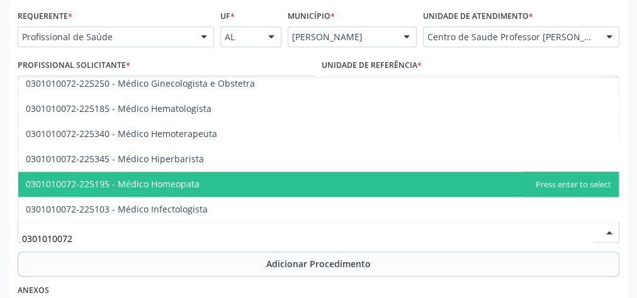
scroll to position [687, 0]
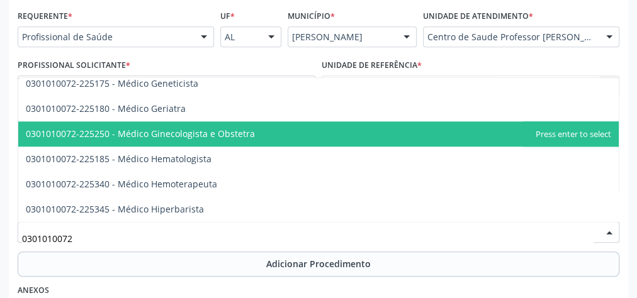
click at [191, 132] on span "0301010072-225250 - Médico Ginecologista e Obstetra" at bounding box center [140, 134] width 229 height 12
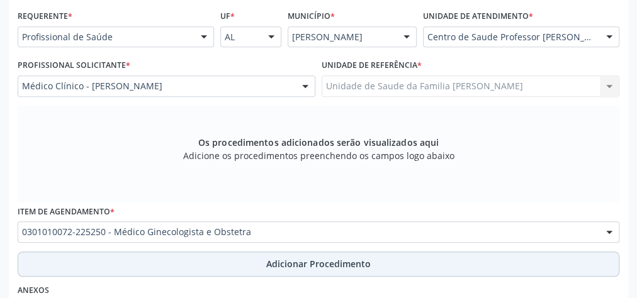
click at [301, 262] on span "Adicionar Procedimento" at bounding box center [318, 263] width 104 height 13
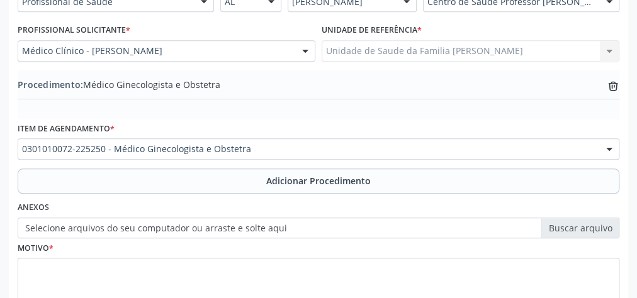
scroll to position [356, 0]
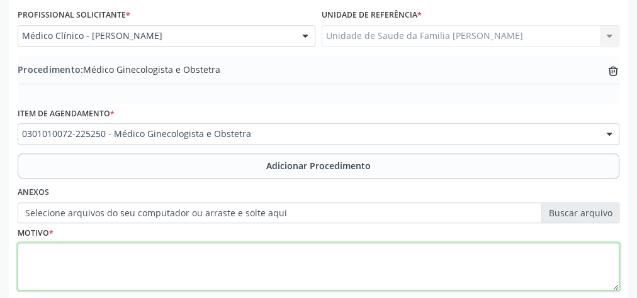
click at [223, 250] on textarea at bounding box center [319, 267] width 602 height 48
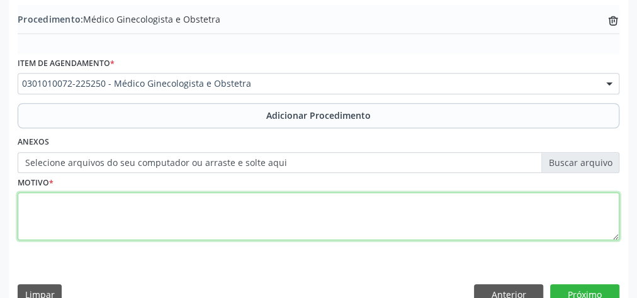
click at [292, 203] on textarea at bounding box center [319, 217] width 602 height 48
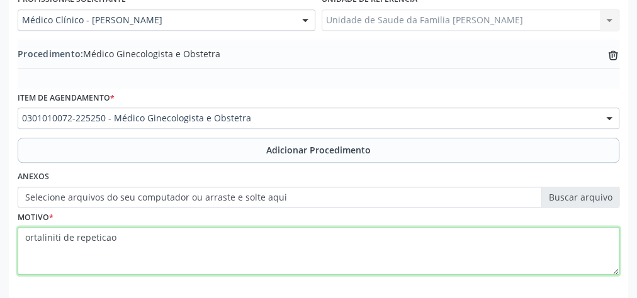
scroll to position [356, 0]
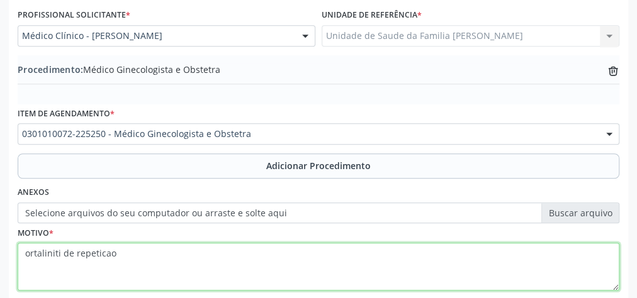
click at [197, 255] on textarea "ortaliniti de repeticao" at bounding box center [319, 267] width 602 height 48
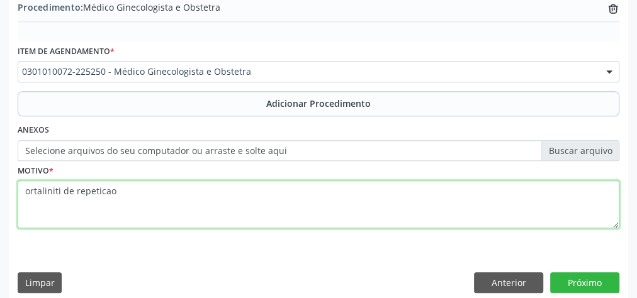
scroll to position [428, 0]
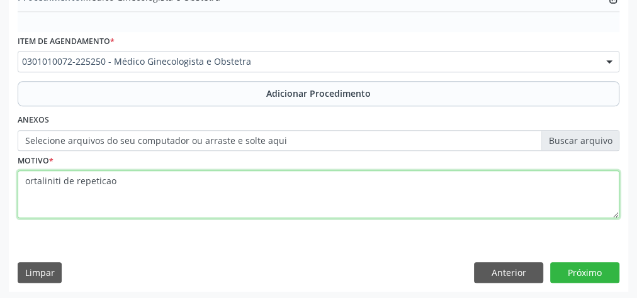
click at [18, 180] on textarea "ortaliniti de repeticao" at bounding box center [319, 195] width 602 height 48
click at [44, 179] on textarea "bortaliniti de repeticao" at bounding box center [319, 195] width 602 height 48
click at [64, 178] on textarea "bortoliniti de repeticao" at bounding box center [319, 195] width 602 height 48
type textarea "bortolinite de repeticao"
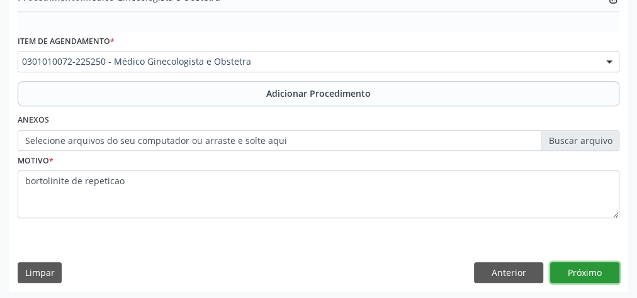
click at [594, 269] on button "Próximo" at bounding box center [584, 272] width 69 height 21
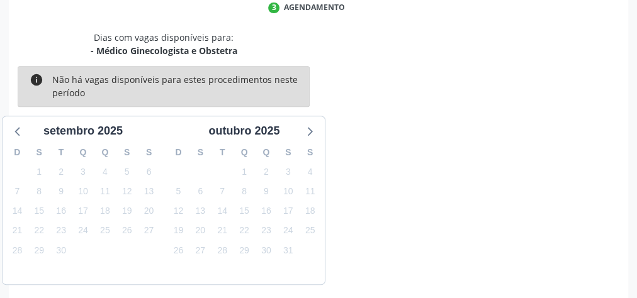
scroll to position [334, 0]
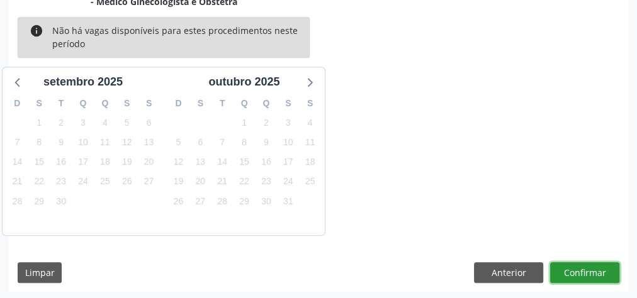
click at [594, 269] on button "Confirmar" at bounding box center [584, 272] width 69 height 21
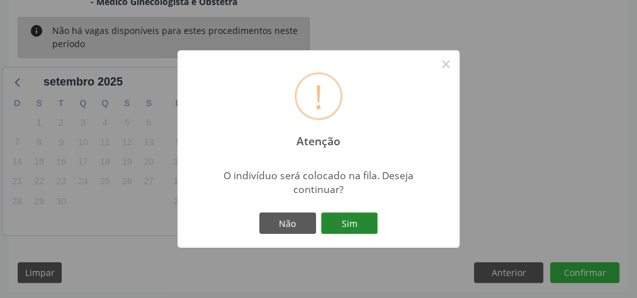
click at [363, 225] on button "Sim" at bounding box center [349, 223] width 57 height 21
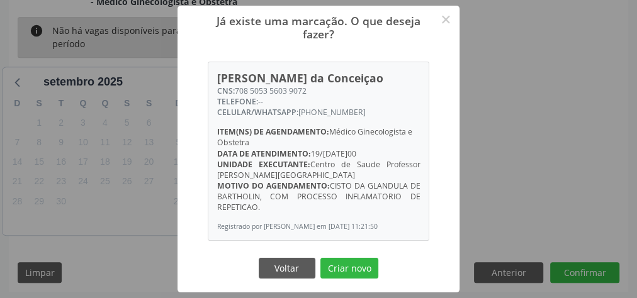
drag, startPoint x: 363, startPoint y: 225, endPoint x: 580, endPoint y: 110, distance: 244.9
click at [580, 110] on div "Já existe uma marcação. O que deseja fazer? × Jisele Barbosa Almeida da Conceiç…" at bounding box center [318, 149] width 637 height 298
click at [285, 279] on button "Voltar" at bounding box center [287, 268] width 57 height 21
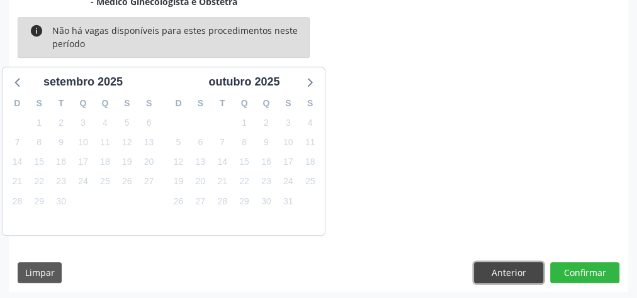
click at [503, 272] on button "Anterior" at bounding box center [508, 272] width 69 height 21
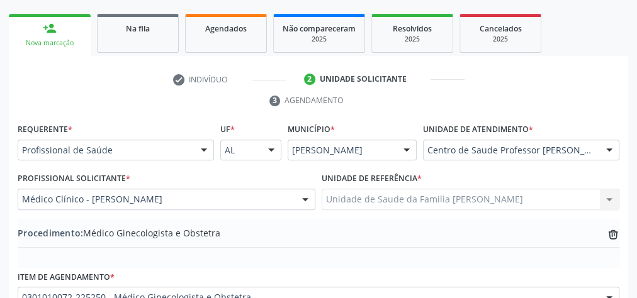
scroll to position [128, 0]
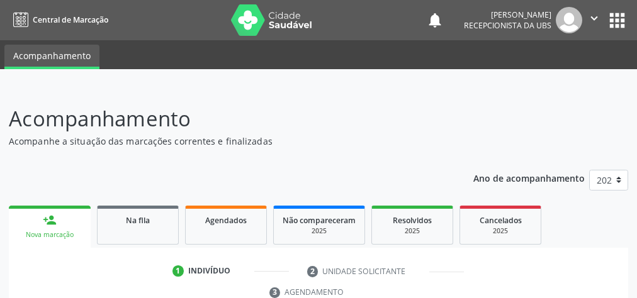
scroll to position [127, 0]
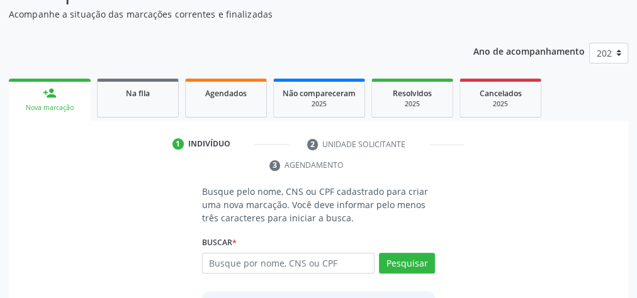
click at [269, 264] on input "text" at bounding box center [288, 263] width 172 height 21
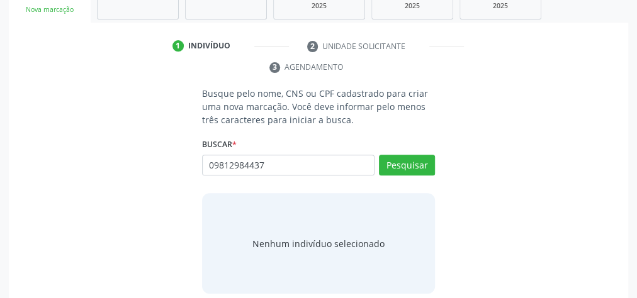
scroll to position [228, 0]
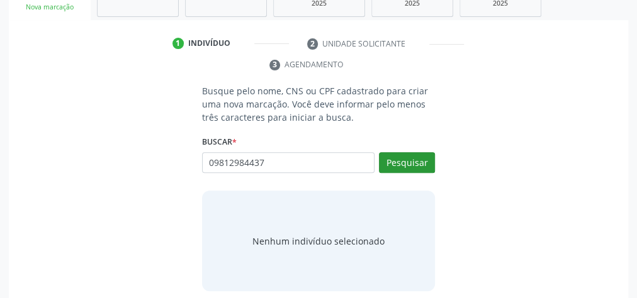
type input "09812984437"
click at [412, 158] on button "Pesquisar" at bounding box center [407, 162] width 56 height 21
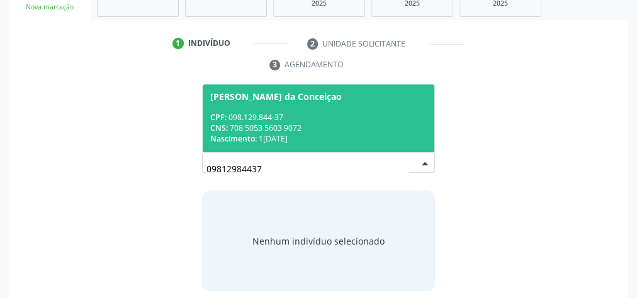
click at [343, 125] on div "CNS: 708 5053 5603 9072" at bounding box center [318, 128] width 216 height 11
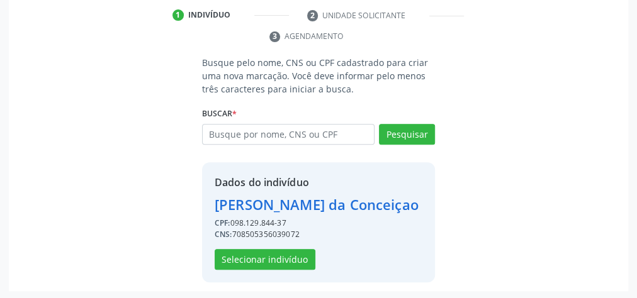
scroll to position [276, 0]
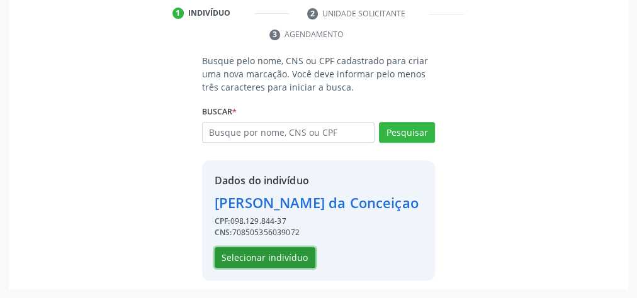
click at [286, 261] on button "Selecionar indivíduo" at bounding box center [265, 257] width 101 height 21
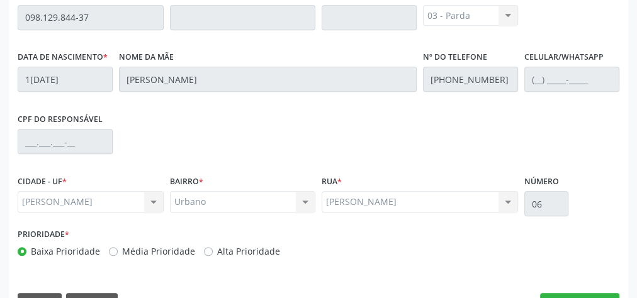
scroll to position [456, 0]
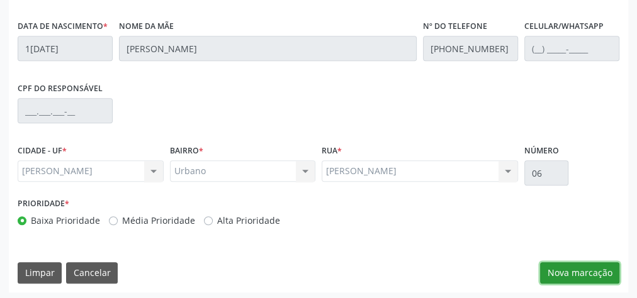
click at [577, 262] on button "Nova marcação" at bounding box center [579, 272] width 79 height 21
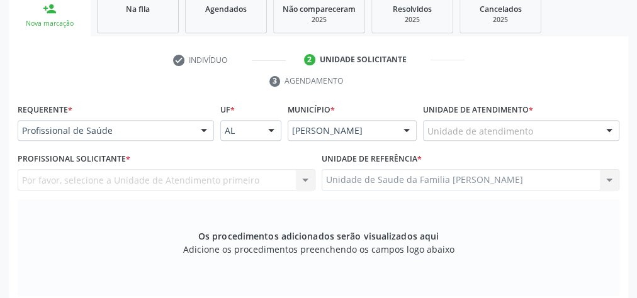
scroll to position [205, 0]
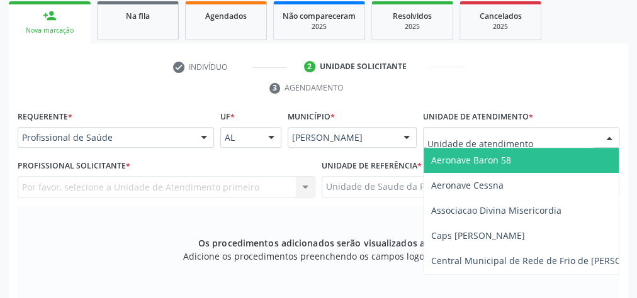
click at [530, 137] on div at bounding box center [521, 137] width 196 height 21
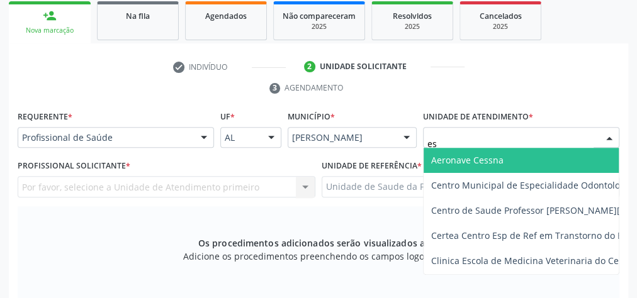
type input "est"
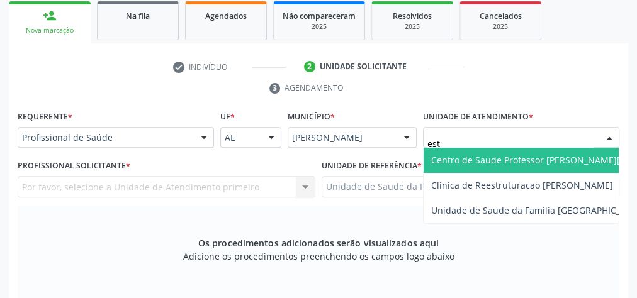
click at [532, 166] on span "Centro de Saude Professor [PERSON_NAME][GEOGRAPHIC_DATA]" at bounding box center [568, 160] width 289 height 25
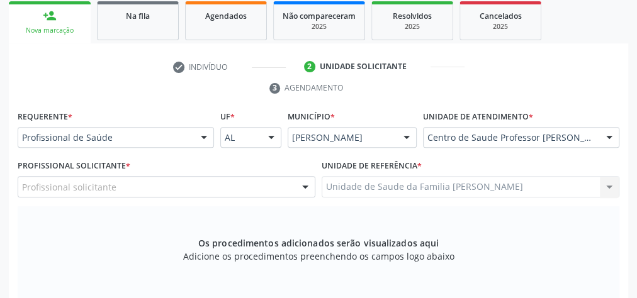
click at [308, 186] on div at bounding box center [305, 187] width 19 height 21
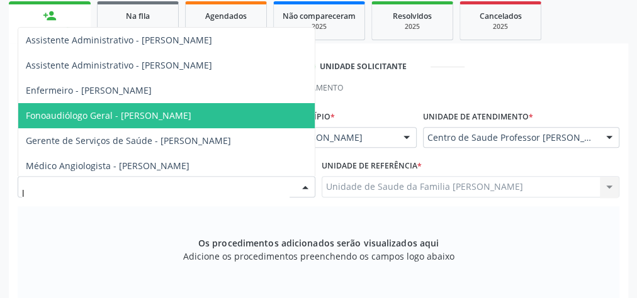
type input "ly"
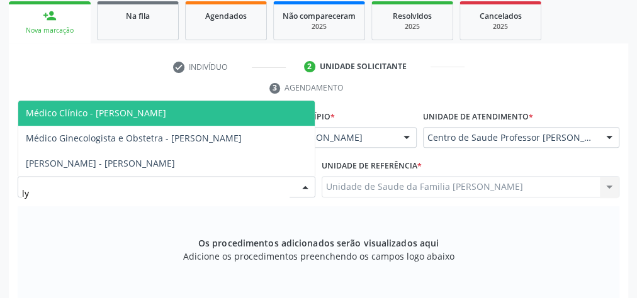
click at [166, 107] on span "Médico Clínico - [PERSON_NAME]" at bounding box center [96, 113] width 140 height 12
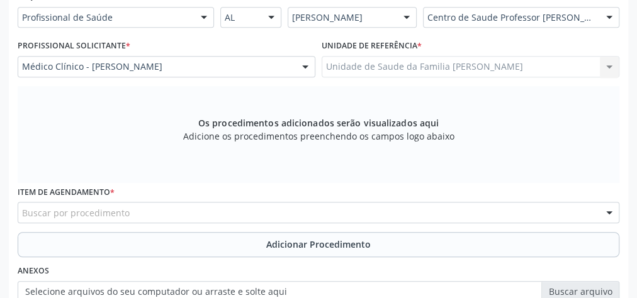
scroll to position [406, 0]
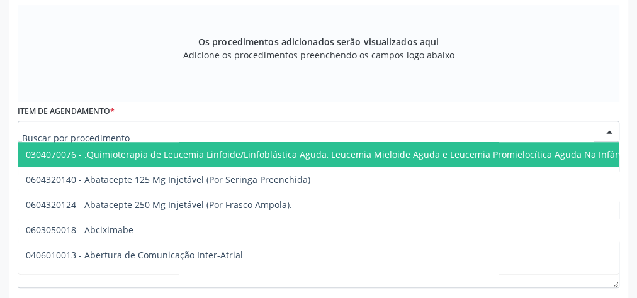
click at [299, 133] on div at bounding box center [319, 131] width 602 height 21
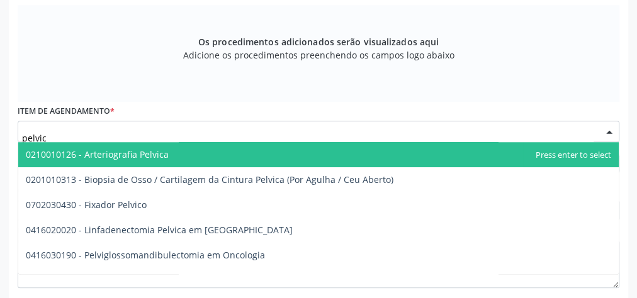
type input "pelvica"
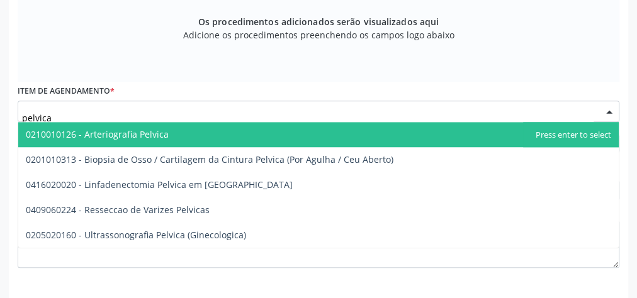
scroll to position [456, 0]
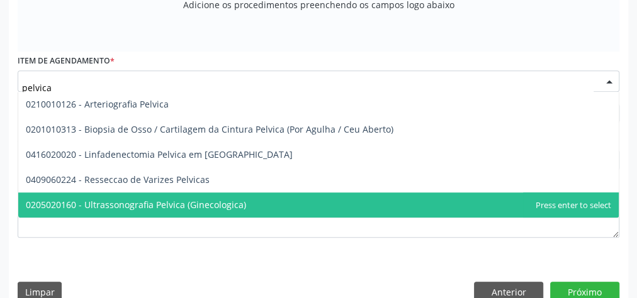
click at [191, 208] on span "0205020160 - Ultrassonografia Pelvica (Ginecologica)" at bounding box center [136, 205] width 220 height 12
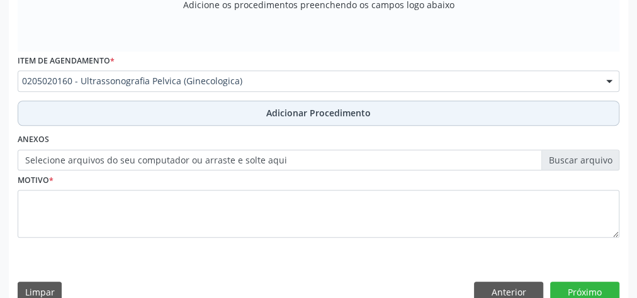
click at [310, 104] on button "Adicionar Procedimento" at bounding box center [319, 113] width 602 height 25
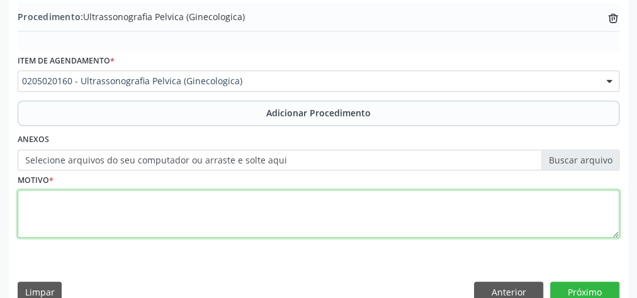
click at [213, 201] on textarea at bounding box center [319, 214] width 602 height 48
click at [69, 198] on textarea "retorno genecologico" at bounding box center [319, 214] width 602 height 48
click at [152, 196] on textarea "retorno ginecologico" at bounding box center [319, 214] width 602 height 48
click at [127, 201] on textarea "retorno ginecologico" at bounding box center [319, 214] width 602 height 48
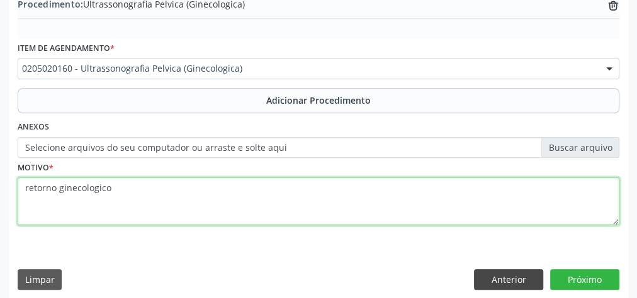
scroll to position [428, 0]
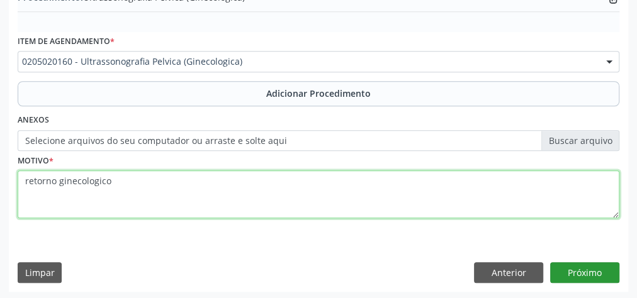
type textarea "retorno ginecologico"
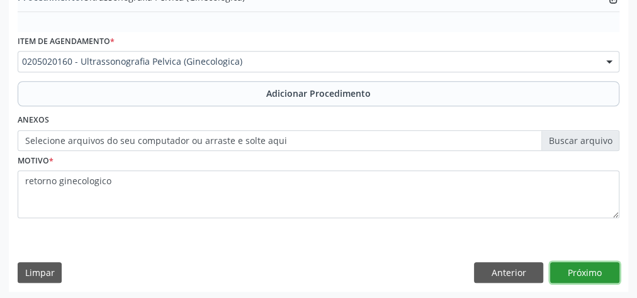
click at [588, 266] on button "Próximo" at bounding box center [584, 272] width 69 height 21
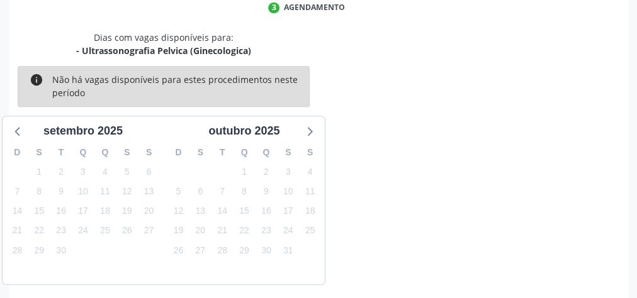
scroll to position [334, 0]
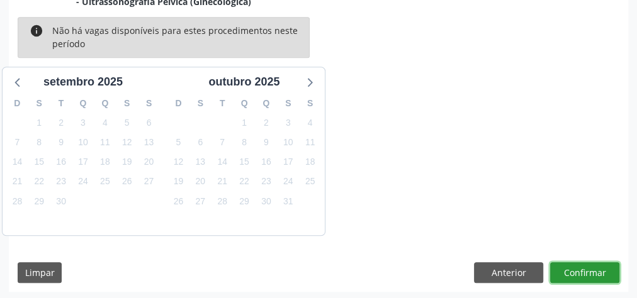
click at [588, 266] on button "Confirmar" at bounding box center [584, 272] width 69 height 21
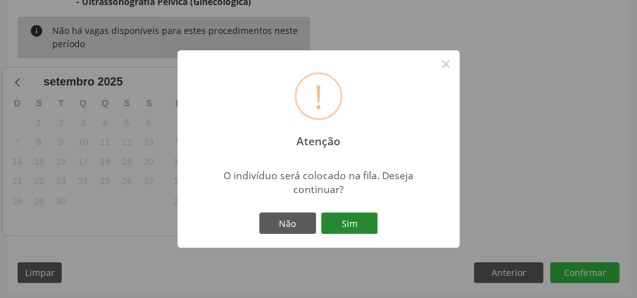
click at [336, 223] on button "Sim" at bounding box center [349, 223] width 57 height 21
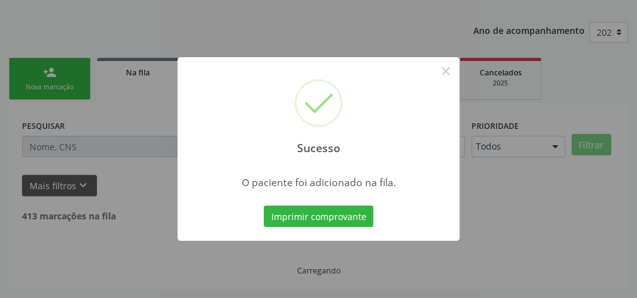
scroll to position [133, 0]
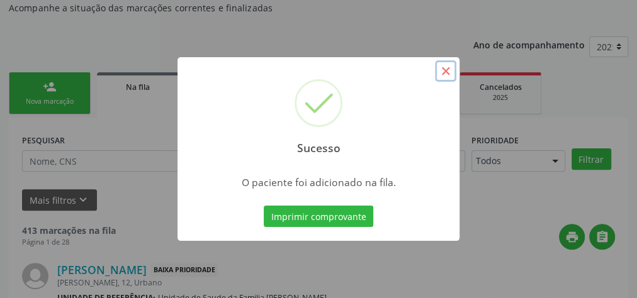
click at [452, 73] on button "×" at bounding box center [445, 70] width 21 height 21
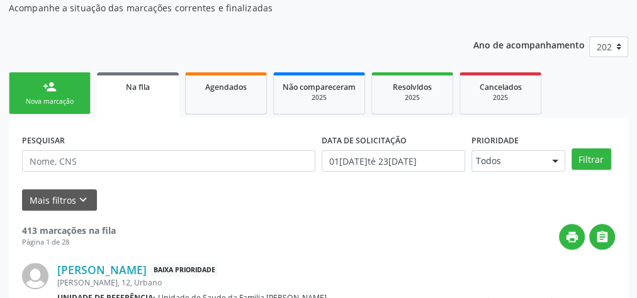
click at [71, 104] on div "Nova marcação" at bounding box center [49, 101] width 63 height 9
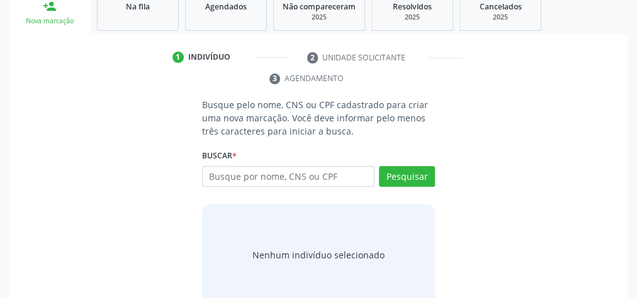
scroll to position [234, 0]
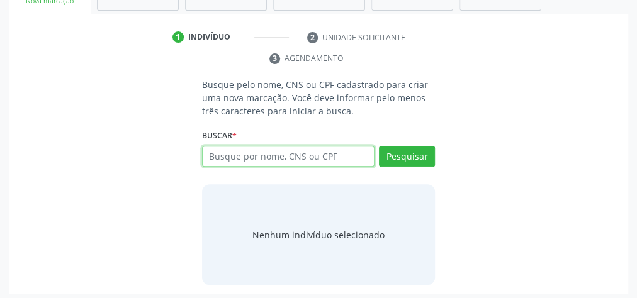
click at [253, 159] on input "text" at bounding box center [288, 156] width 172 height 21
type input "17666264402"
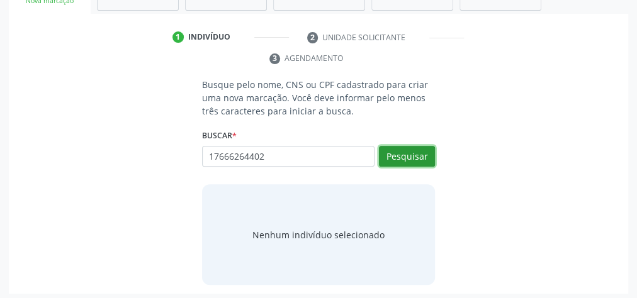
click at [395, 155] on button "Pesquisar" at bounding box center [407, 156] width 56 height 21
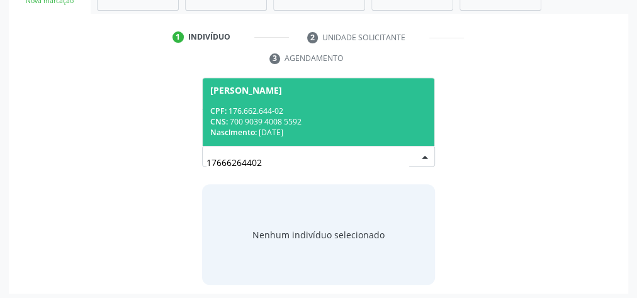
click at [331, 116] on div "CNS: 700 9039 4008 5592" at bounding box center [318, 121] width 216 height 11
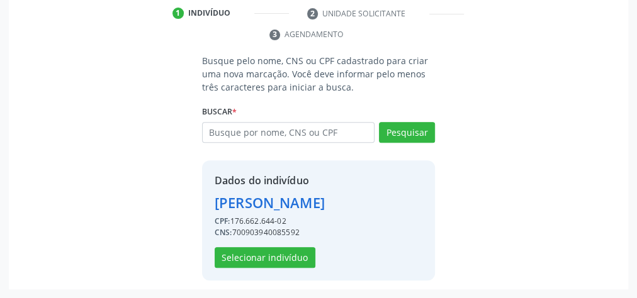
scroll to position [276, 0]
click at [282, 252] on button "Selecionar indivíduo" at bounding box center [265, 257] width 101 height 21
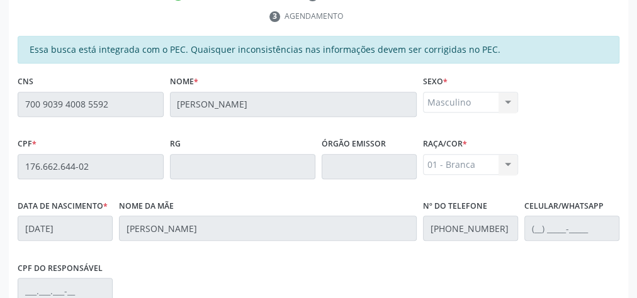
scroll to position [456, 0]
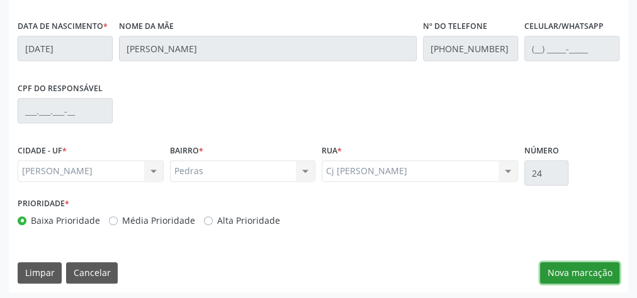
click at [581, 269] on button "Nova marcação" at bounding box center [579, 272] width 79 height 21
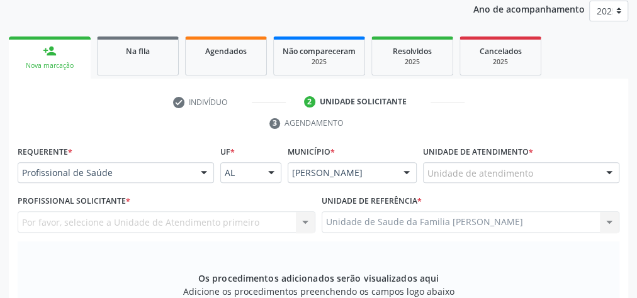
scroll to position [154, 0]
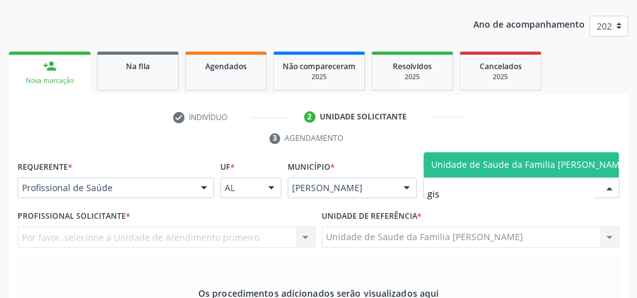
click at [520, 159] on span "Unidade de Saude da Familia [PERSON_NAME]" at bounding box center [529, 165] width 197 height 12
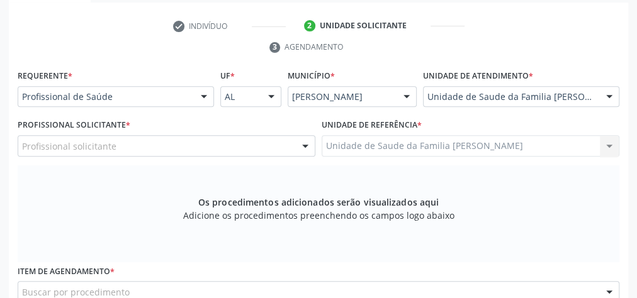
scroll to position [255, 0]
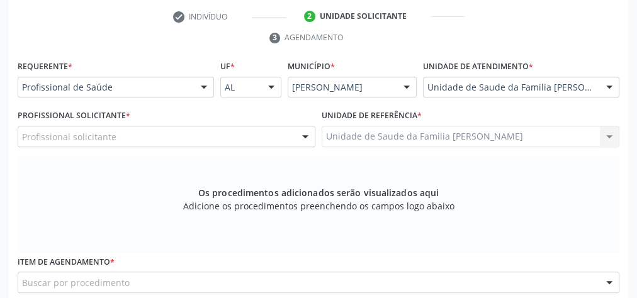
click at [306, 137] on div at bounding box center [305, 136] width 19 height 21
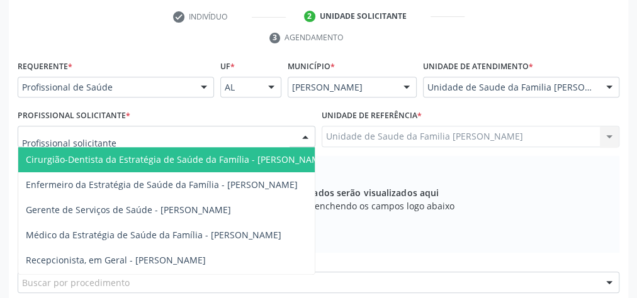
click at [607, 87] on div at bounding box center [609, 87] width 19 height 21
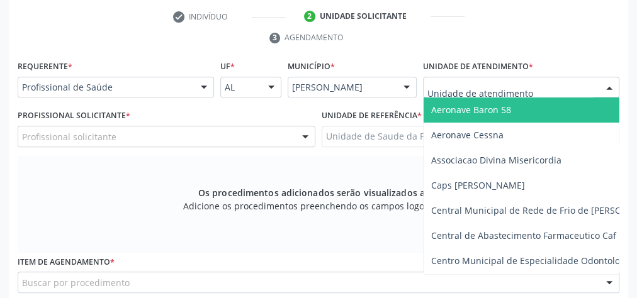
click at [530, 89] on input "text" at bounding box center [510, 93] width 166 height 25
type input "s"
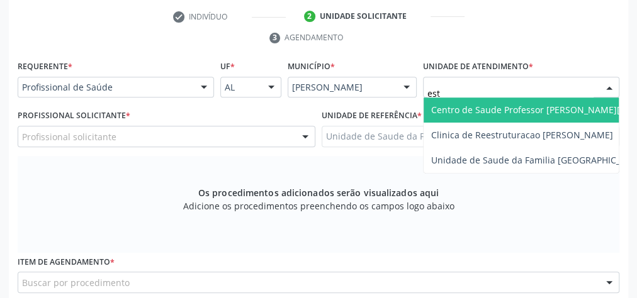
type input "esta"
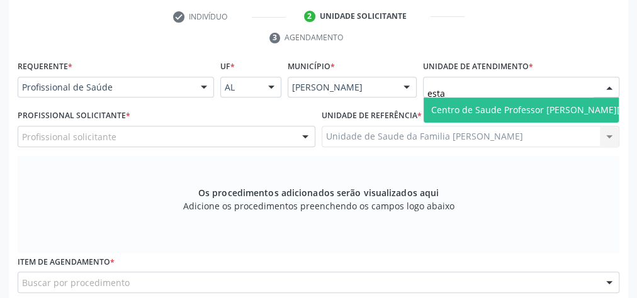
click at [556, 109] on span "Centro de Saude Professor [PERSON_NAME][GEOGRAPHIC_DATA]" at bounding box center [568, 110] width 274 height 12
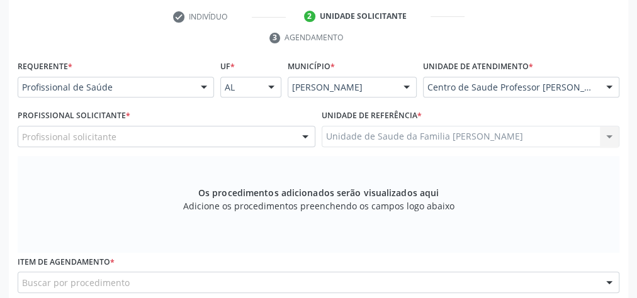
click at [223, 132] on div "Profissional solicitante" at bounding box center [167, 136] width 298 height 21
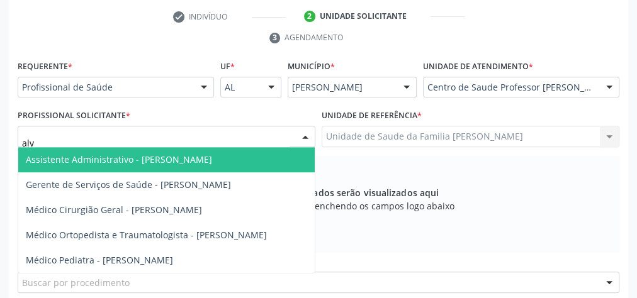
type input "alva"
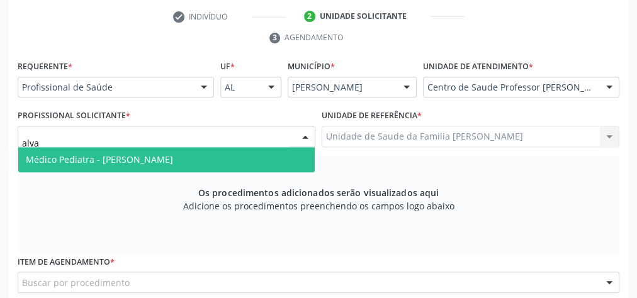
click at [206, 162] on span "Médico Pediatra - [PERSON_NAME]" at bounding box center [166, 159] width 296 height 25
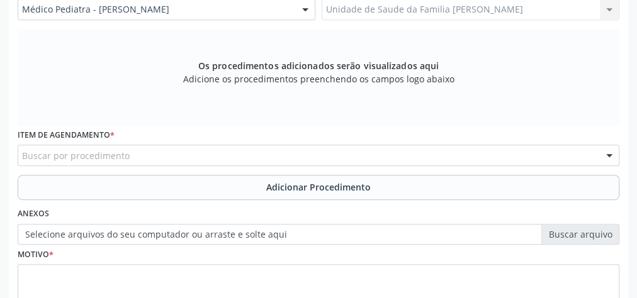
scroll to position [406, 0]
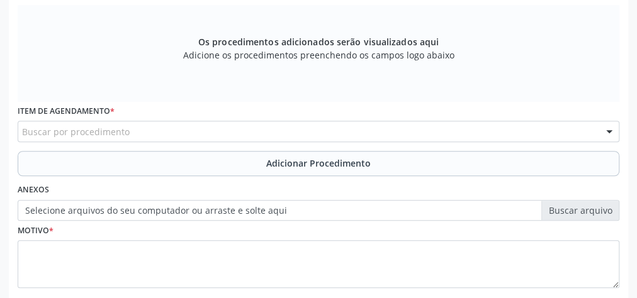
click at [217, 139] on div "Buscar por procedimento" at bounding box center [319, 131] width 602 height 21
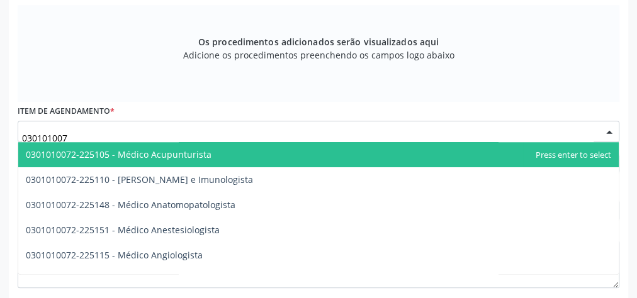
type input "0301010072"
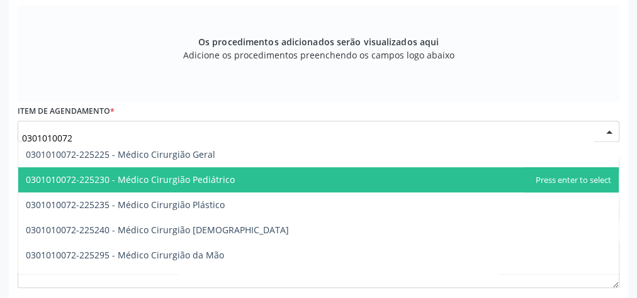
click at [180, 184] on span "0301010072-225230 - Médico Cirurgião Pediátrico" at bounding box center [318, 179] width 600 height 25
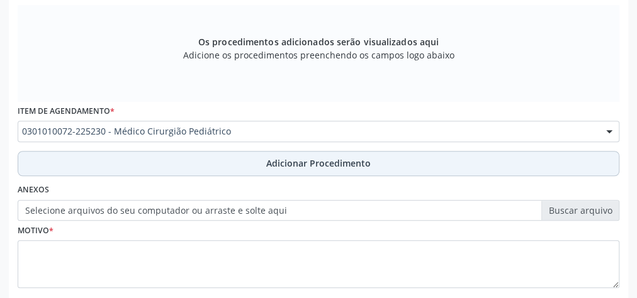
click at [279, 162] on span "Adicionar Procedimento" at bounding box center [318, 163] width 104 height 13
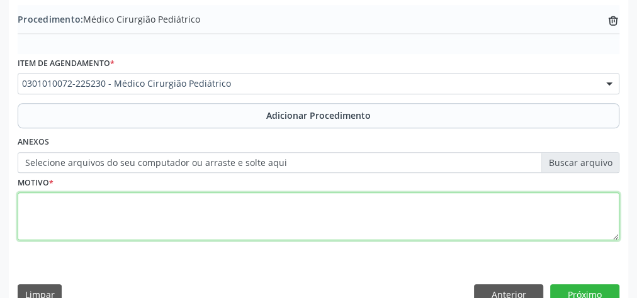
click at [167, 213] on textarea at bounding box center [319, 217] width 602 height 48
type textarea "k"
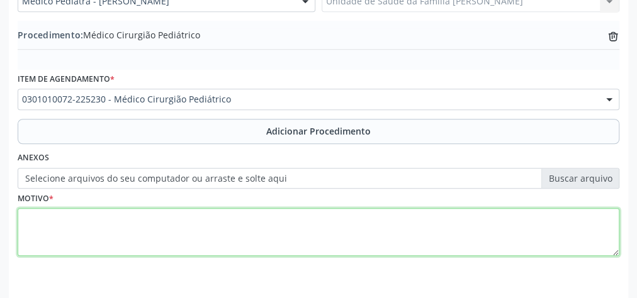
scroll to position [406, 0]
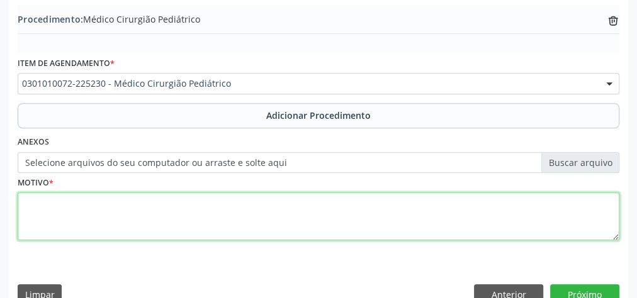
click at [197, 209] on textarea at bounding box center [319, 217] width 602 height 48
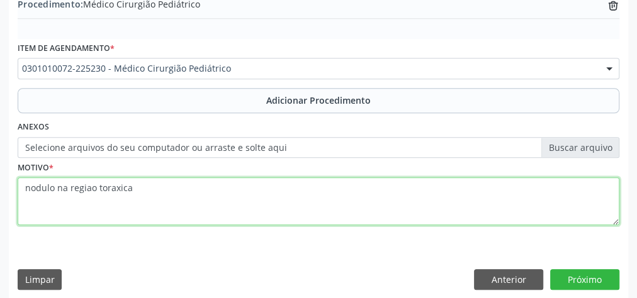
scroll to position [428, 0]
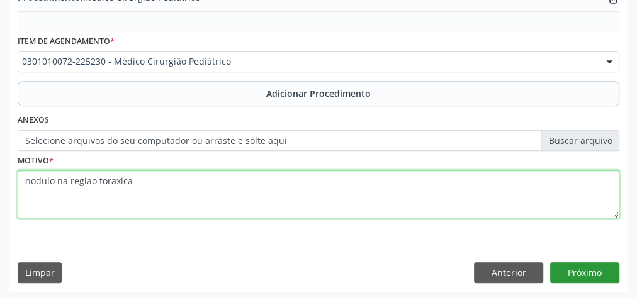
type textarea "nodulo na regiao toraxica"
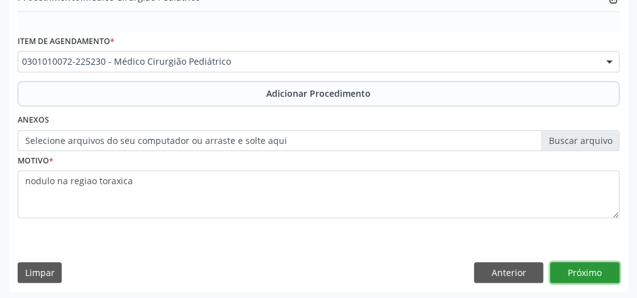
click at [595, 263] on button "Próximo" at bounding box center [584, 272] width 69 height 21
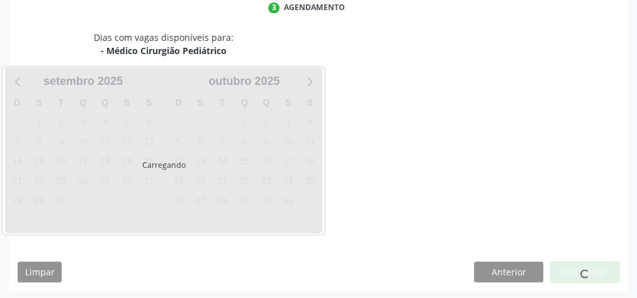
scroll to position [334, 0]
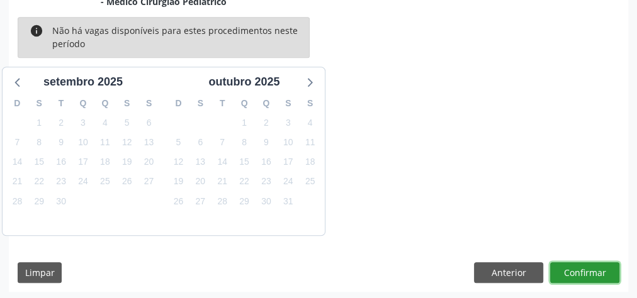
click at [588, 267] on button "Confirmar" at bounding box center [584, 272] width 69 height 21
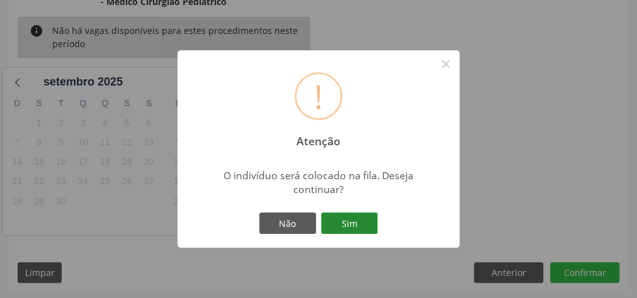
click at [362, 223] on button "Sim" at bounding box center [349, 223] width 57 height 21
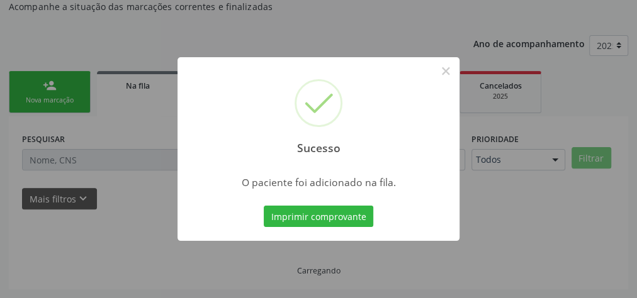
scroll to position [133, 0]
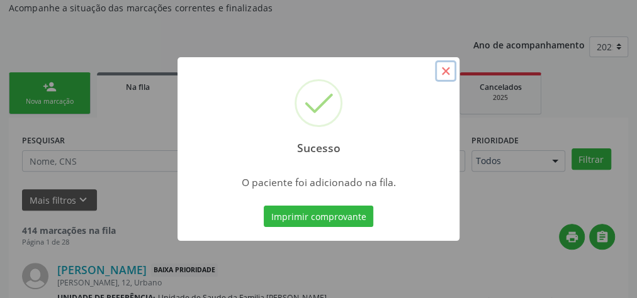
click at [451, 72] on button "×" at bounding box center [445, 70] width 21 height 21
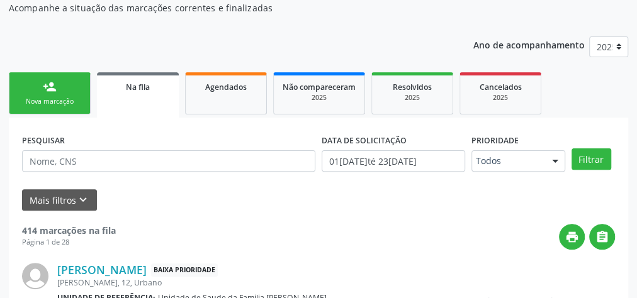
click at [68, 99] on div "Nova marcação" at bounding box center [49, 101] width 63 height 9
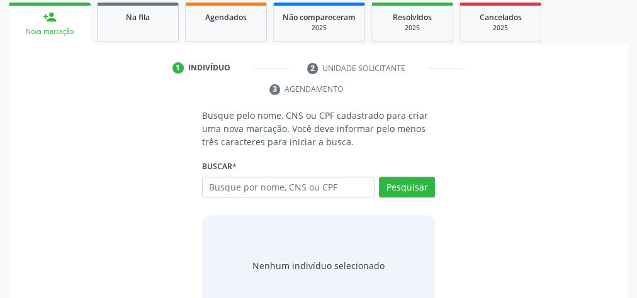
scroll to position [234, 0]
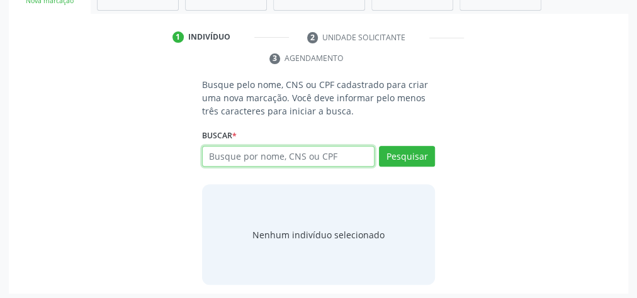
click at [259, 146] on input "text" at bounding box center [288, 156] width 172 height 21
type input "709204202307034"
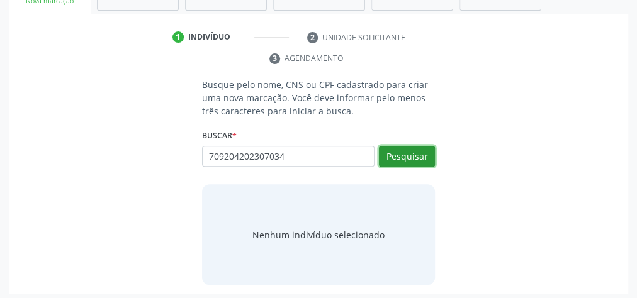
click at [417, 147] on button "Pesquisar" at bounding box center [407, 156] width 56 height 21
type input "709204202307034"
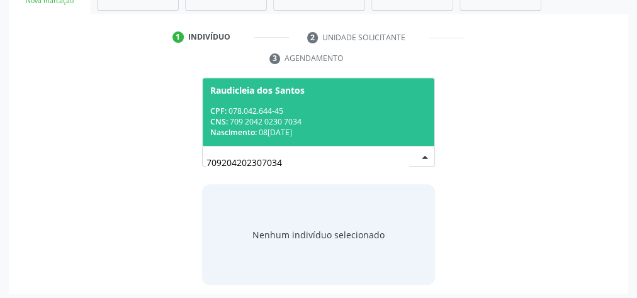
click at [360, 127] on div "Nascimento: 0[DATE]" at bounding box center [318, 132] width 216 height 11
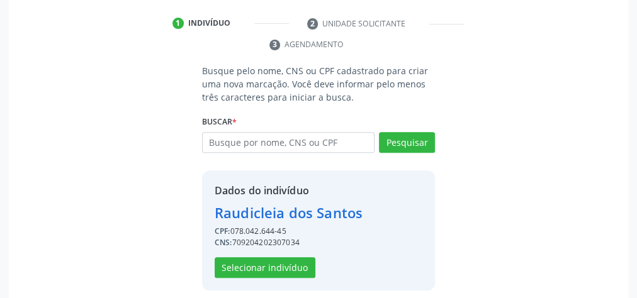
scroll to position [256, 0]
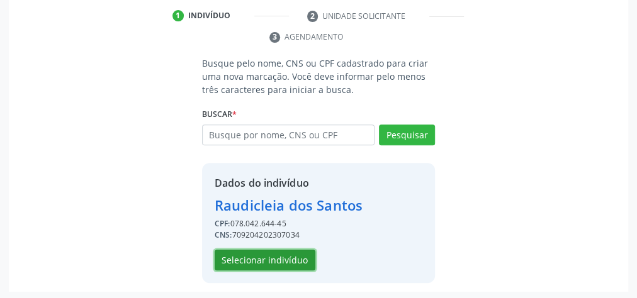
click at [284, 253] on button "Selecionar indivíduo" at bounding box center [265, 260] width 101 height 21
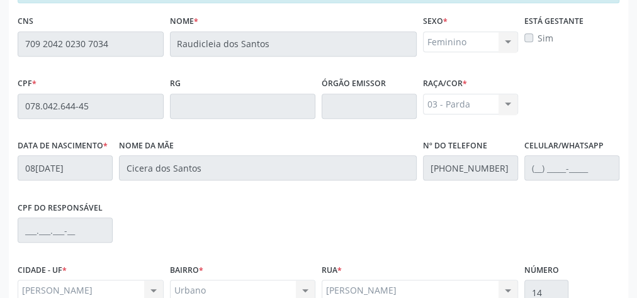
scroll to position [456, 0]
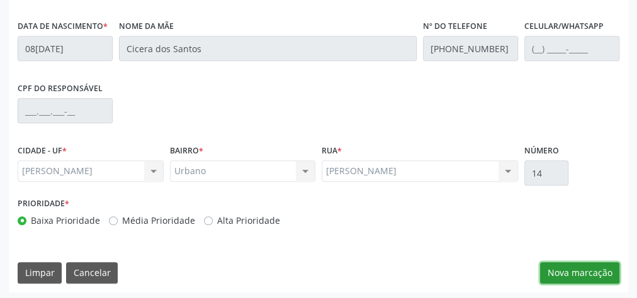
click at [592, 267] on button "Nova marcação" at bounding box center [579, 272] width 79 height 21
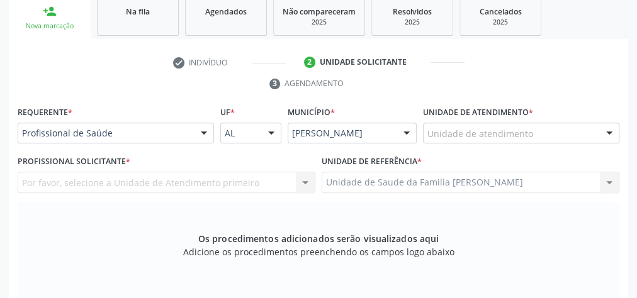
scroll to position [205, 0]
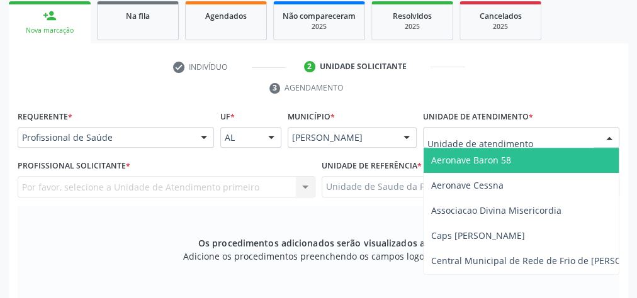
click at [604, 136] on div at bounding box center [609, 138] width 19 height 21
click at [514, 138] on input "text" at bounding box center [510, 144] width 166 height 25
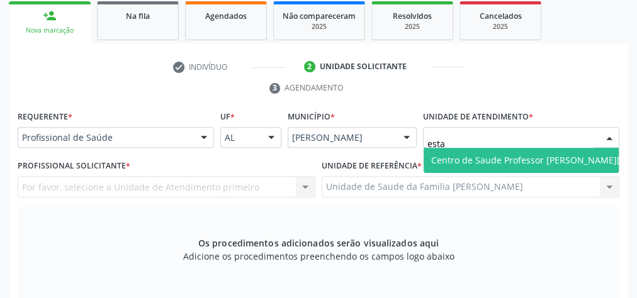
type input "estac"
click at [516, 157] on span "Centro de Saude Professor [PERSON_NAME][GEOGRAPHIC_DATA]" at bounding box center [568, 160] width 274 height 12
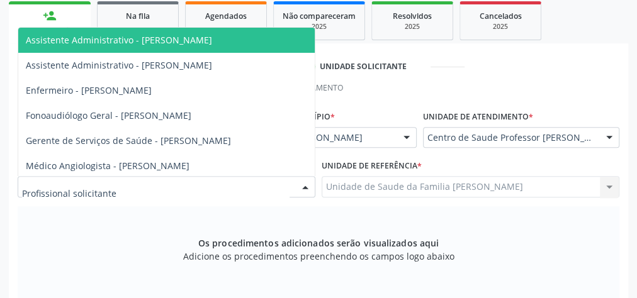
click at [237, 185] on div at bounding box center [167, 186] width 298 height 21
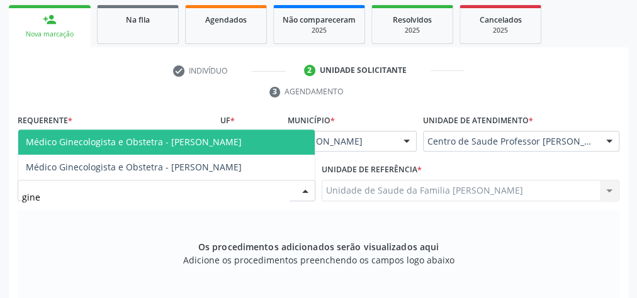
type input "ginec"
click at [219, 137] on span "Médico Ginecologista e Obstetra - [PERSON_NAME]" at bounding box center [134, 142] width 216 height 12
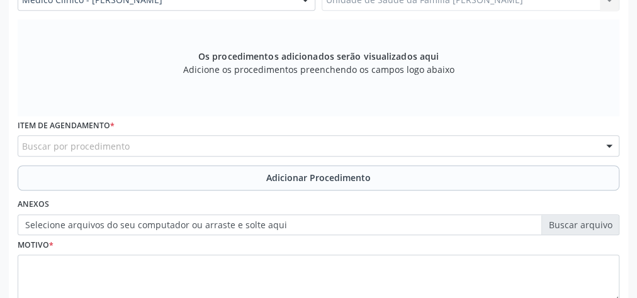
scroll to position [452, 0]
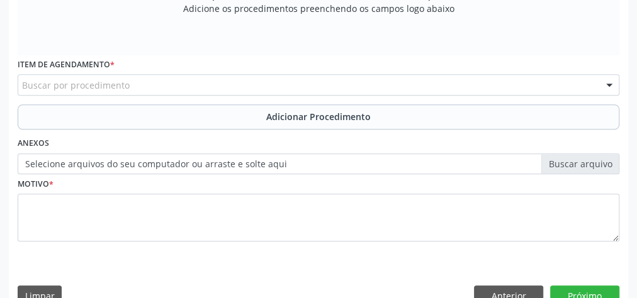
click at [177, 86] on div "Buscar por procedimento" at bounding box center [319, 84] width 602 height 21
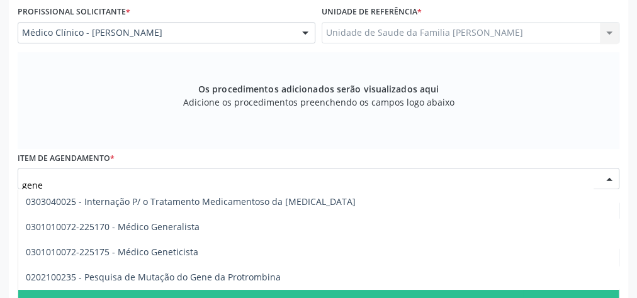
scroll to position [425, 0]
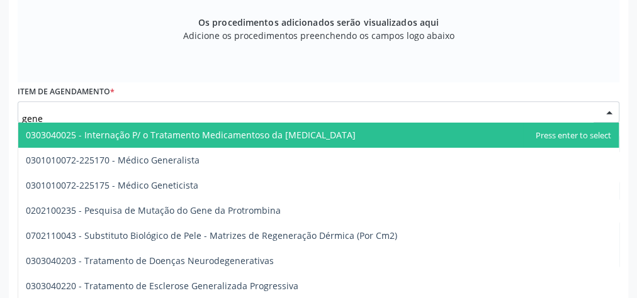
click at [116, 109] on input "gene" at bounding box center [307, 118] width 571 height 25
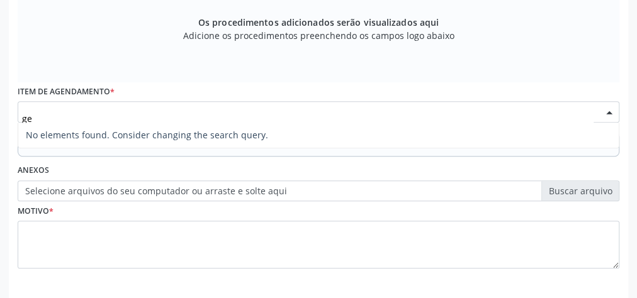
type input "g"
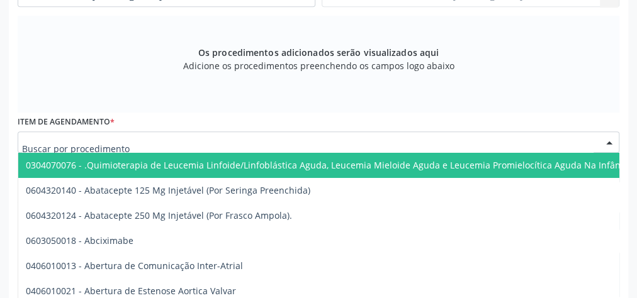
scroll to position [325, 0]
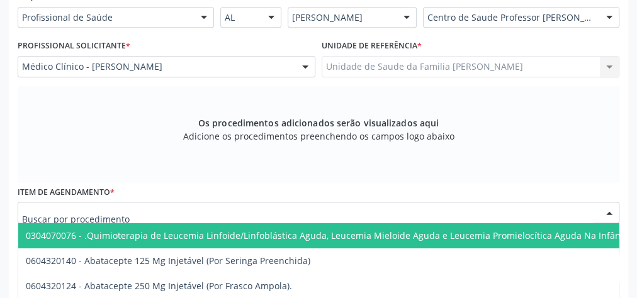
click at [64, 211] on input "text" at bounding box center [307, 218] width 571 height 25
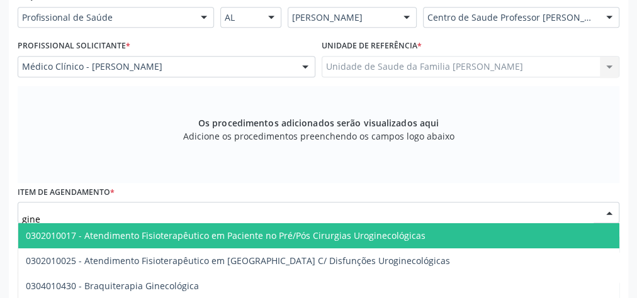
type input "ginec"
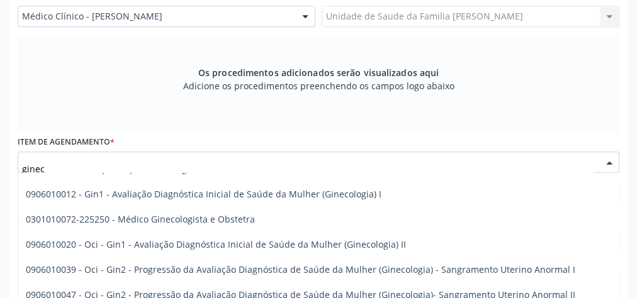
scroll to position [101, 0]
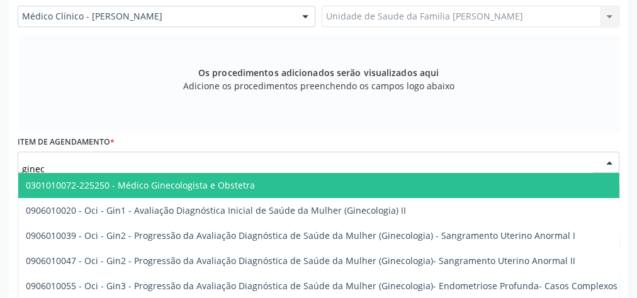
click at [166, 185] on span "0301010072-225250 - Médico Ginecologista e Obstetra" at bounding box center [140, 185] width 229 height 12
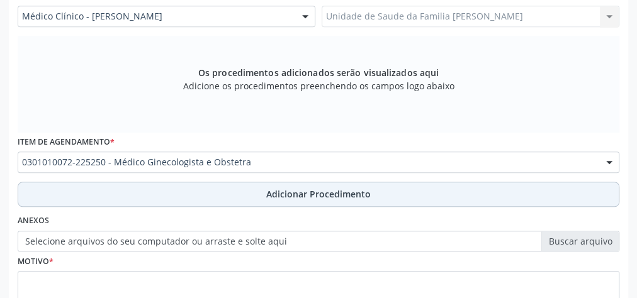
click at [298, 191] on span "Adicionar Procedimento" at bounding box center [318, 194] width 104 height 13
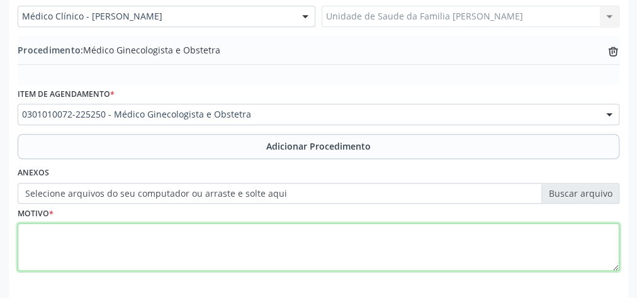
click at [228, 237] on textarea at bounding box center [319, 247] width 602 height 48
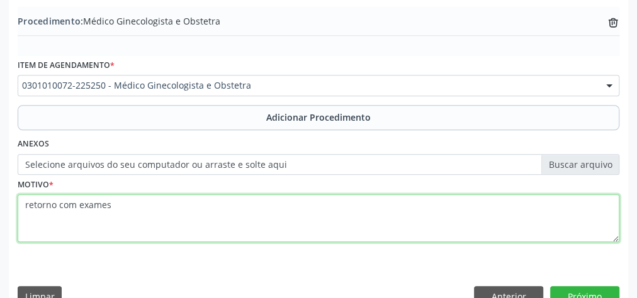
scroll to position [428, 0]
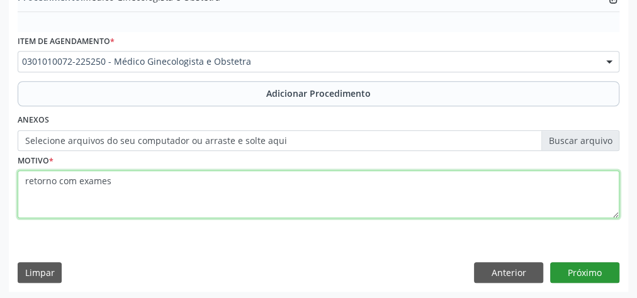
type textarea "retorno com exames"
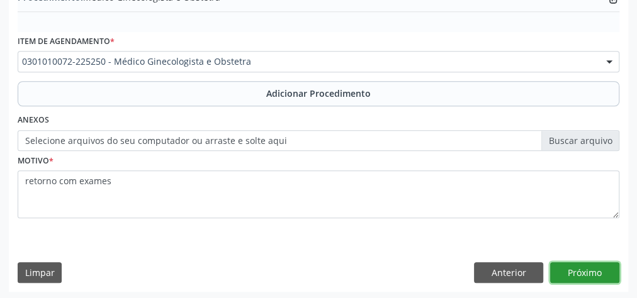
drag, startPoint x: 583, startPoint y: 274, endPoint x: 581, endPoint y: 281, distance: 7.0
click at [581, 281] on div "Requerente * Profissional de Saúde Profissional de Saúde Paciente Nenhum result…" at bounding box center [318, 88] width 619 height 408
click at [585, 272] on button "Próximo" at bounding box center [584, 272] width 69 height 21
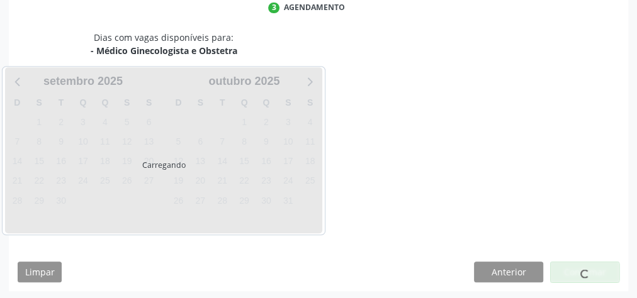
scroll to position [334, 0]
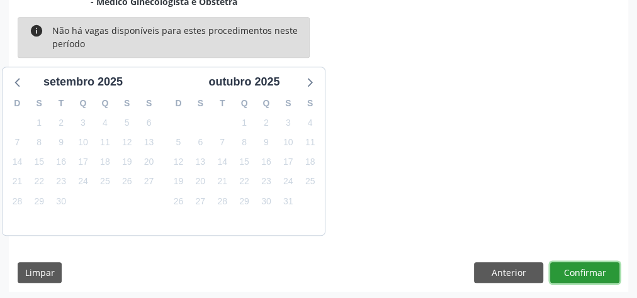
click at [585, 267] on button "Confirmar" at bounding box center [584, 272] width 69 height 21
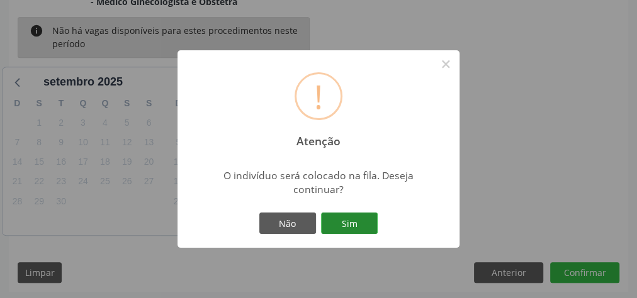
click at [358, 227] on button "Sim" at bounding box center [349, 223] width 57 height 21
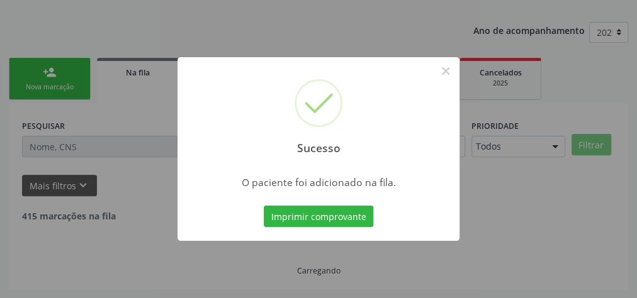
scroll to position [133, 0]
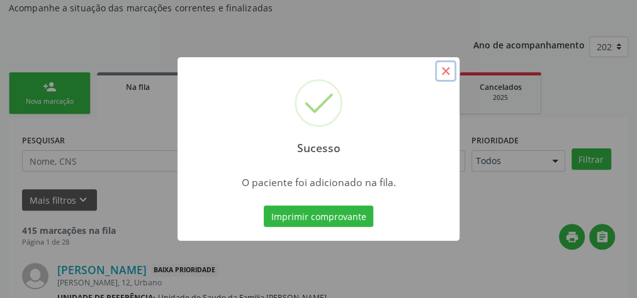
click at [446, 71] on button "×" at bounding box center [445, 70] width 21 height 21
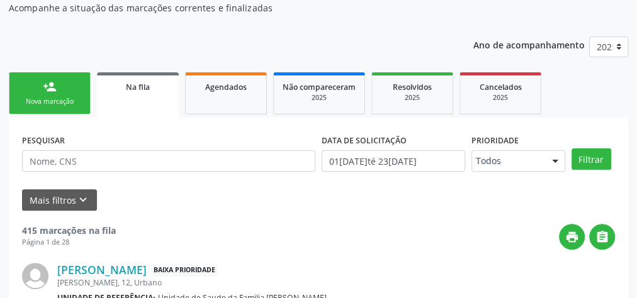
click at [78, 99] on div "Nova marcação" at bounding box center [49, 101] width 63 height 9
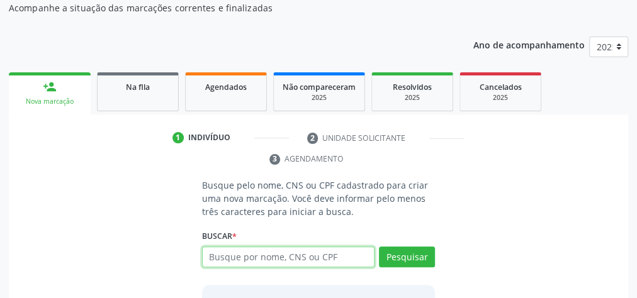
click at [326, 258] on input "text" at bounding box center [288, 257] width 172 height 21
click at [265, 252] on input "text" at bounding box center [288, 257] width 172 height 21
click at [269, 250] on input "text" at bounding box center [288, 257] width 172 height 21
type input "07804264445"
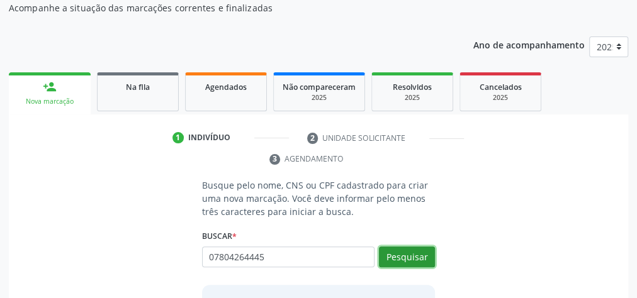
click at [428, 249] on button "Pesquisar" at bounding box center [407, 257] width 56 height 21
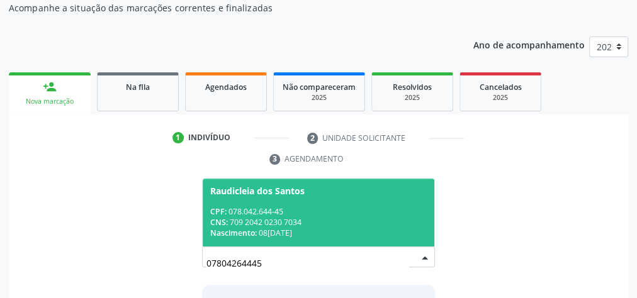
click at [375, 222] on div "CNS: 709 2042 0230 7034" at bounding box center [318, 222] width 216 height 11
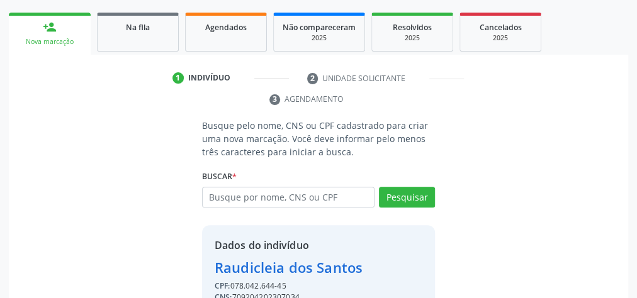
scroll to position [256, 0]
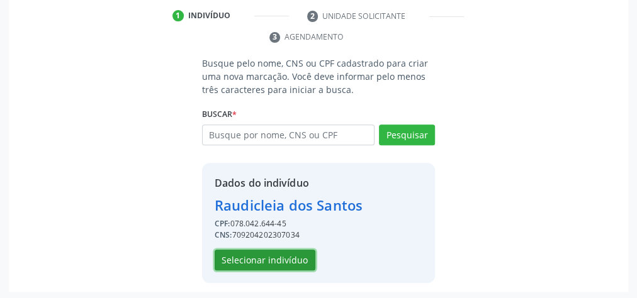
click at [276, 257] on button "Selecionar indivíduo" at bounding box center [265, 260] width 101 height 21
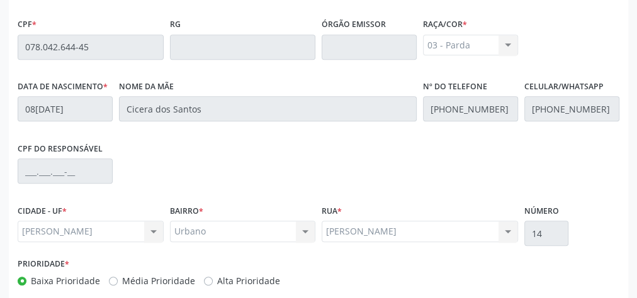
scroll to position [456, 0]
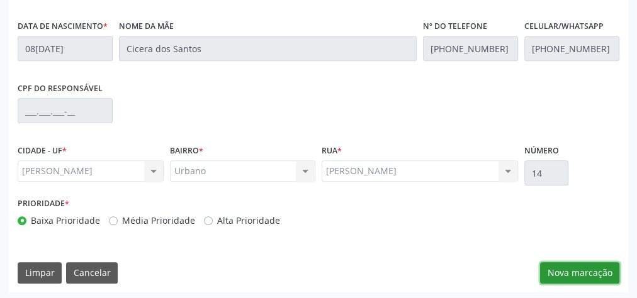
click at [576, 262] on button "Nova marcação" at bounding box center [579, 272] width 79 height 21
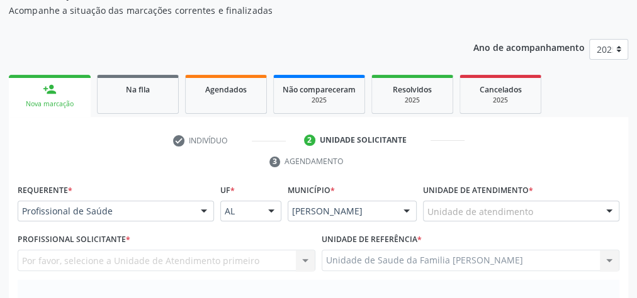
scroll to position [205, 0]
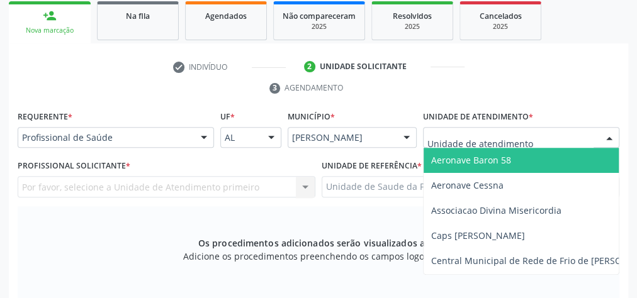
click at [606, 132] on div at bounding box center [609, 138] width 19 height 21
type input "g"
click at [551, 135] on input "text" at bounding box center [510, 144] width 166 height 25
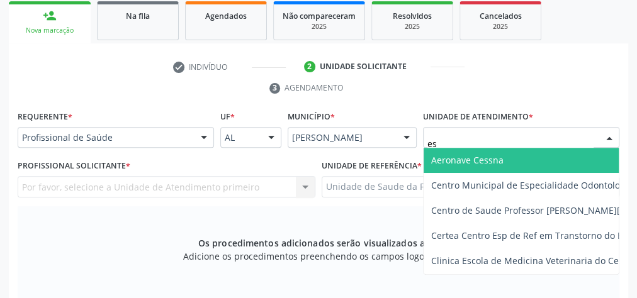
type input "est"
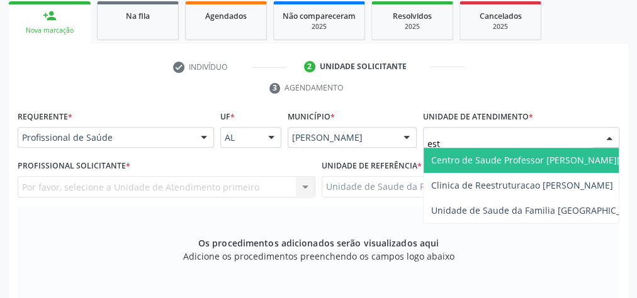
click at [524, 164] on span "Centro de Saude Professor [PERSON_NAME][GEOGRAPHIC_DATA]" at bounding box center [568, 160] width 274 height 12
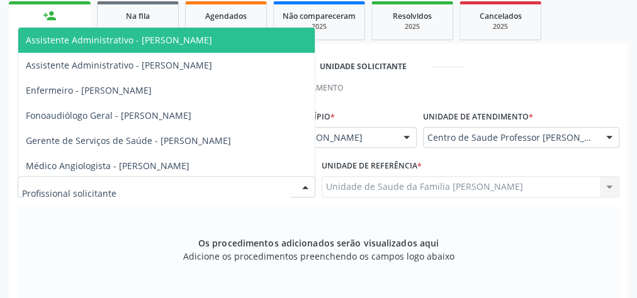
click at [143, 188] on div at bounding box center [167, 186] width 298 height 21
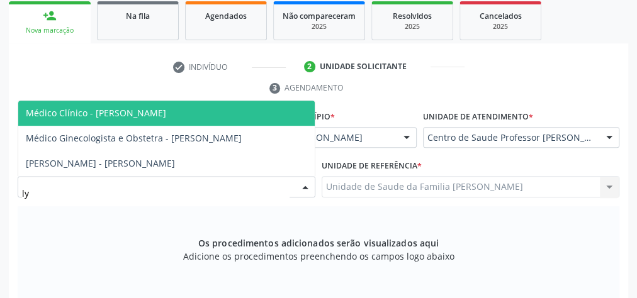
click at [149, 117] on span "Médico Clínico - [PERSON_NAME]" at bounding box center [96, 113] width 140 height 12
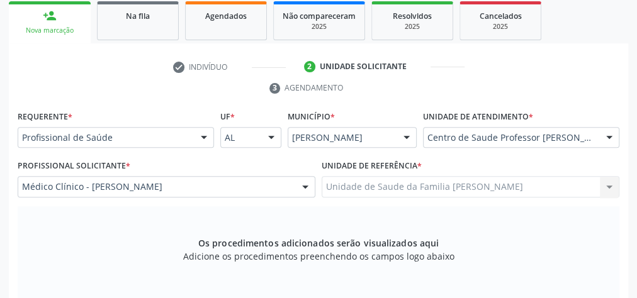
scroll to position [255, 0]
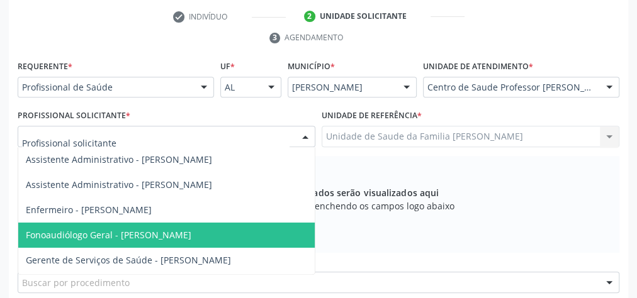
click at [306, 137] on div at bounding box center [305, 136] width 19 height 21
click at [435, 169] on div "Os procedimentos adicionados serão visualizados aqui Adicione os procedimentos …" at bounding box center [319, 204] width 602 height 97
click at [305, 133] on div at bounding box center [305, 136] width 19 height 21
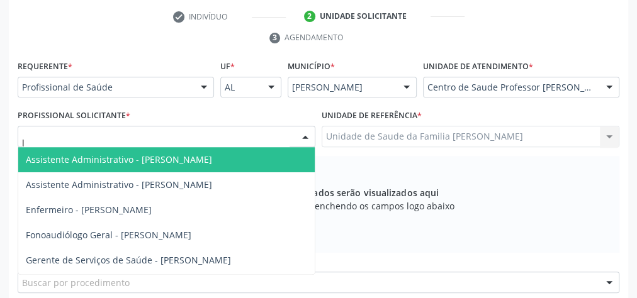
type input "ly"
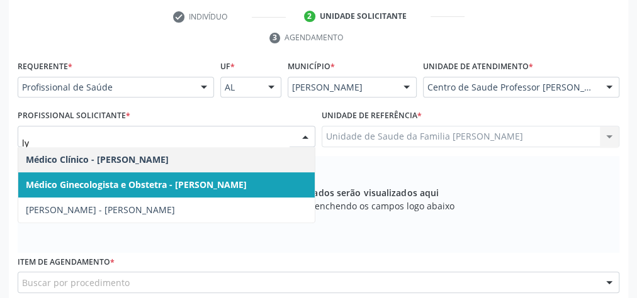
click at [227, 179] on span "Médico Ginecologista e Obstetra - [PERSON_NAME]" at bounding box center [136, 185] width 221 height 12
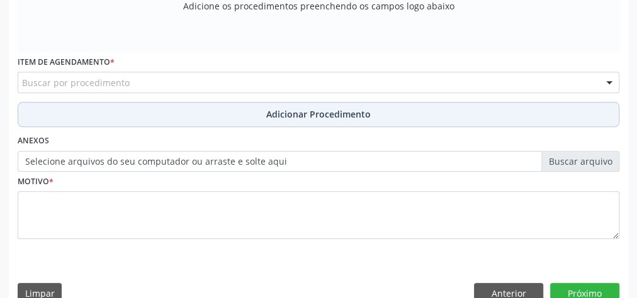
scroll to position [456, 0]
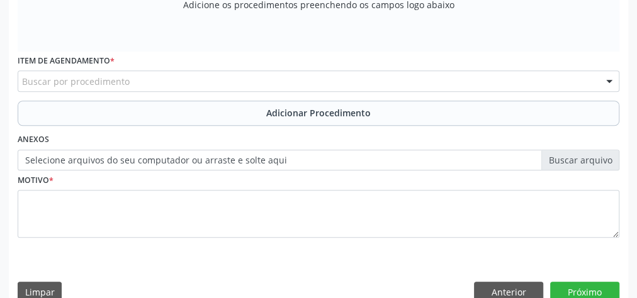
click at [208, 74] on div "Buscar por procedimento" at bounding box center [319, 80] width 602 height 21
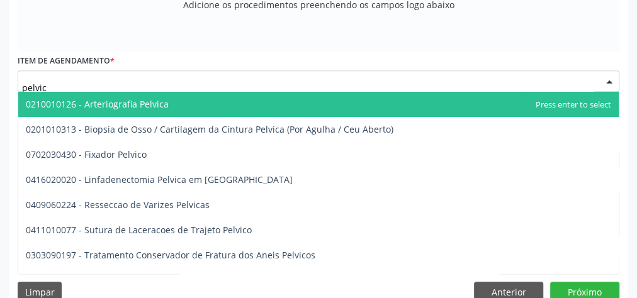
type input "pelvica"
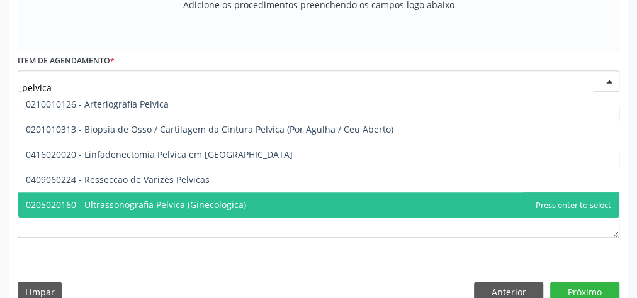
click at [191, 211] on span "0205020160 - Ultrassonografia Pelvica (Ginecologica)" at bounding box center [318, 205] width 600 height 25
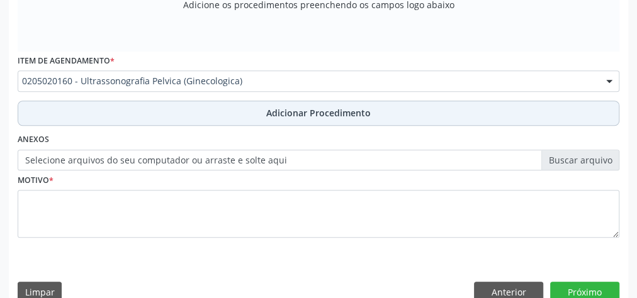
click at [310, 113] on span "Adicionar Procedimento" at bounding box center [318, 112] width 104 height 13
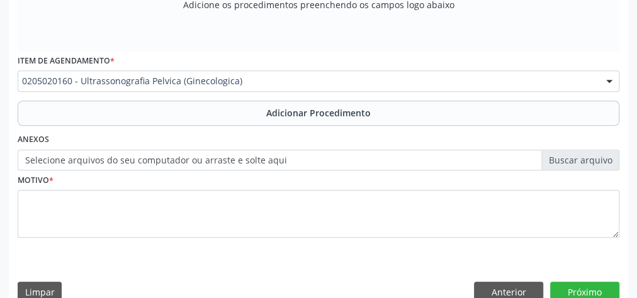
scroll to position [408, 0]
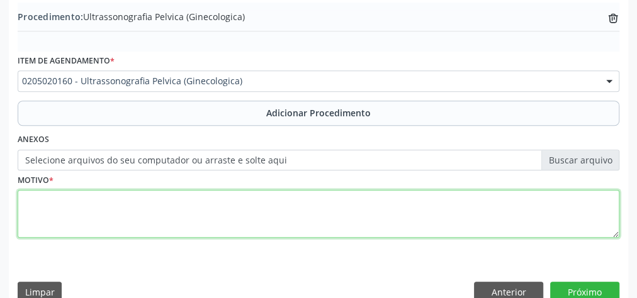
click at [278, 199] on textarea at bounding box center [319, 214] width 602 height 48
type textarea "t"
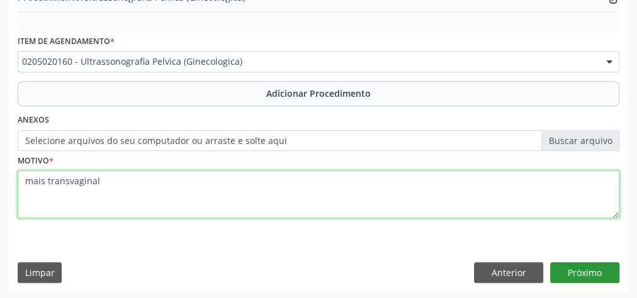
type textarea "mais transvaginal"
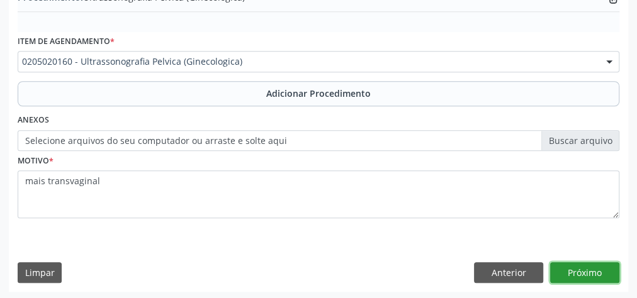
click at [600, 274] on button "Próximo" at bounding box center [584, 272] width 69 height 21
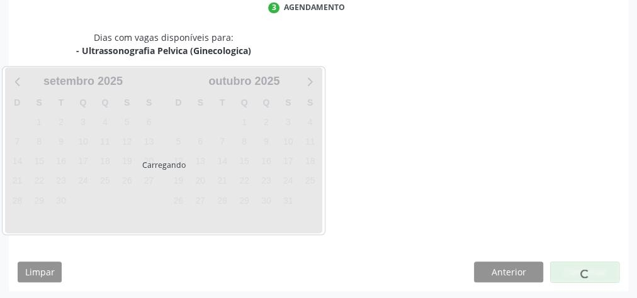
scroll to position [334, 0]
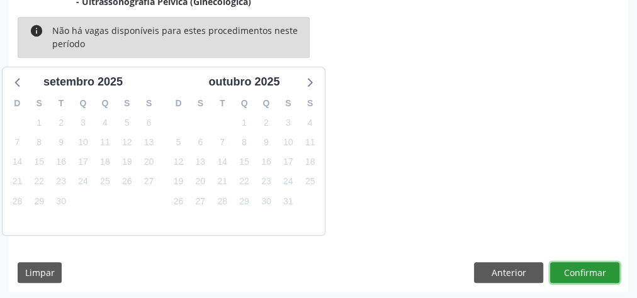
click at [595, 268] on button "Confirmar" at bounding box center [584, 272] width 69 height 21
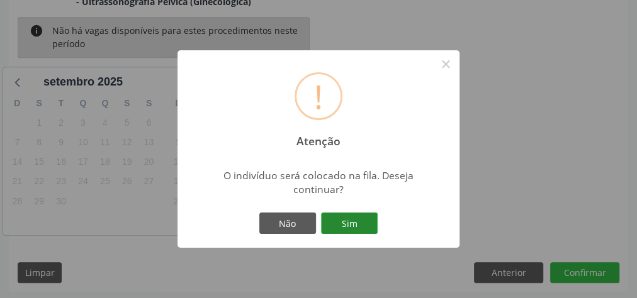
click at [346, 222] on button "Sim" at bounding box center [349, 223] width 57 height 21
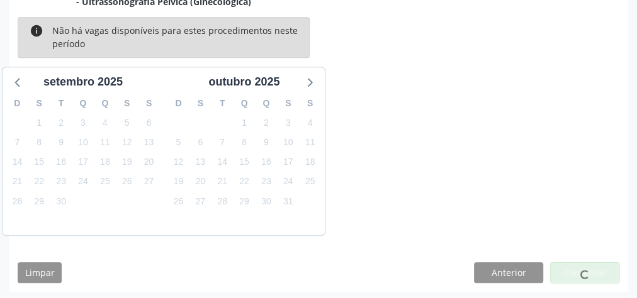
scroll to position [133, 0]
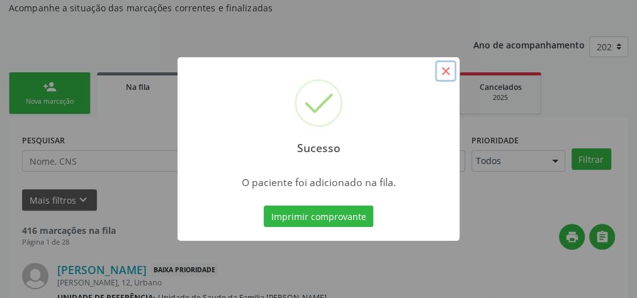
click at [448, 74] on button "×" at bounding box center [445, 70] width 21 height 21
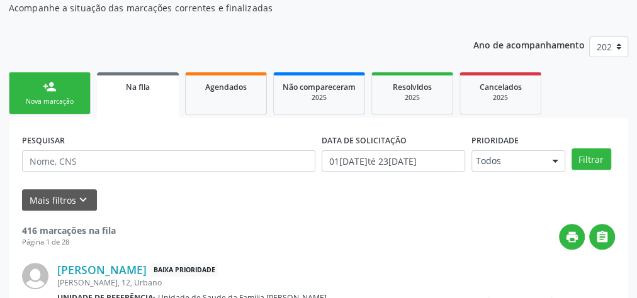
click at [54, 93] on div "person_add" at bounding box center [50, 87] width 14 height 14
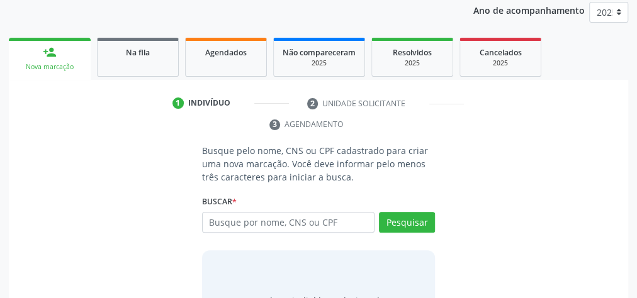
scroll to position [184, 0]
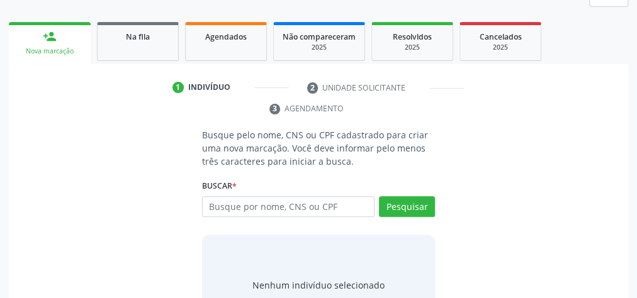
click at [295, 194] on div "Buscar * Busque por nome, CNS ou CPF Nenhum resultado encontrado para: " " Digi…" at bounding box center [318, 201] width 233 height 49
click at [295, 201] on input "text" at bounding box center [288, 206] width 172 height 21
click at [293, 205] on input "text" at bounding box center [288, 206] width 172 height 21
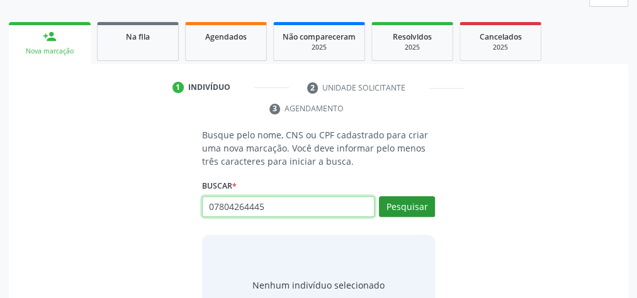
type input "07804264445"
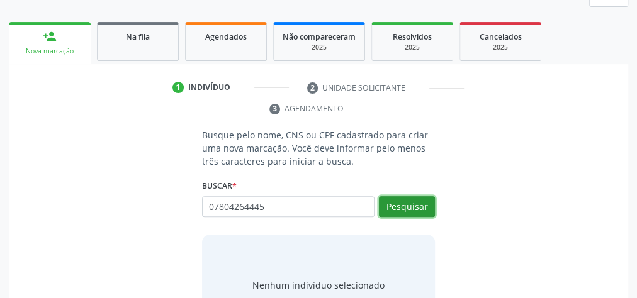
click at [418, 208] on button "Pesquisar" at bounding box center [407, 206] width 56 height 21
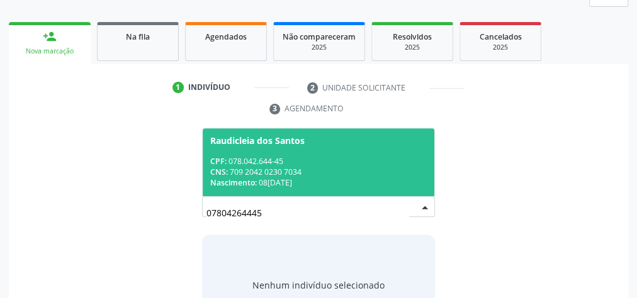
click at [383, 182] on div "Nascimento: 08/06/1984" at bounding box center [318, 182] width 216 height 11
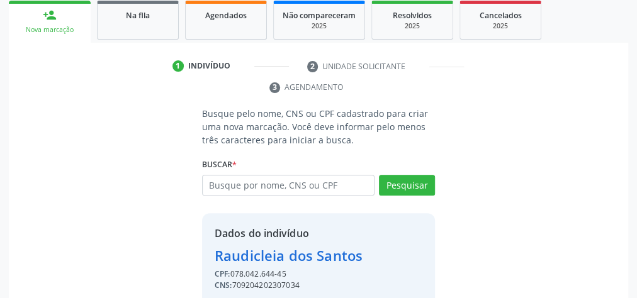
scroll to position [256, 0]
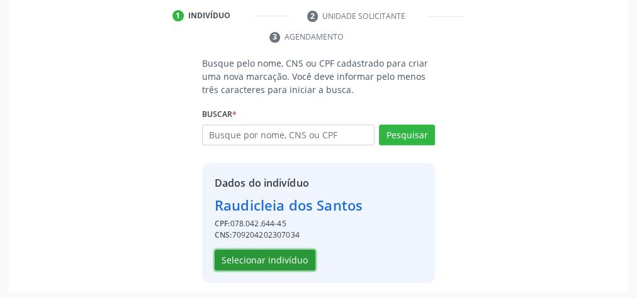
click at [291, 258] on button "Selecionar indivíduo" at bounding box center [265, 260] width 101 height 21
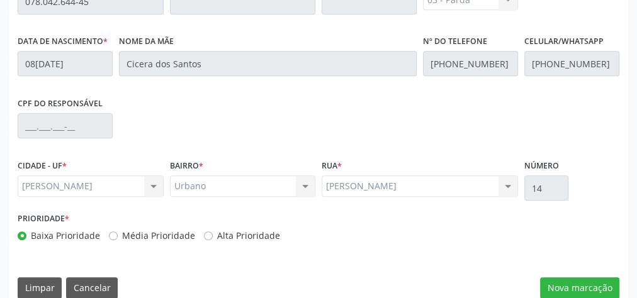
scroll to position [456, 0]
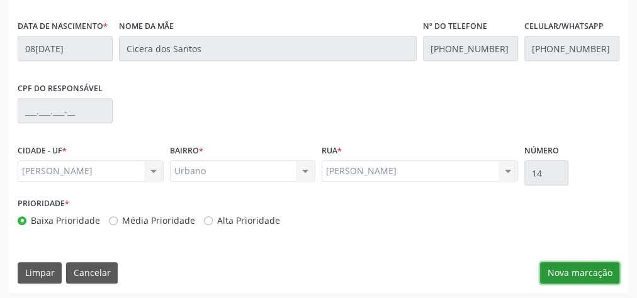
click at [603, 272] on button "Nova marcação" at bounding box center [579, 272] width 79 height 21
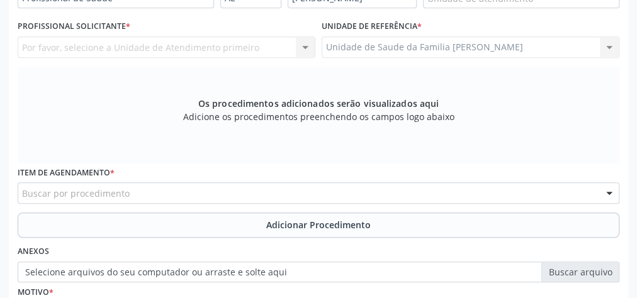
scroll to position [255, 0]
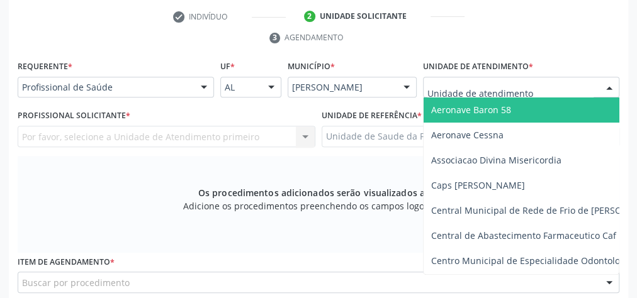
click at [542, 83] on div at bounding box center [521, 87] width 196 height 21
click at [542, 83] on input "text" at bounding box center [510, 93] width 166 height 25
type input "es"
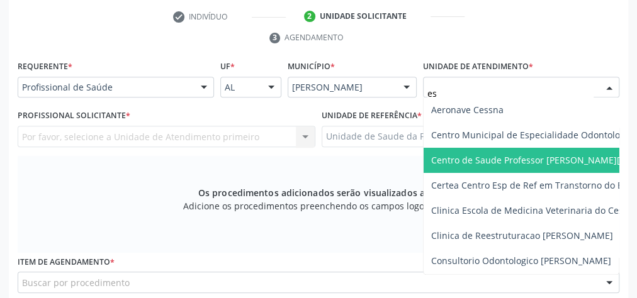
click at [520, 152] on span "Centro de Saude Professor [PERSON_NAME][GEOGRAPHIC_DATA]" at bounding box center [581, 160] width 314 height 25
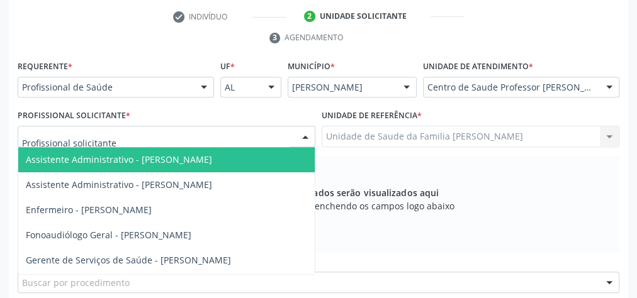
click at [305, 139] on div at bounding box center [305, 136] width 19 height 21
click at [244, 139] on input "text" at bounding box center [155, 142] width 267 height 25
type input "ly"
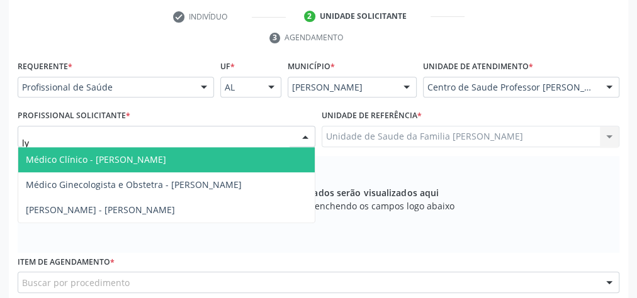
click at [166, 159] on span "Médico Clínico - Lycia Gama Martins" at bounding box center [96, 160] width 140 height 12
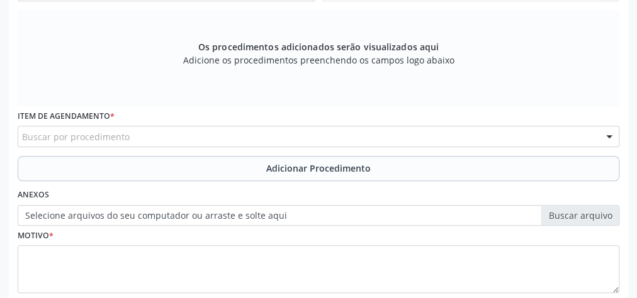
scroll to position [406, 0]
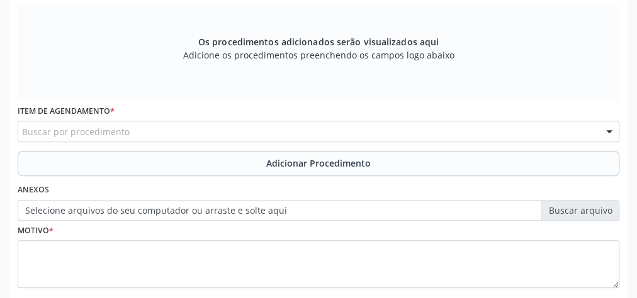
click at [189, 130] on div "Buscar por procedimento" at bounding box center [319, 131] width 602 height 21
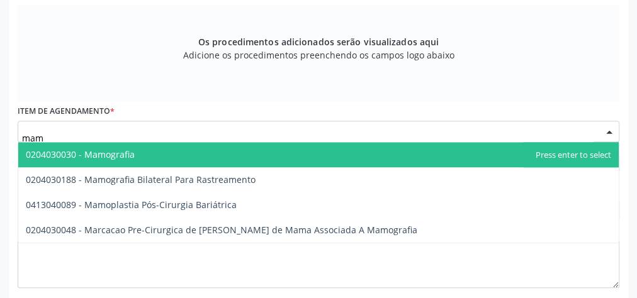
type input "mamo"
click at [179, 150] on span "0204030030 - Mamografia" at bounding box center [318, 154] width 600 height 25
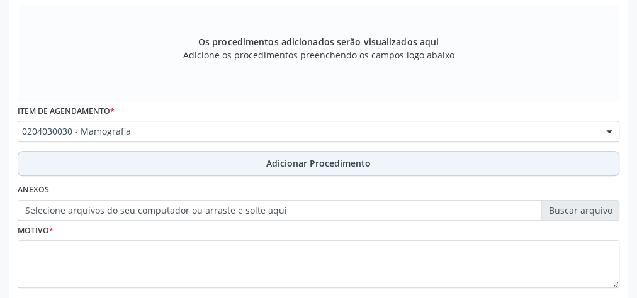
click at [279, 152] on button "Adicionar Procedimento" at bounding box center [319, 163] width 602 height 25
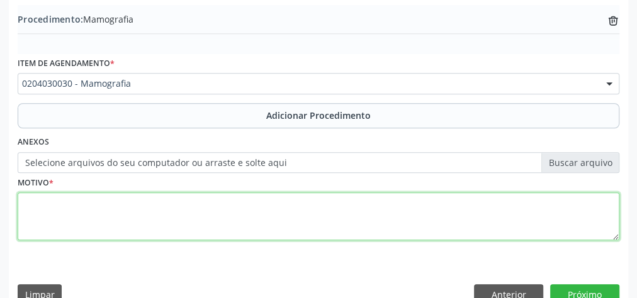
click at [207, 194] on textarea at bounding box center [319, 217] width 602 height 48
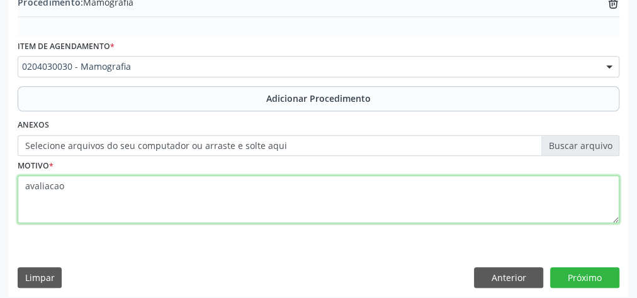
scroll to position [428, 0]
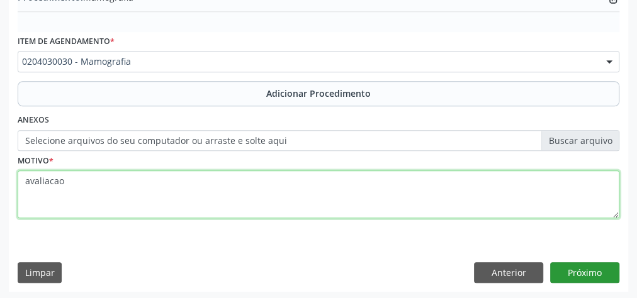
type textarea "avaliacao"
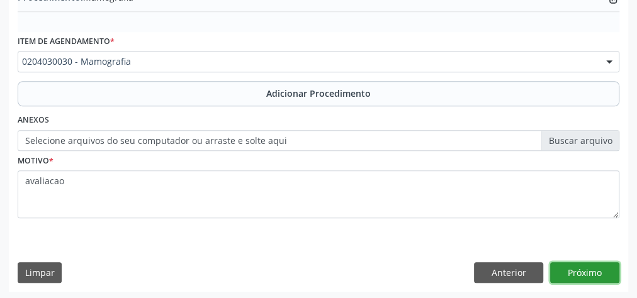
click at [585, 265] on button "Próximo" at bounding box center [584, 272] width 69 height 21
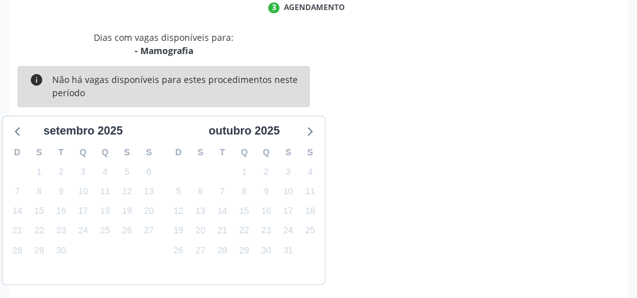
scroll to position [334, 0]
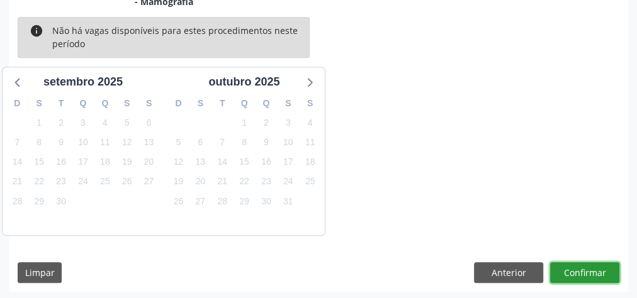
click at [585, 265] on button "Confirmar" at bounding box center [584, 272] width 69 height 21
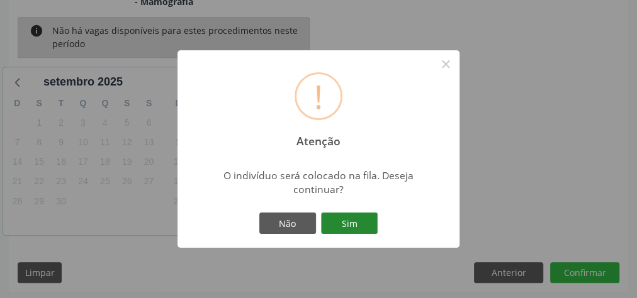
click at [354, 227] on button "Sim" at bounding box center [349, 223] width 57 height 21
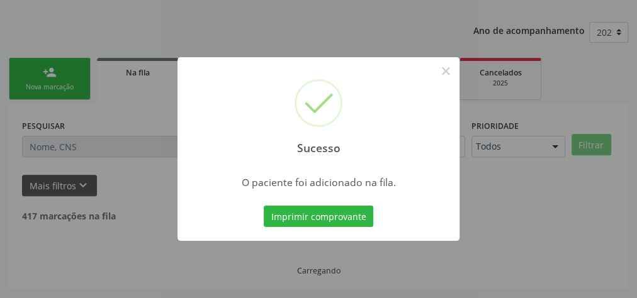
scroll to position [133, 0]
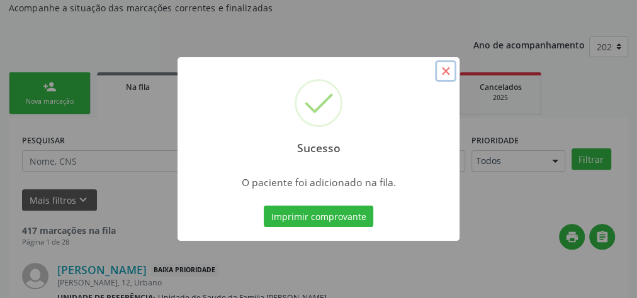
click at [443, 79] on button "×" at bounding box center [445, 70] width 21 height 21
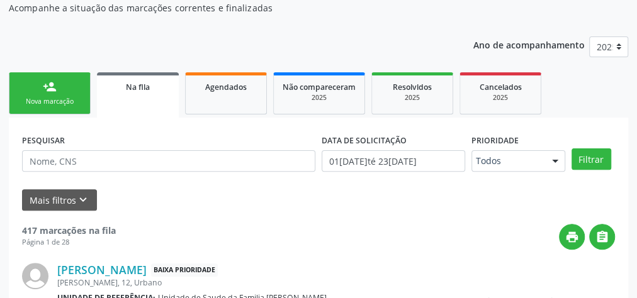
click at [63, 86] on link "person_add Nova marcação" at bounding box center [50, 93] width 82 height 42
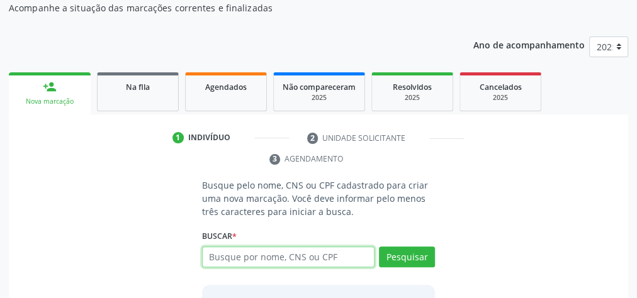
click at [289, 259] on input "text" at bounding box center [288, 257] width 172 height 21
type input "12541497407"
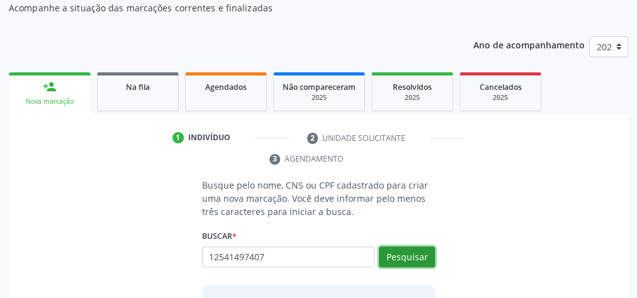
click at [402, 247] on button "Pesquisar" at bounding box center [407, 257] width 56 height 21
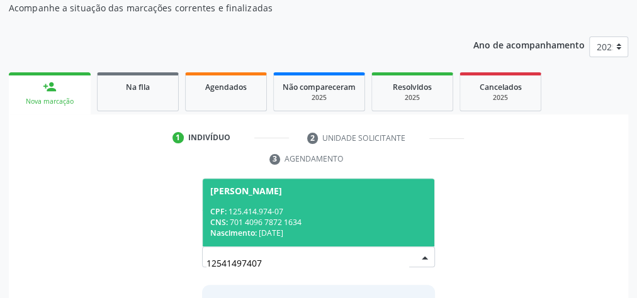
click at [345, 206] on div "CPF: 125.414.974-07" at bounding box center [318, 211] width 216 height 11
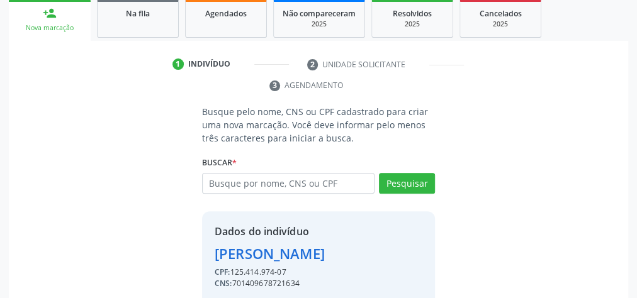
scroll to position [276, 0]
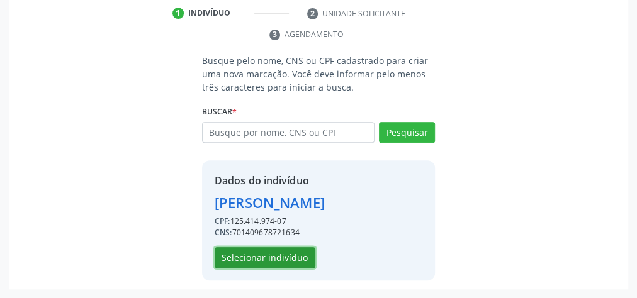
click at [270, 259] on button "Selecionar indivíduo" at bounding box center [265, 257] width 101 height 21
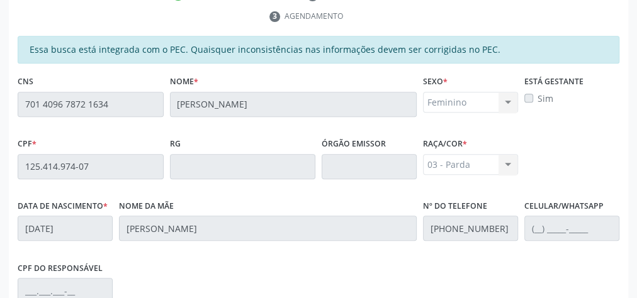
scroll to position [456, 0]
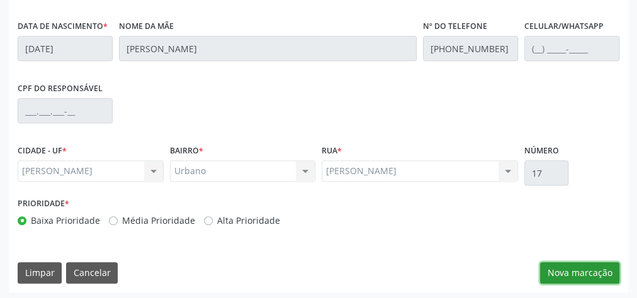
click at [605, 269] on button "Nova marcação" at bounding box center [579, 272] width 79 height 21
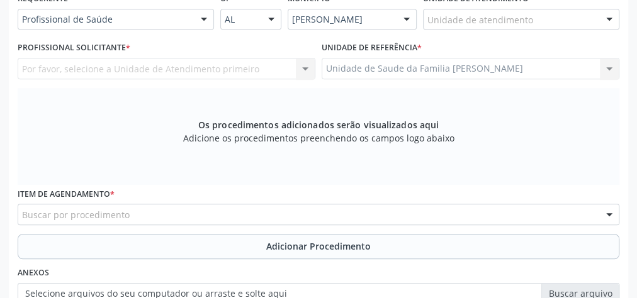
scroll to position [255, 0]
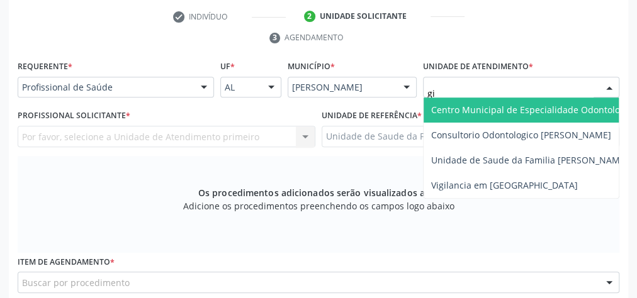
type input "gis"
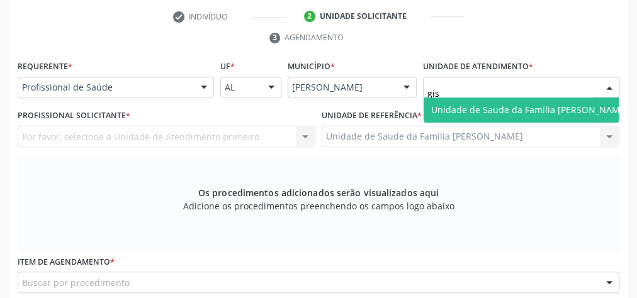
click at [519, 111] on span "Unidade de Saude da Familia [PERSON_NAME]" at bounding box center [529, 110] width 197 height 12
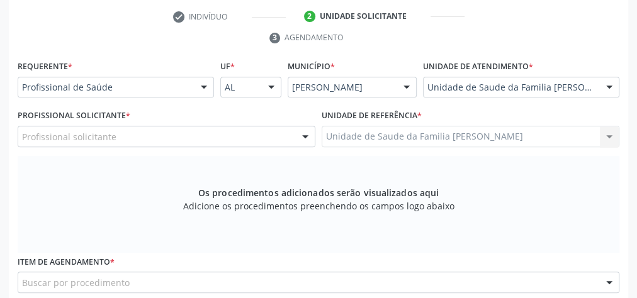
click at [300, 133] on div at bounding box center [305, 136] width 19 height 21
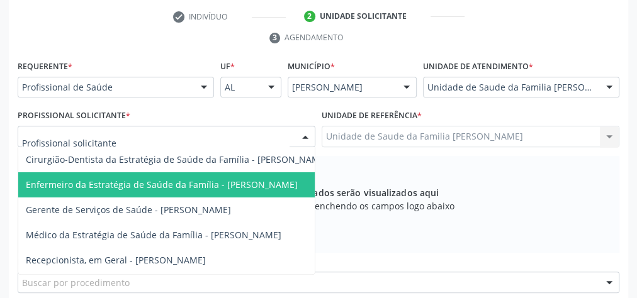
click at [226, 179] on span "Enfermeiro da Estratégia de Saúde da Família - Daniele Teotonio Lins" at bounding box center [162, 185] width 272 height 12
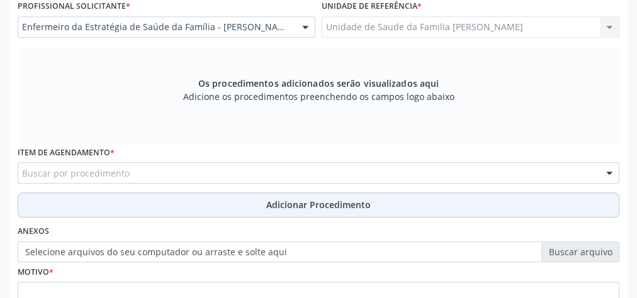
scroll to position [406, 0]
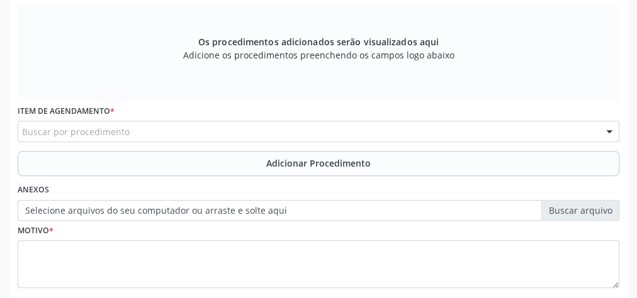
click at [279, 125] on div "Buscar por procedimento" at bounding box center [319, 131] width 602 height 21
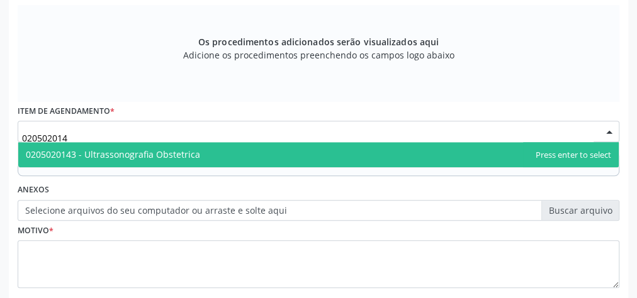
type input "0205020143"
click at [189, 151] on span "0205020143 - Ultrassonografia Obstetrica" at bounding box center [113, 155] width 174 height 12
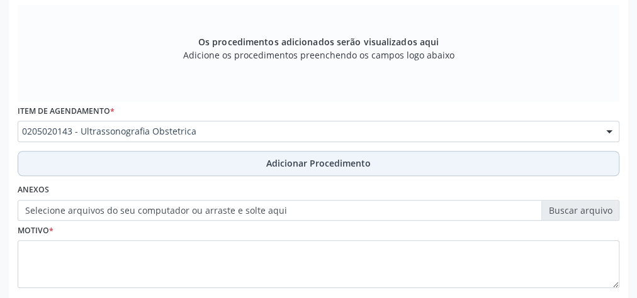
click at [347, 160] on span "Adicionar Procedimento" at bounding box center [318, 163] width 104 height 13
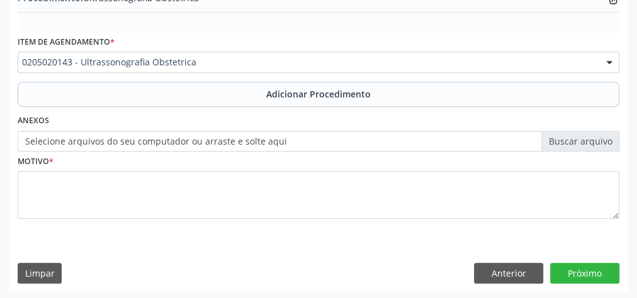
scroll to position [428, 0]
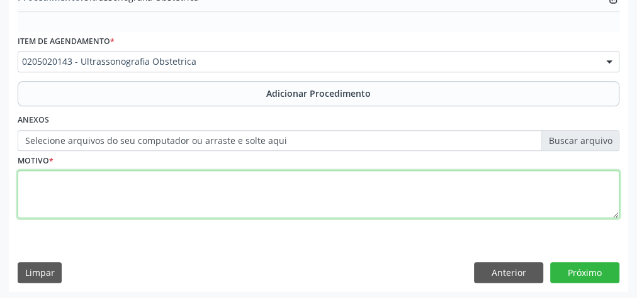
click at [278, 183] on textarea at bounding box center [319, 195] width 602 height 48
type textarea "pre natal"
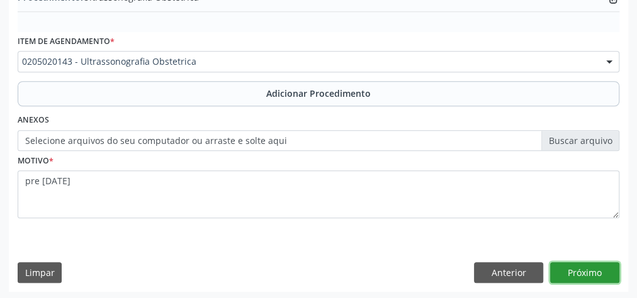
click at [597, 267] on button "Próximo" at bounding box center [584, 272] width 69 height 21
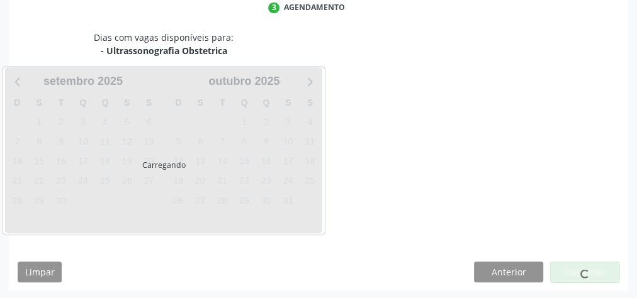
scroll to position [334, 0]
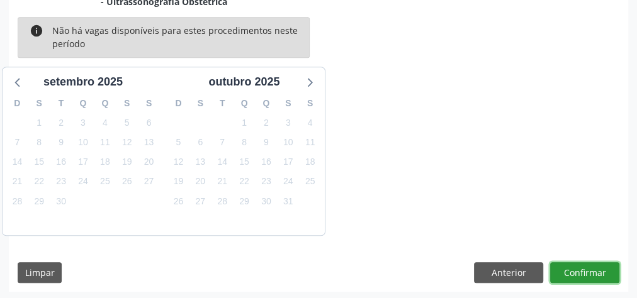
click at [597, 267] on button "Confirmar" at bounding box center [584, 272] width 69 height 21
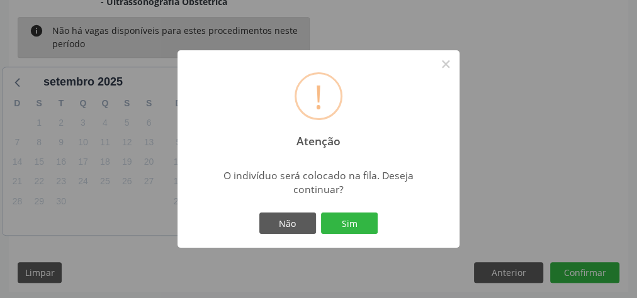
click at [347, 237] on div "! Atenção × O indivíduo será colocado na fila. Deseja continuar? Não Sim" at bounding box center [318, 149] width 282 height 198
click at [349, 227] on button "Sim" at bounding box center [349, 223] width 57 height 21
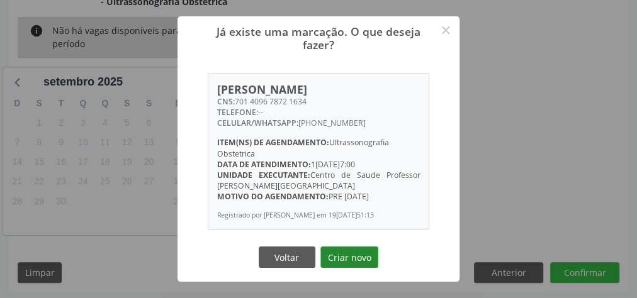
click at [346, 268] on button "Criar novo" at bounding box center [349, 257] width 58 height 21
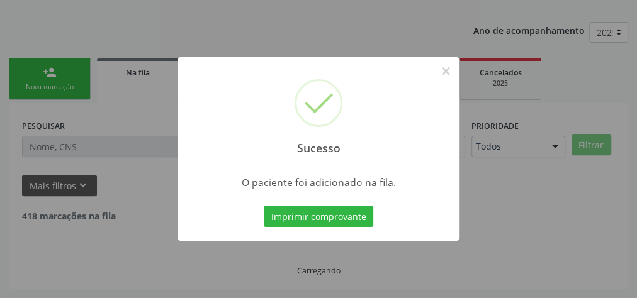
scroll to position [133, 0]
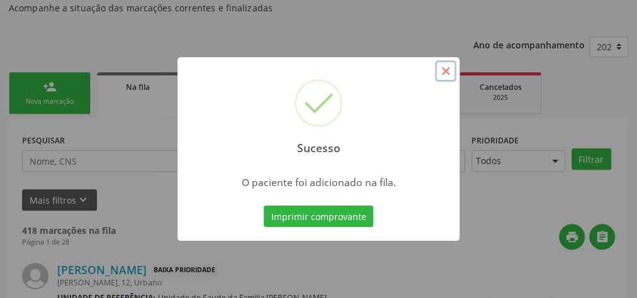
click at [451, 77] on button "×" at bounding box center [445, 70] width 21 height 21
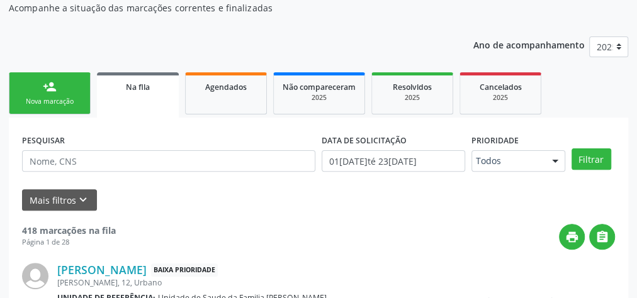
click at [43, 93] on link "person_add Nova marcação" at bounding box center [50, 93] width 82 height 42
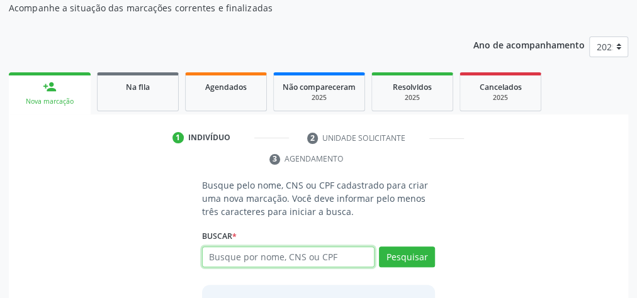
click at [357, 247] on input "text" at bounding box center [288, 257] width 172 height 21
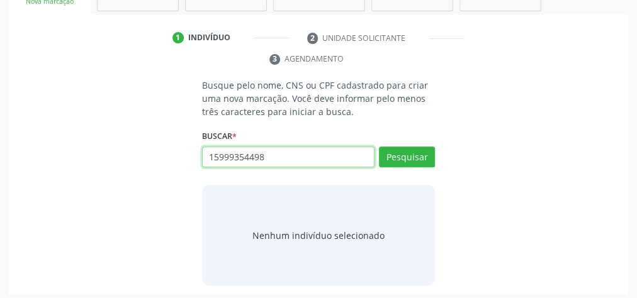
scroll to position [234, 0]
type input "15999354498"
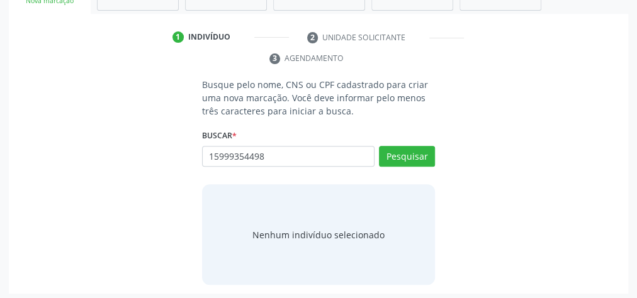
click at [401, 142] on div "Buscar * Busque por nome, CNS ou CPF Nenhum resultado encontrado para: " " Não …" at bounding box center [318, 150] width 233 height 49
click at [403, 150] on button "Pesquisar" at bounding box center [407, 156] width 56 height 21
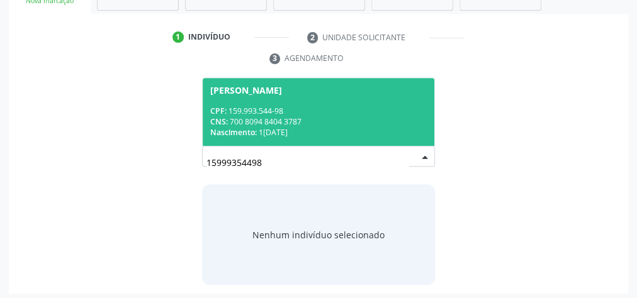
click at [344, 121] on div "CNS: 700 8094 8404 3787" at bounding box center [318, 121] width 216 height 11
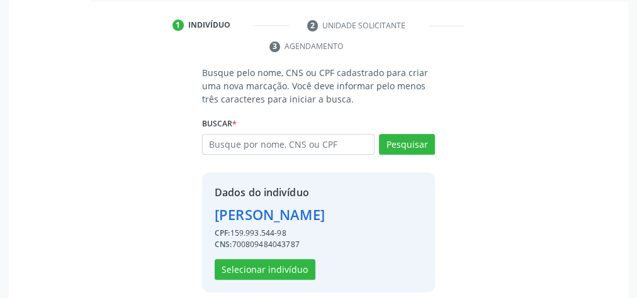
scroll to position [256, 0]
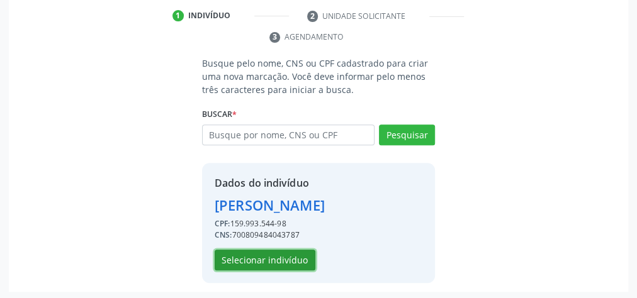
click at [283, 259] on button "Selecionar indivíduo" at bounding box center [265, 260] width 101 height 21
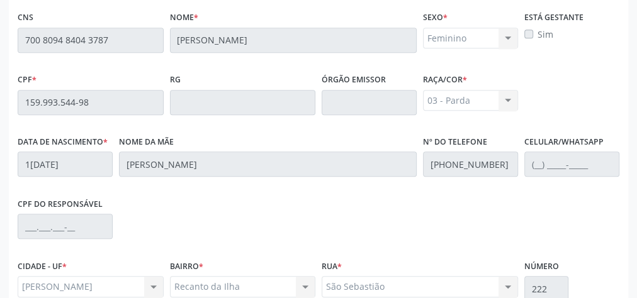
scroll to position [456, 0]
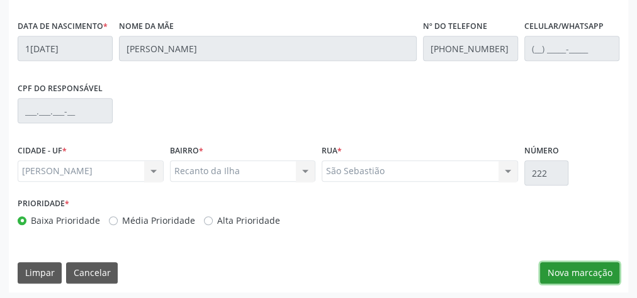
click at [593, 262] on button "Nova marcação" at bounding box center [579, 272] width 79 height 21
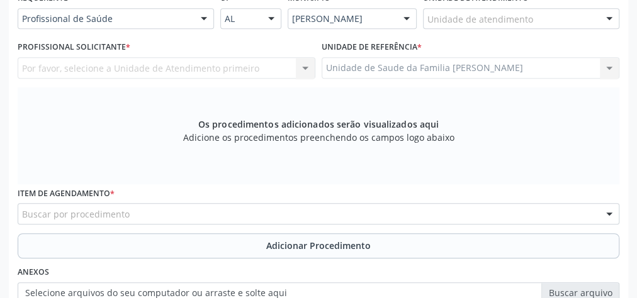
scroll to position [205, 0]
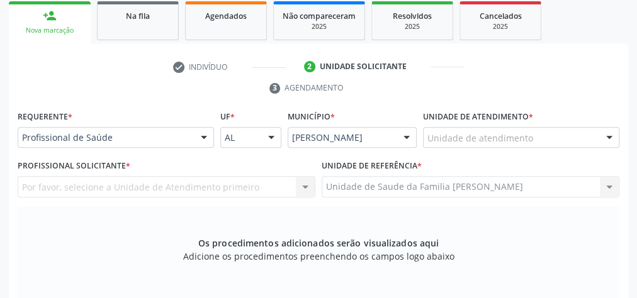
click at [606, 137] on div at bounding box center [609, 138] width 19 height 21
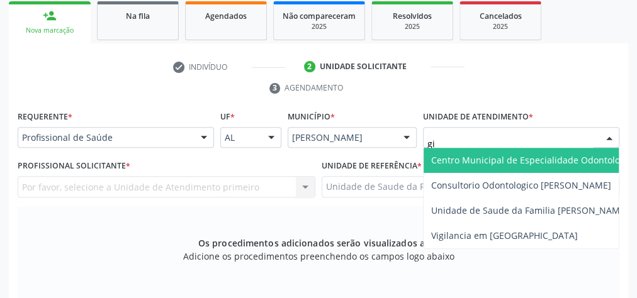
type input "gis"
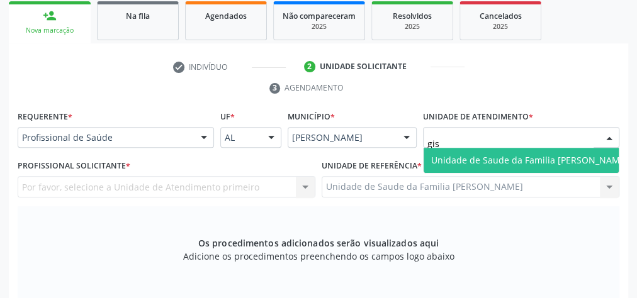
click at [594, 164] on span "Unidade de Saude da Familia [PERSON_NAME]" at bounding box center [529, 160] width 197 height 12
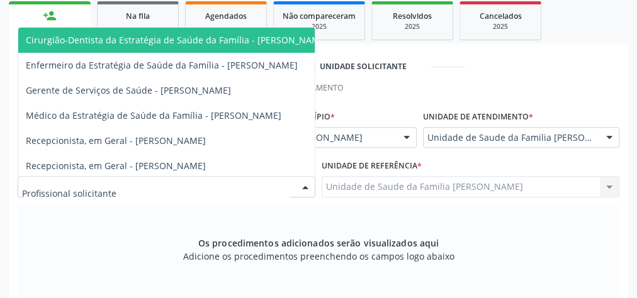
click at [303, 179] on div at bounding box center [305, 187] width 19 height 21
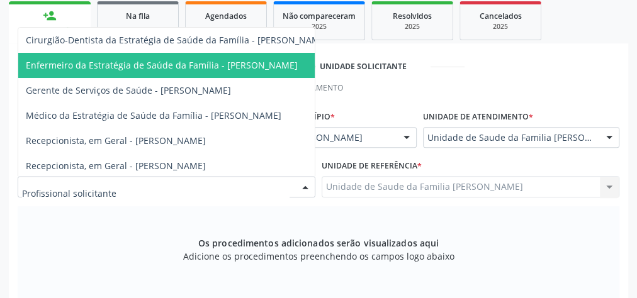
click at [252, 59] on span "Enfermeiro da Estratégia de Saúde da Família - Daniele Teotonio Lins" at bounding box center [162, 65] width 272 height 12
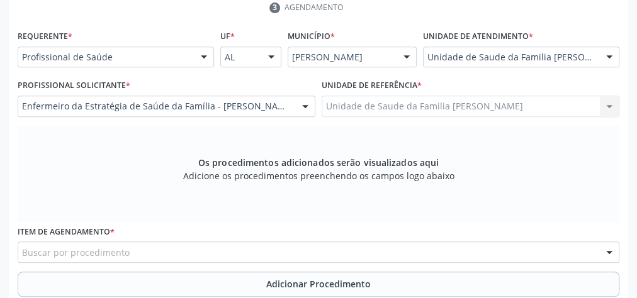
scroll to position [356, 0]
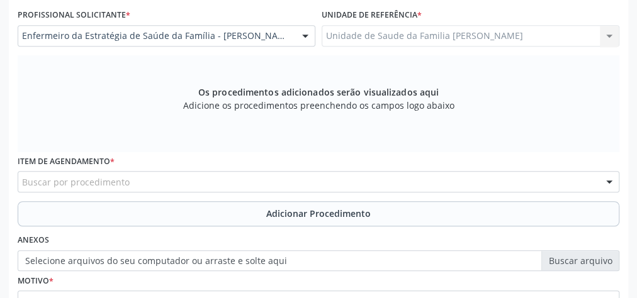
click at [310, 174] on div "Buscar por procedimento" at bounding box center [319, 181] width 602 height 21
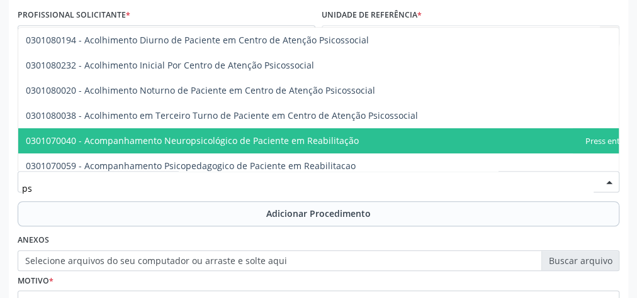
type input "p"
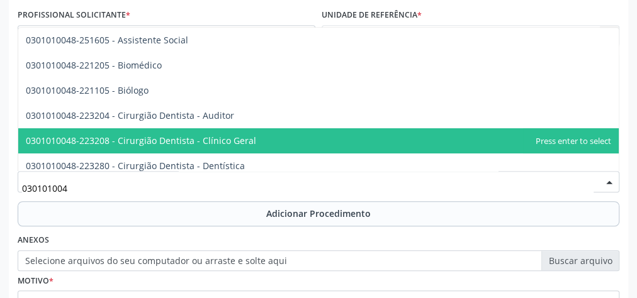
type input "0301010048"
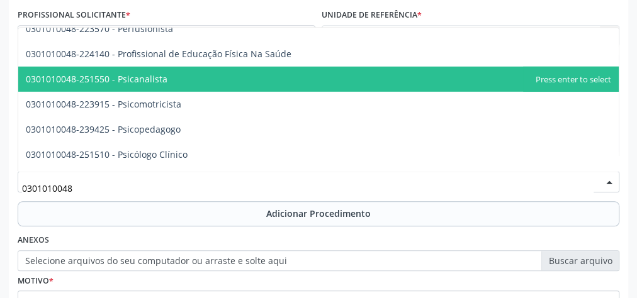
scroll to position [1963, 0]
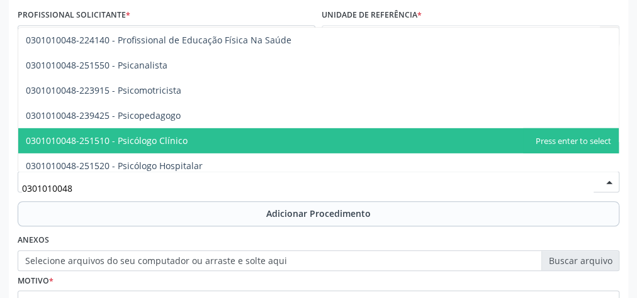
click at [199, 132] on span "0301010048-251510 - Psicólogo Clínico" at bounding box center [318, 140] width 600 height 25
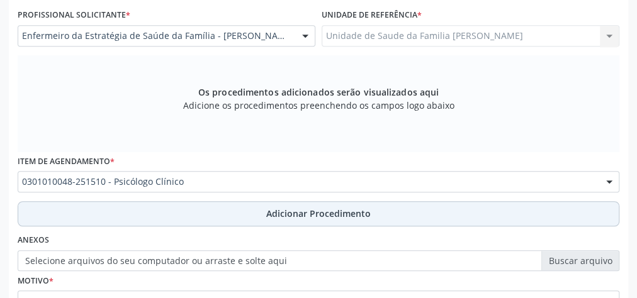
click at [292, 211] on span "Adicionar Procedimento" at bounding box center [318, 213] width 104 height 13
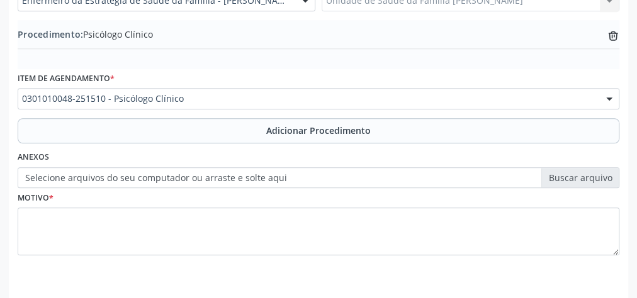
scroll to position [428, 0]
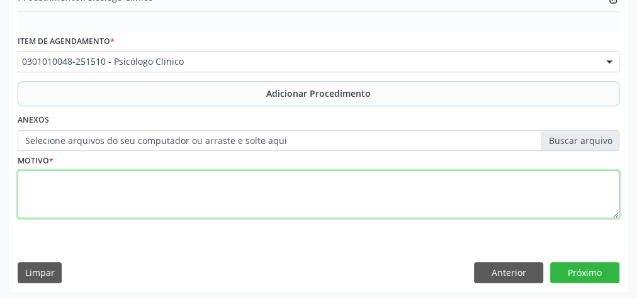
click at [213, 183] on textarea at bounding box center [319, 195] width 602 height 48
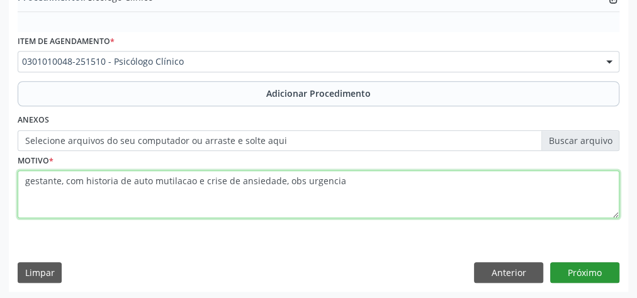
type textarea "gestante, com historia de auto mutilacao e crise de ansiedade, obs urgencia"
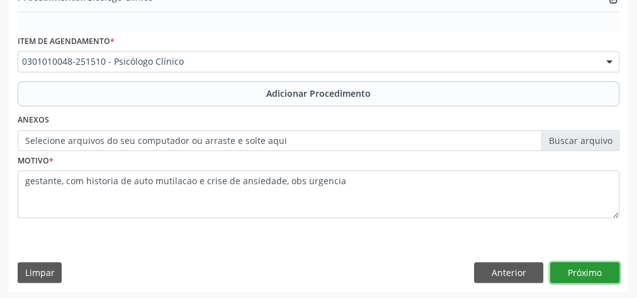
click at [605, 262] on button "Próximo" at bounding box center [584, 272] width 69 height 21
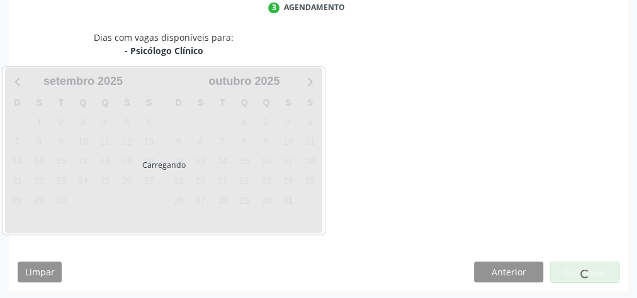
scroll to position [334, 0]
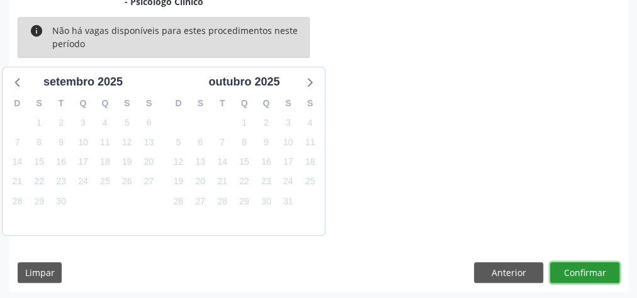
click at [590, 269] on button "Confirmar" at bounding box center [584, 272] width 69 height 21
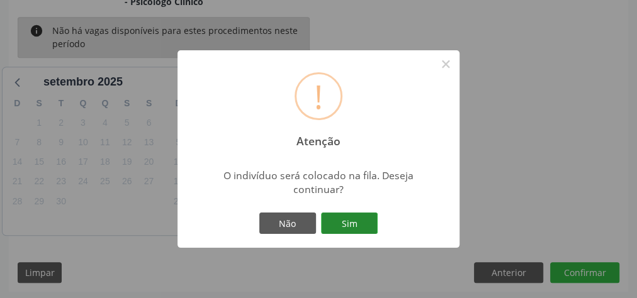
click at [361, 228] on button "Sim" at bounding box center [349, 223] width 57 height 21
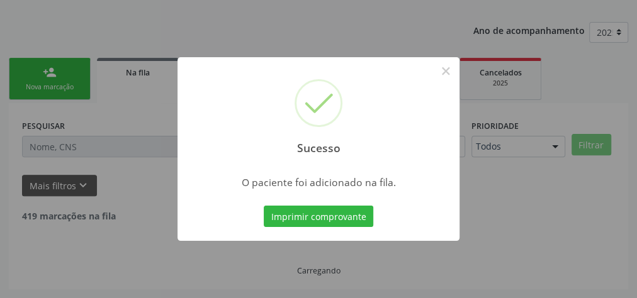
scroll to position [133, 0]
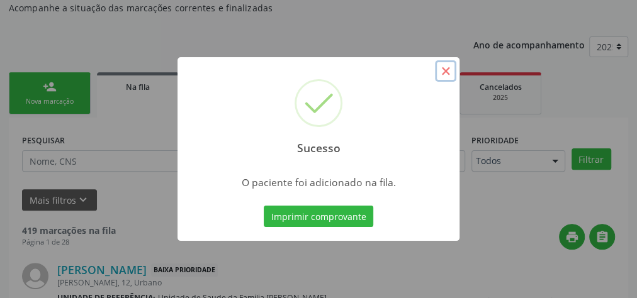
click at [452, 76] on button "×" at bounding box center [445, 70] width 21 height 21
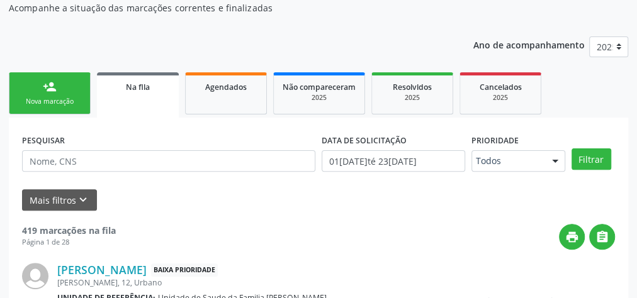
click at [64, 101] on div "Nova marcação" at bounding box center [49, 101] width 63 height 9
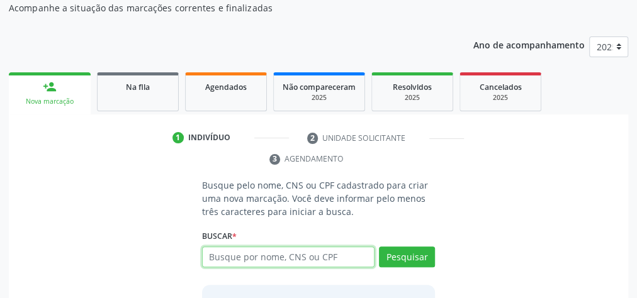
click at [295, 257] on input "text" at bounding box center [288, 257] width 172 height 21
type input "707008863543536"
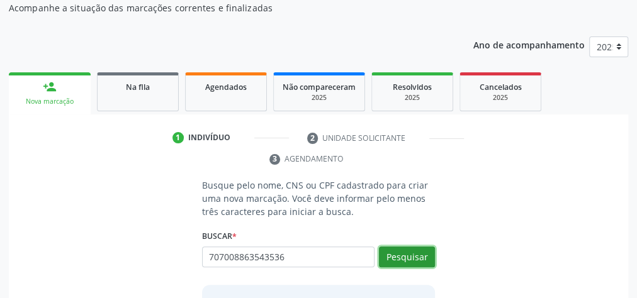
click at [404, 252] on button "Pesquisar" at bounding box center [407, 257] width 56 height 21
type input "707008863543536"
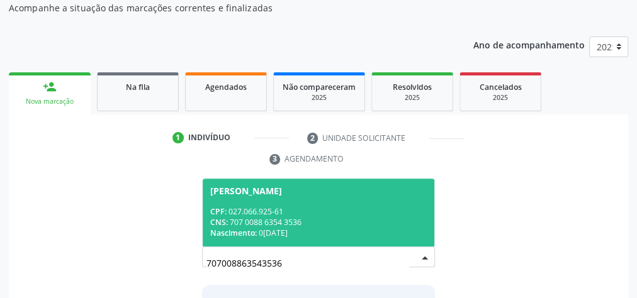
click at [401, 239] on span "Maria José da Conceição CPF: 027.066.925-61 CNS: 707 0088 6354 3536 Nascimento:…" at bounding box center [319, 212] width 232 height 67
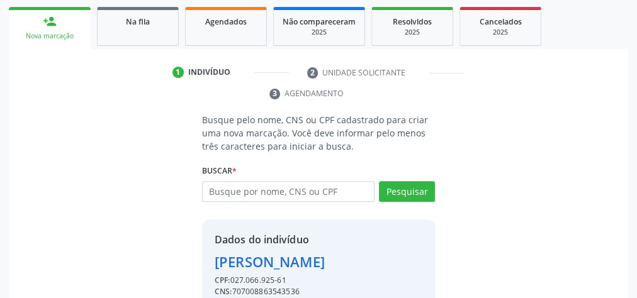
scroll to position [256, 0]
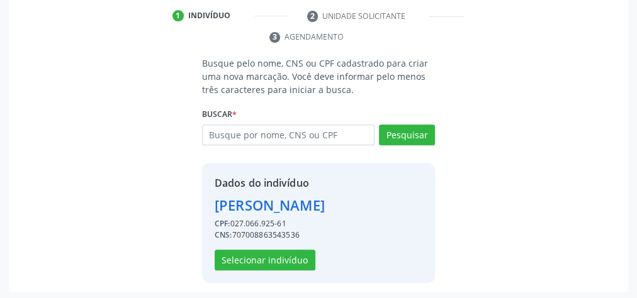
click at [271, 269] on div "Dados do indivíduo Maria José da Conceição CPF: 027.066.925-61 CNS: 70700886354…" at bounding box center [318, 223] width 233 height 120
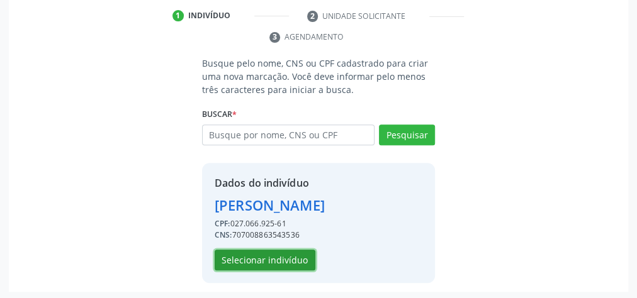
click at [273, 258] on button "Selecionar indivíduo" at bounding box center [265, 260] width 101 height 21
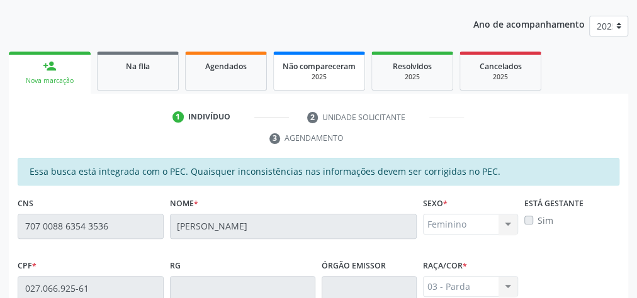
scroll to position [0, 0]
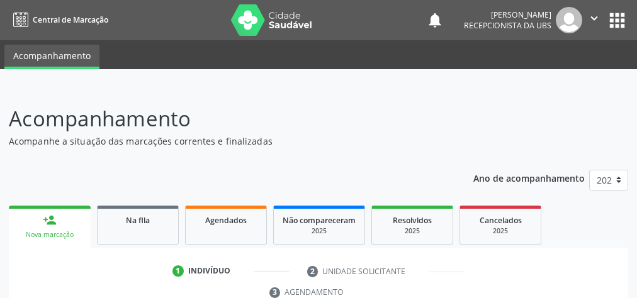
scroll to position [237, 0]
